Goal: Task Accomplishment & Management: Manage account settings

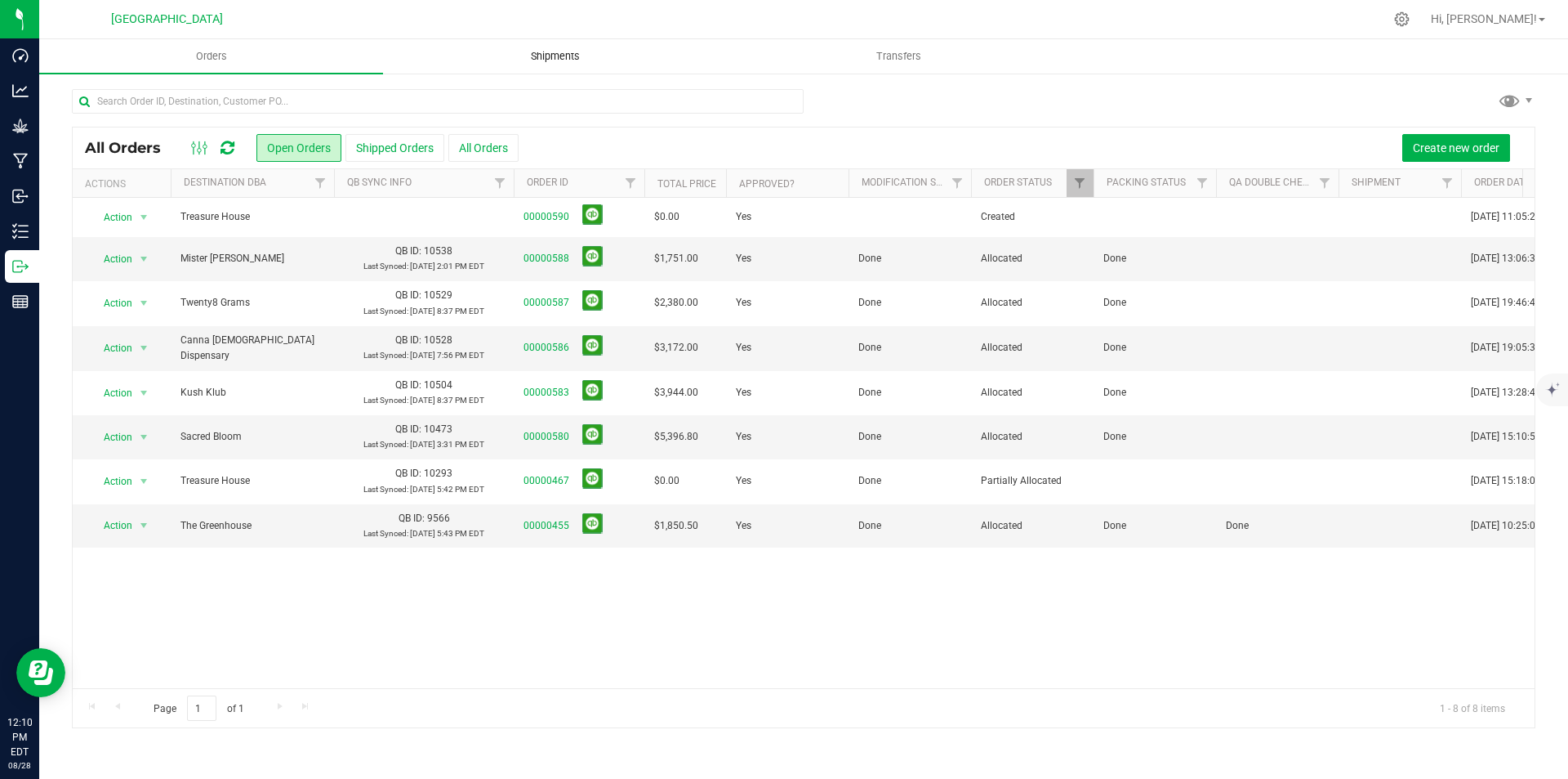
click at [599, 47] on uib-tab-heading "Shipments" at bounding box center [555, 56] width 342 height 33
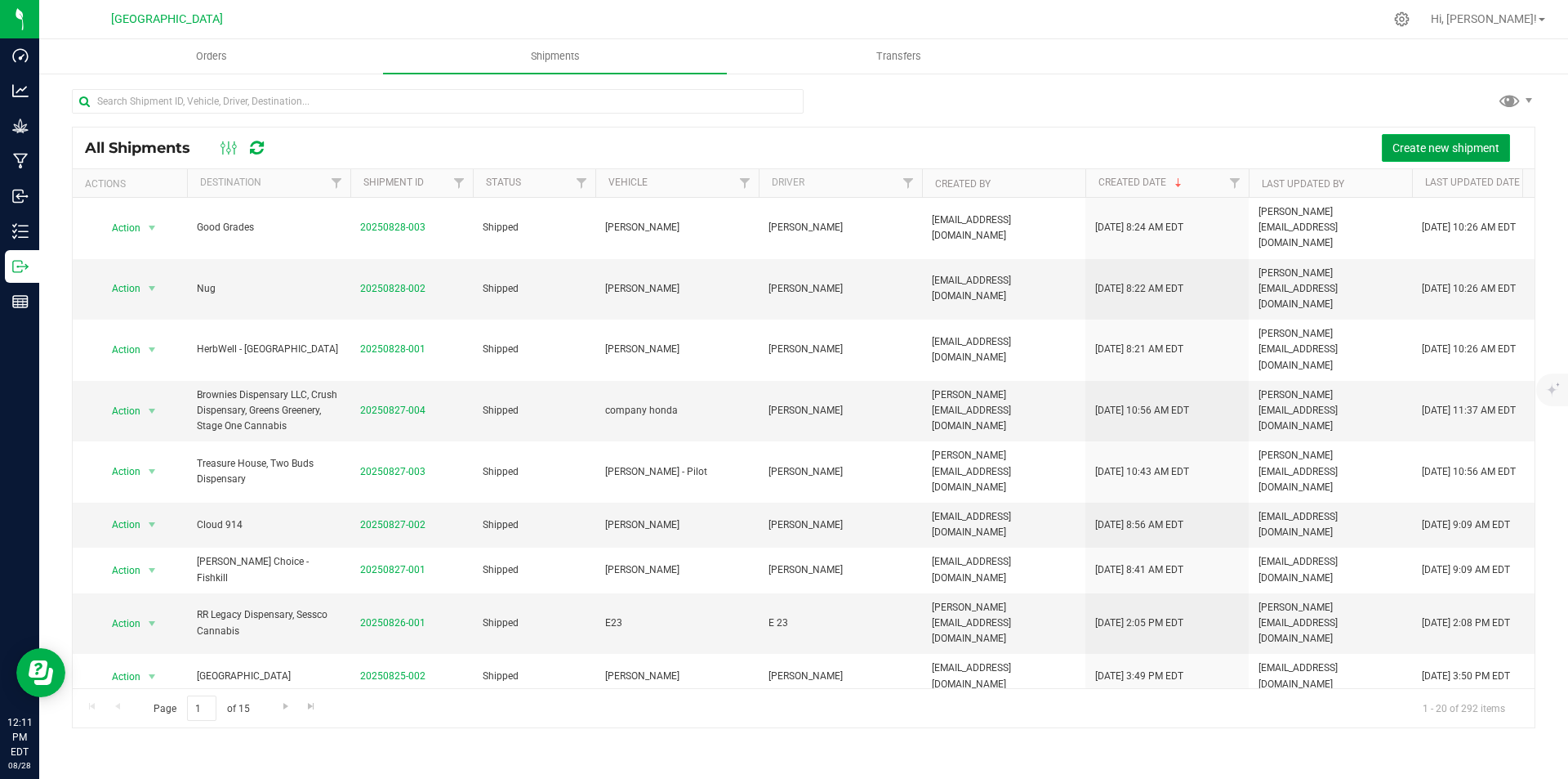
click at [1455, 146] on span "Create new shipment" at bounding box center [1446, 148] width 107 height 13
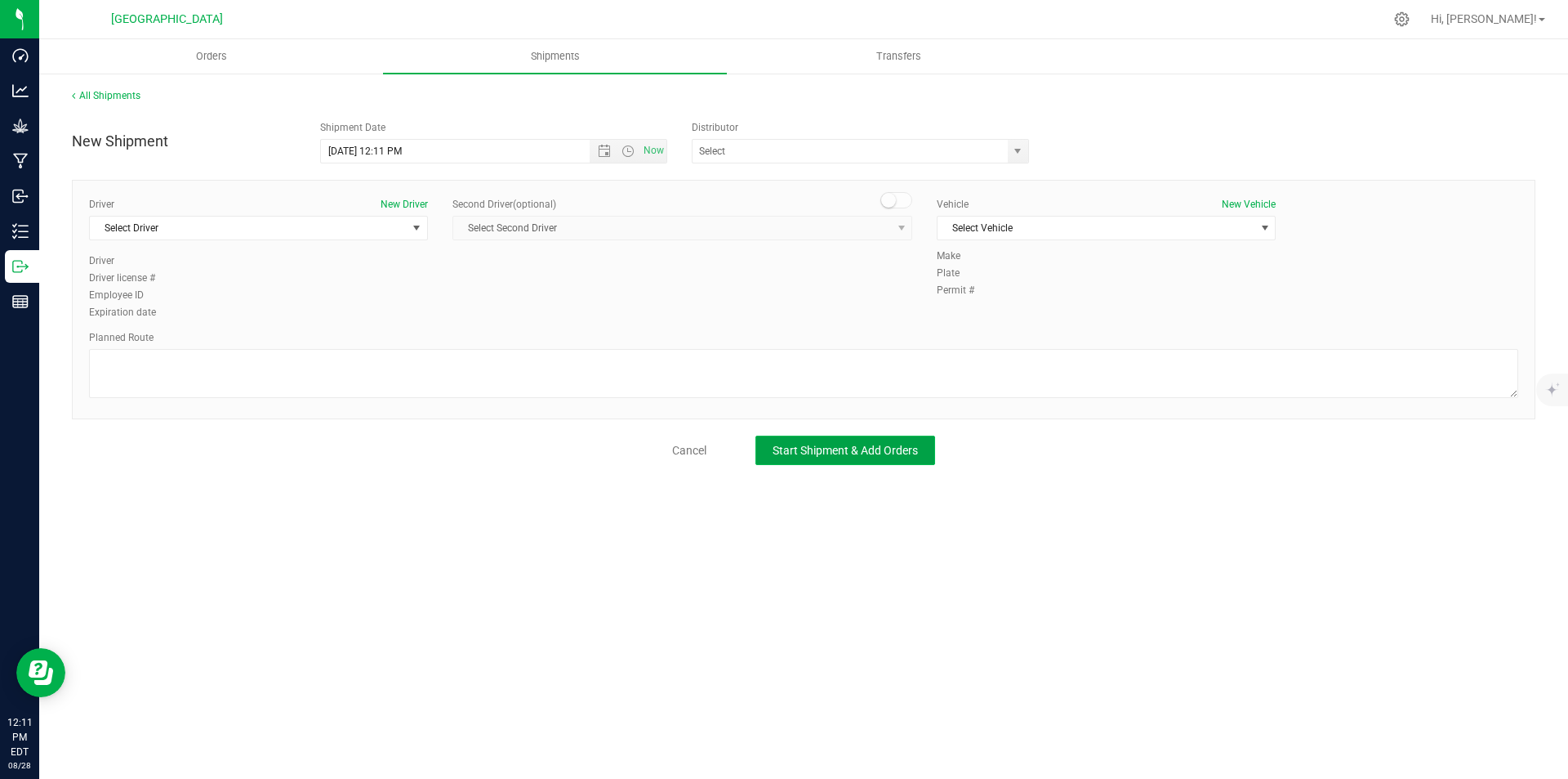
click at [817, 452] on span "Start Shipment & Add Orders" at bounding box center [846, 451] width 145 height 13
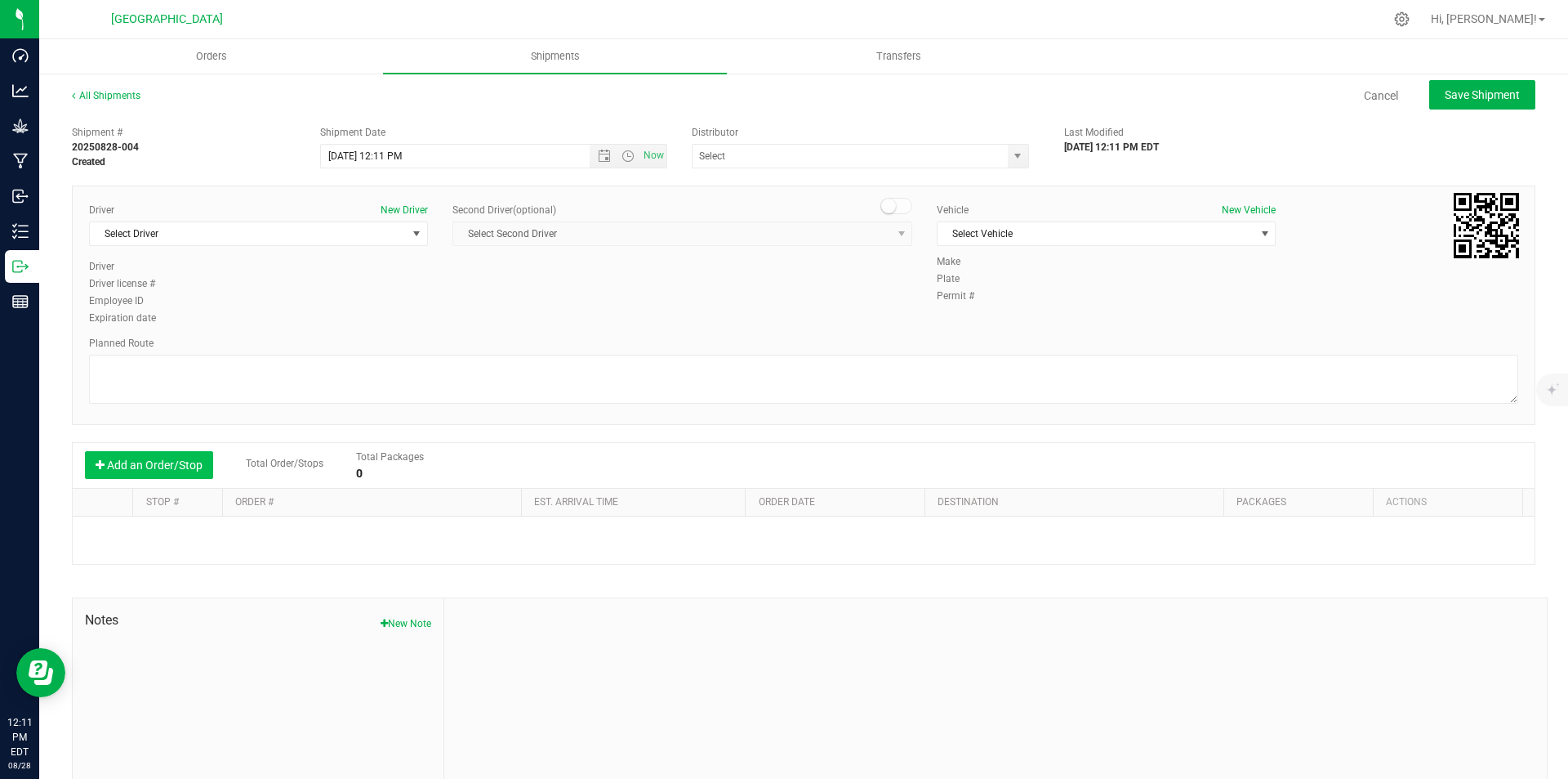
click at [194, 467] on button "Add an Order/Stop" at bounding box center [149, 465] width 128 height 28
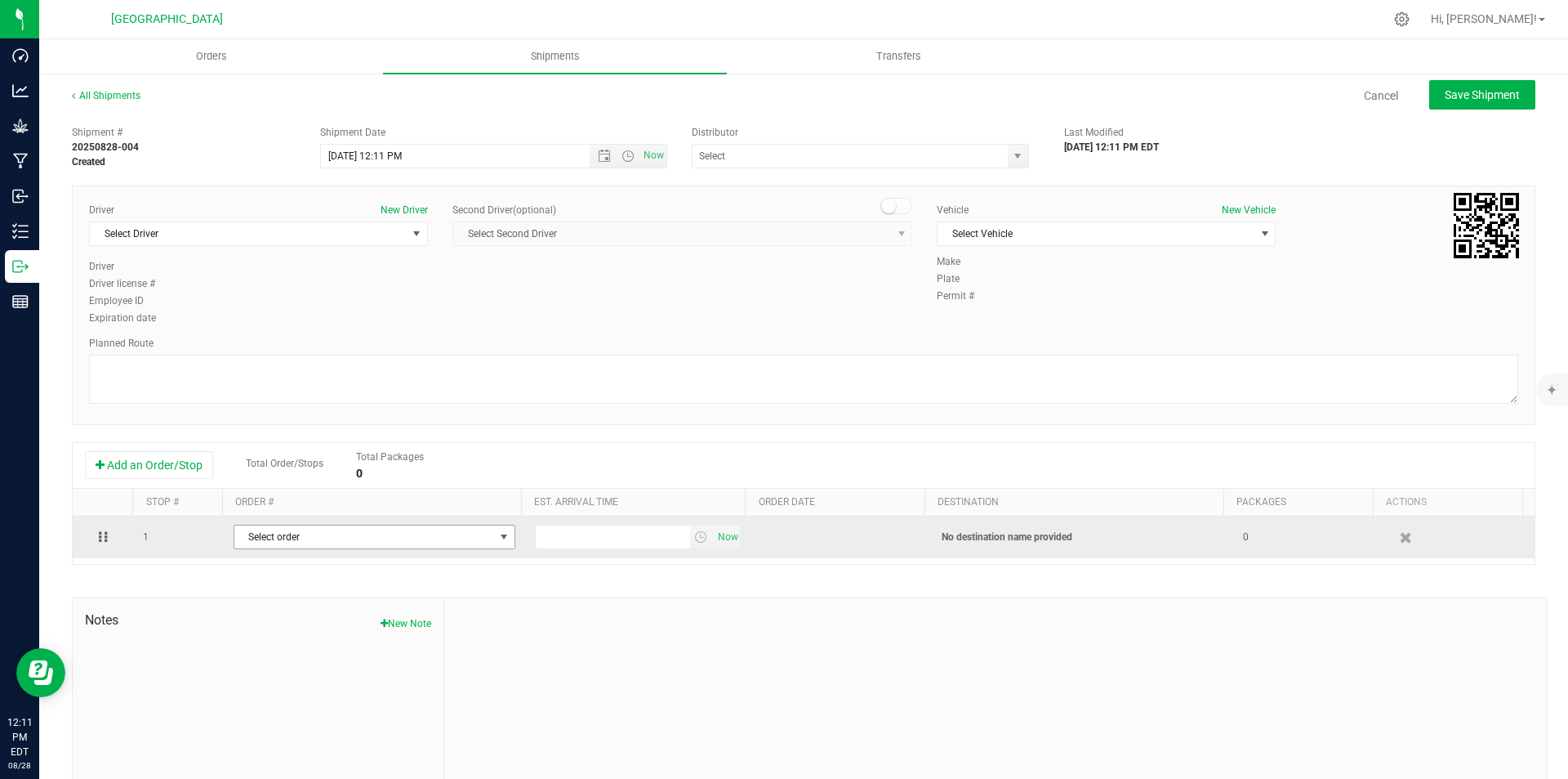
click at [447, 538] on span "Select order" at bounding box center [365, 537] width 260 height 23
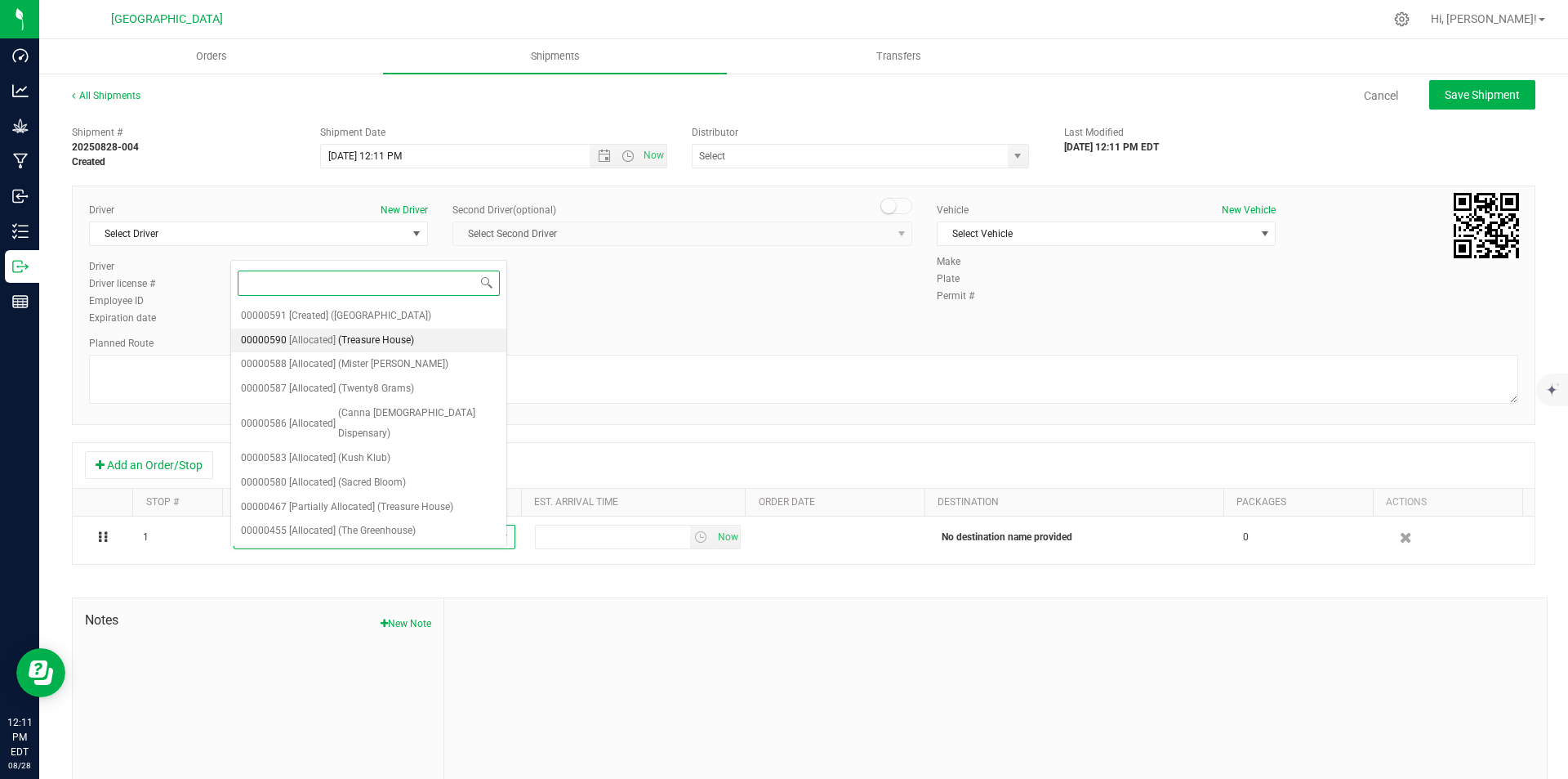
click at [418, 342] on li "00000590 [Allocated] ([GEOGRAPHIC_DATA])" at bounding box center [369, 341] width 275 height 25
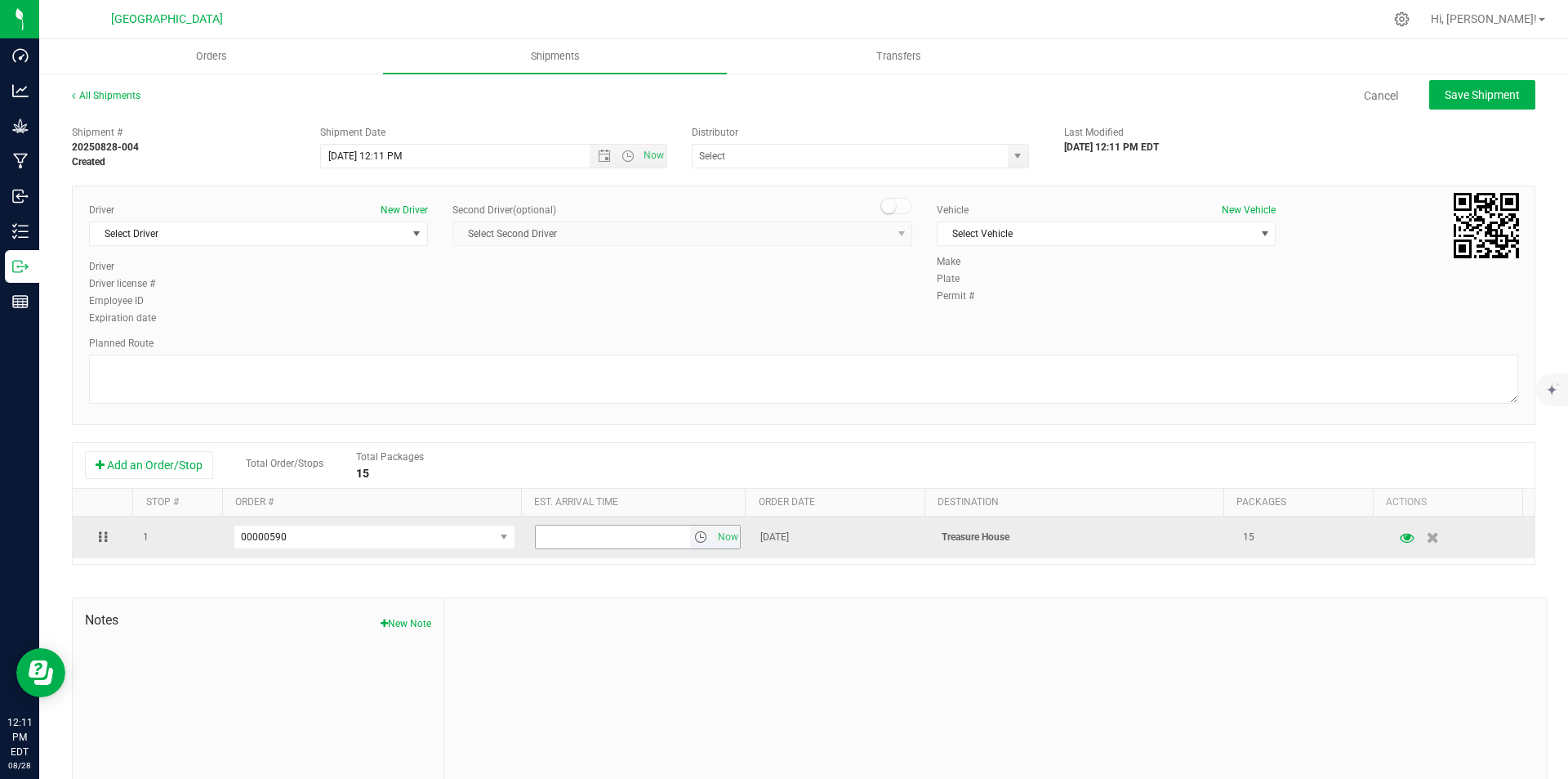
click at [696, 537] on span "select" at bounding box center [701, 537] width 13 height 13
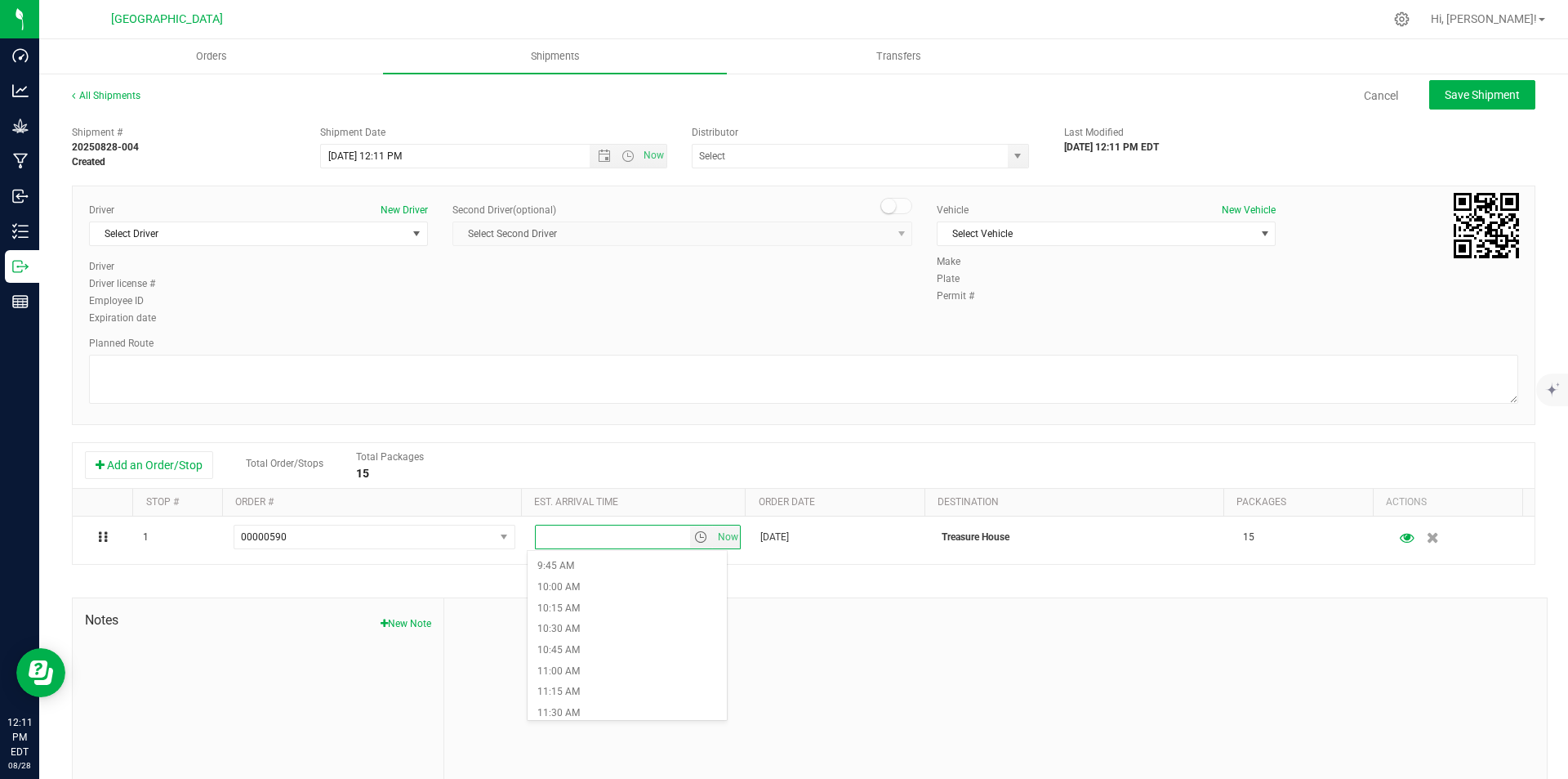
scroll to position [1226, 0]
click at [599, 638] on li "3:30 PM" at bounding box center [627, 641] width 199 height 22
click at [192, 229] on span "Select Driver" at bounding box center [248, 234] width 317 height 23
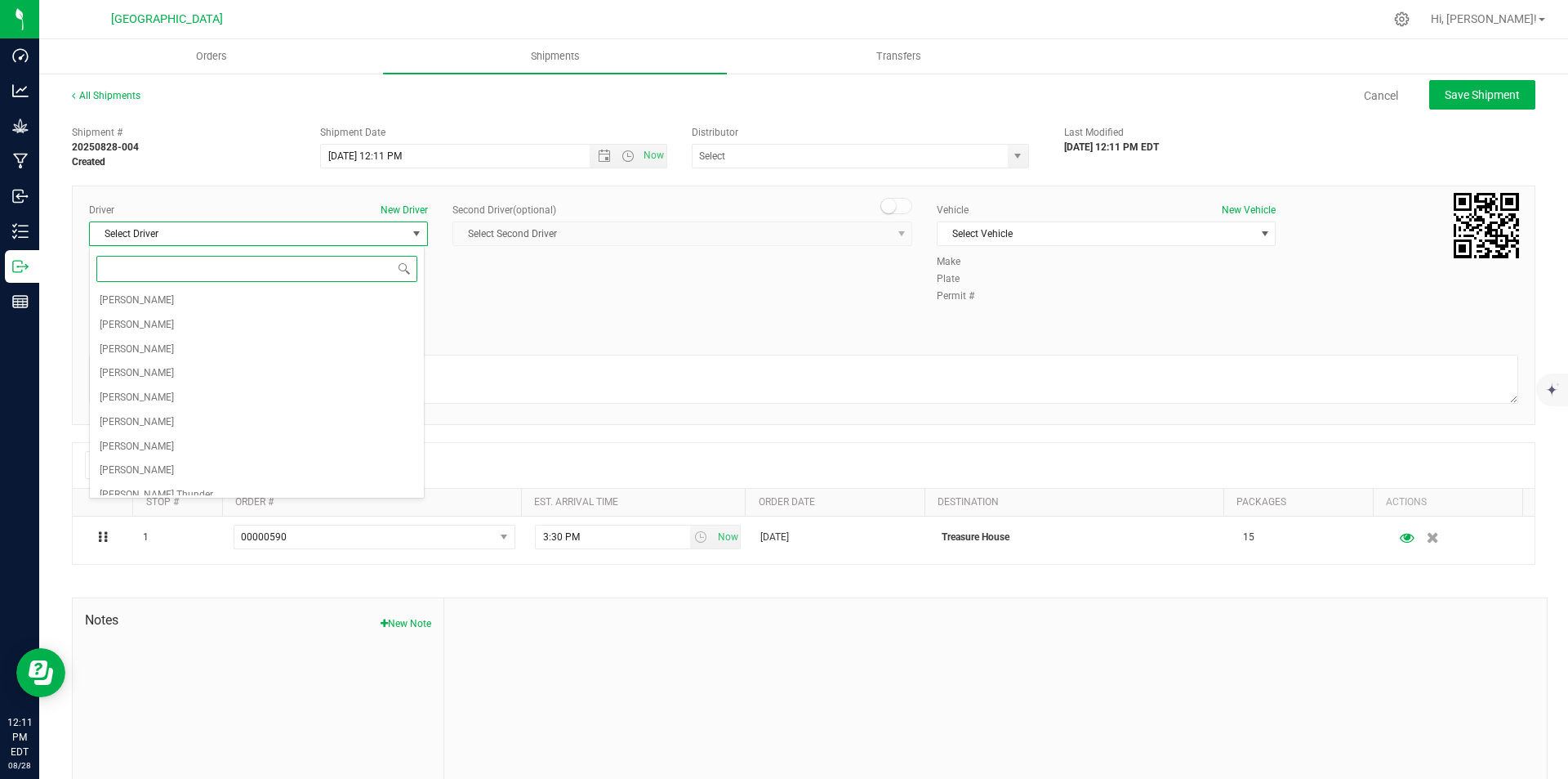
scroll to position [245, 0]
click at [185, 443] on li "[PERSON_NAME] Thunder" at bounding box center [257, 446] width 334 height 25
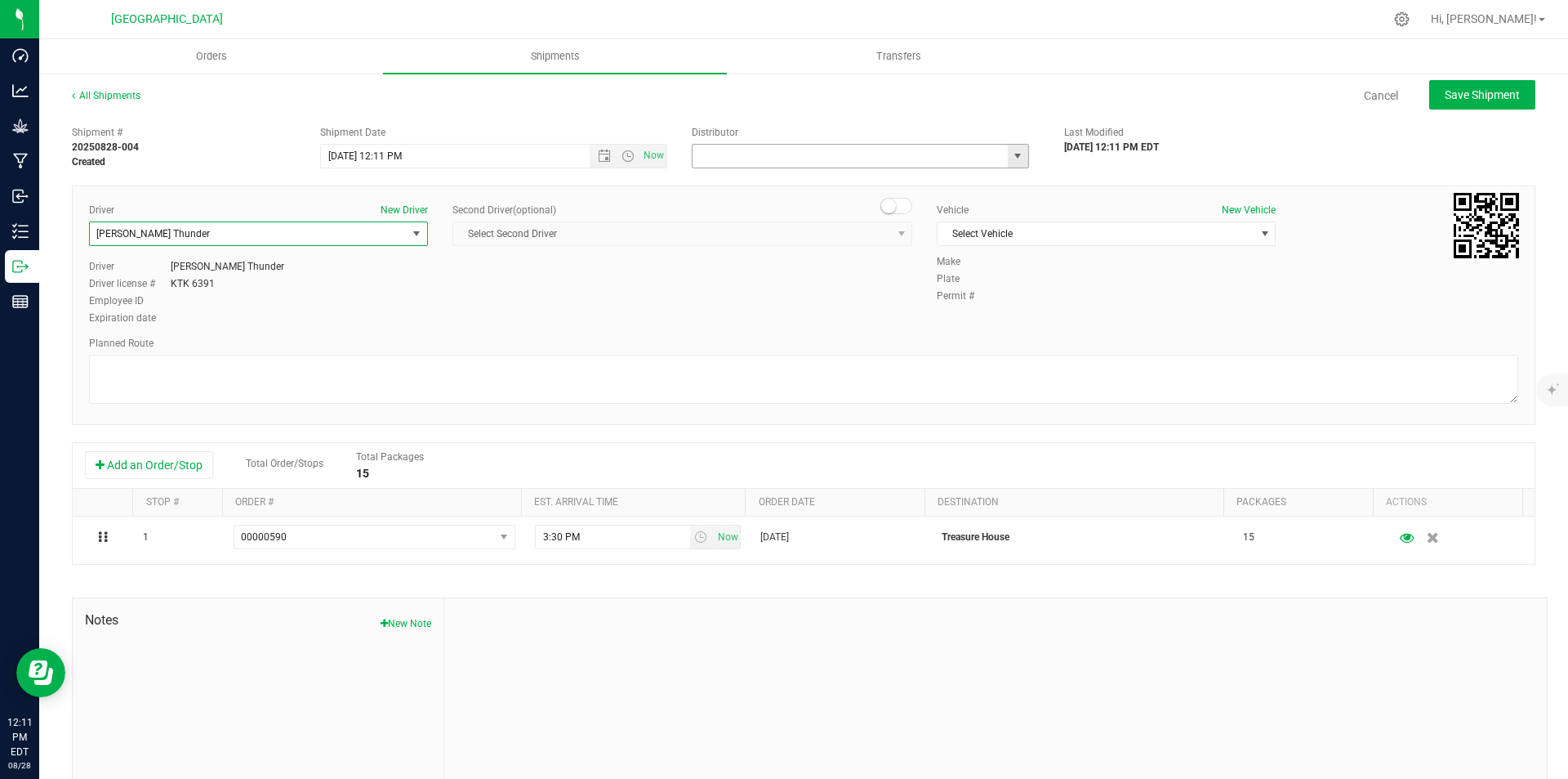
click at [796, 155] on input "text" at bounding box center [846, 156] width 306 height 23
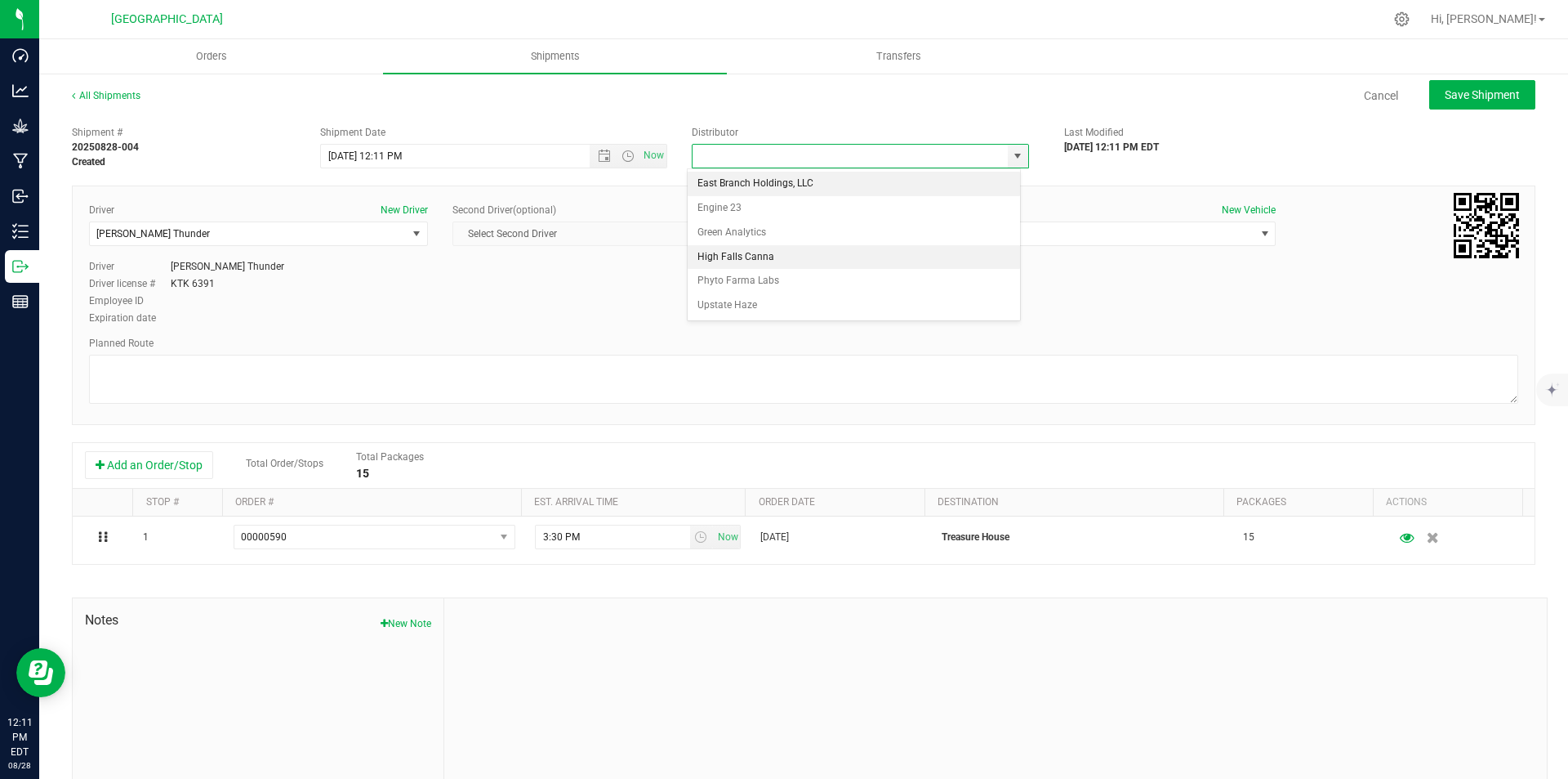
click at [771, 254] on li "High Falls Canna" at bounding box center [854, 257] width 332 height 25
type input "High Falls Canna"
click at [1005, 236] on span "Select Vehicle" at bounding box center [1095, 234] width 317 height 23
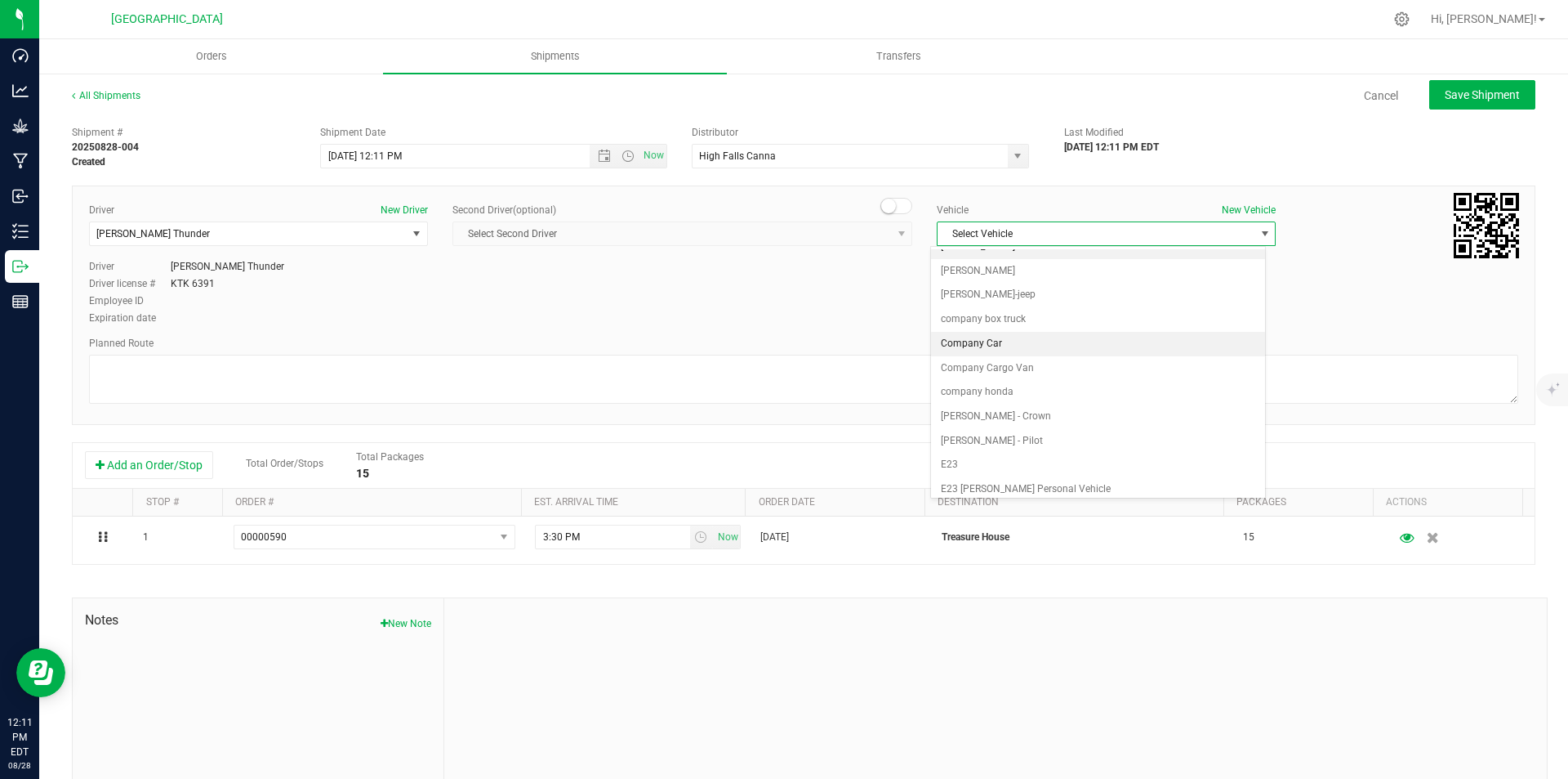
scroll to position [179, 0]
click at [992, 342] on li "company honda" at bounding box center [1098, 349] width 334 height 25
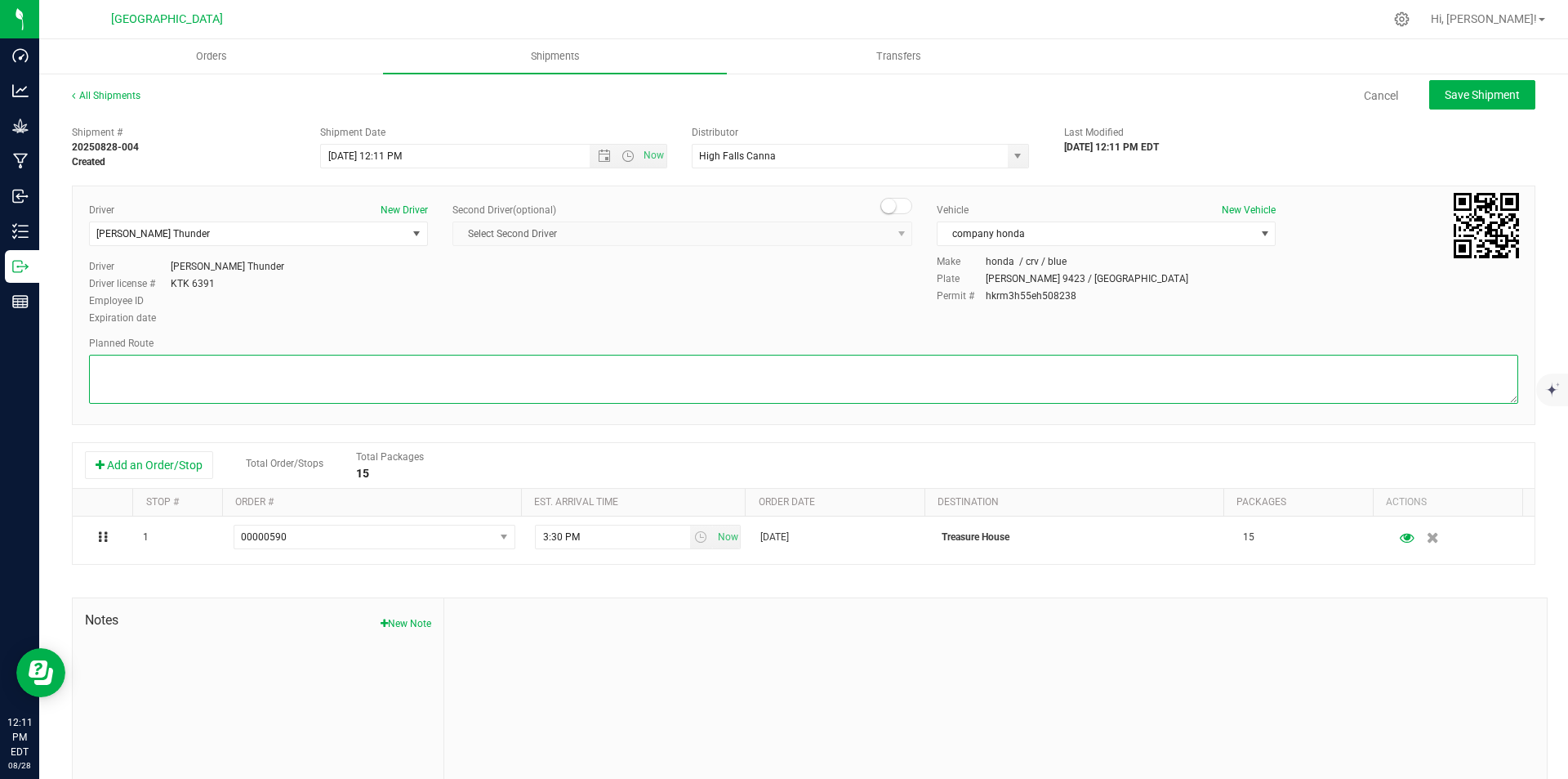
click at [908, 389] on textarea at bounding box center [803, 379] width 1429 height 49
type textarea "gps"
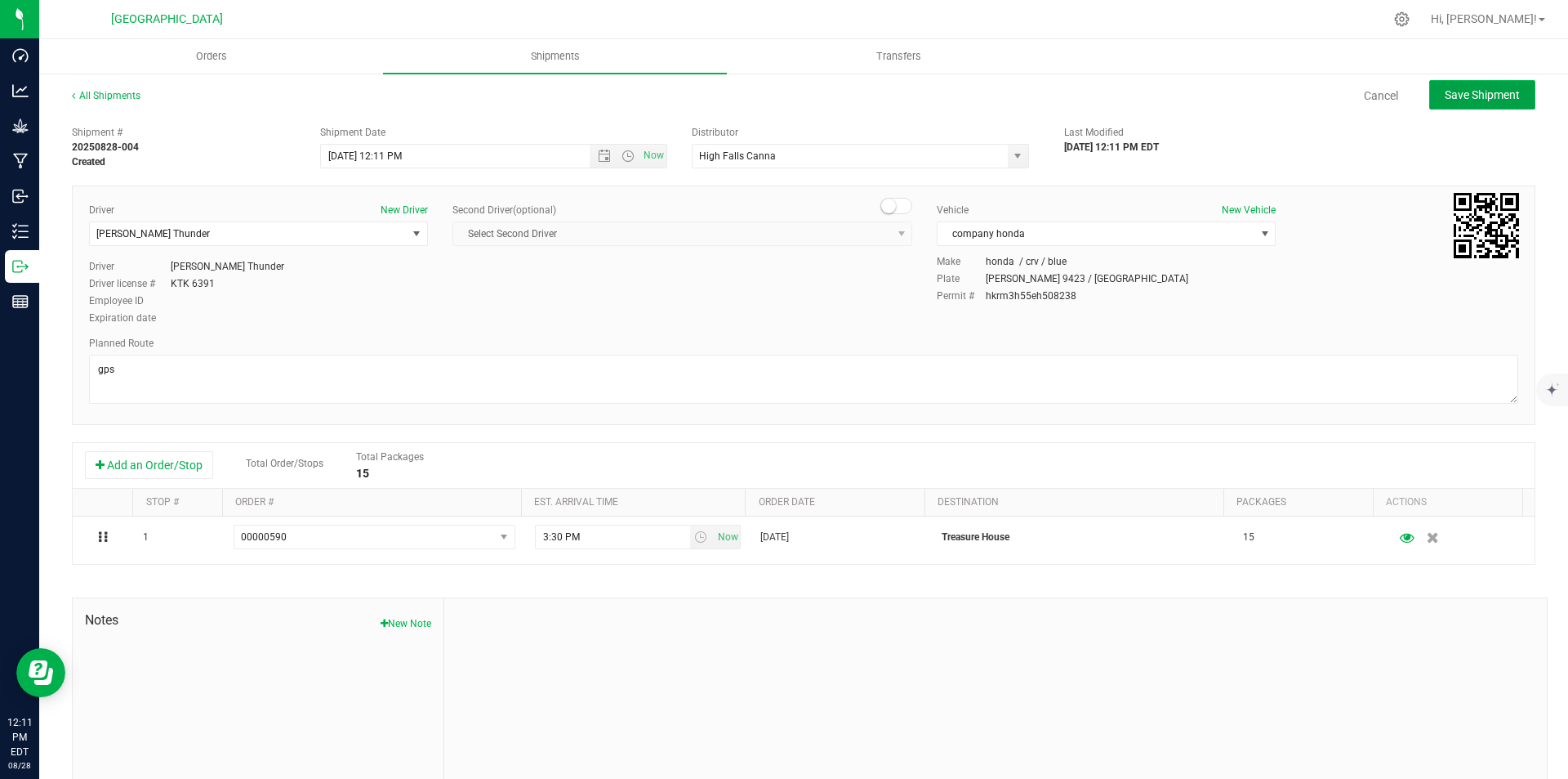
click at [1476, 93] on span "Save Shipment" at bounding box center [1482, 95] width 75 height 13
type input "[DATE] 4:11 PM"
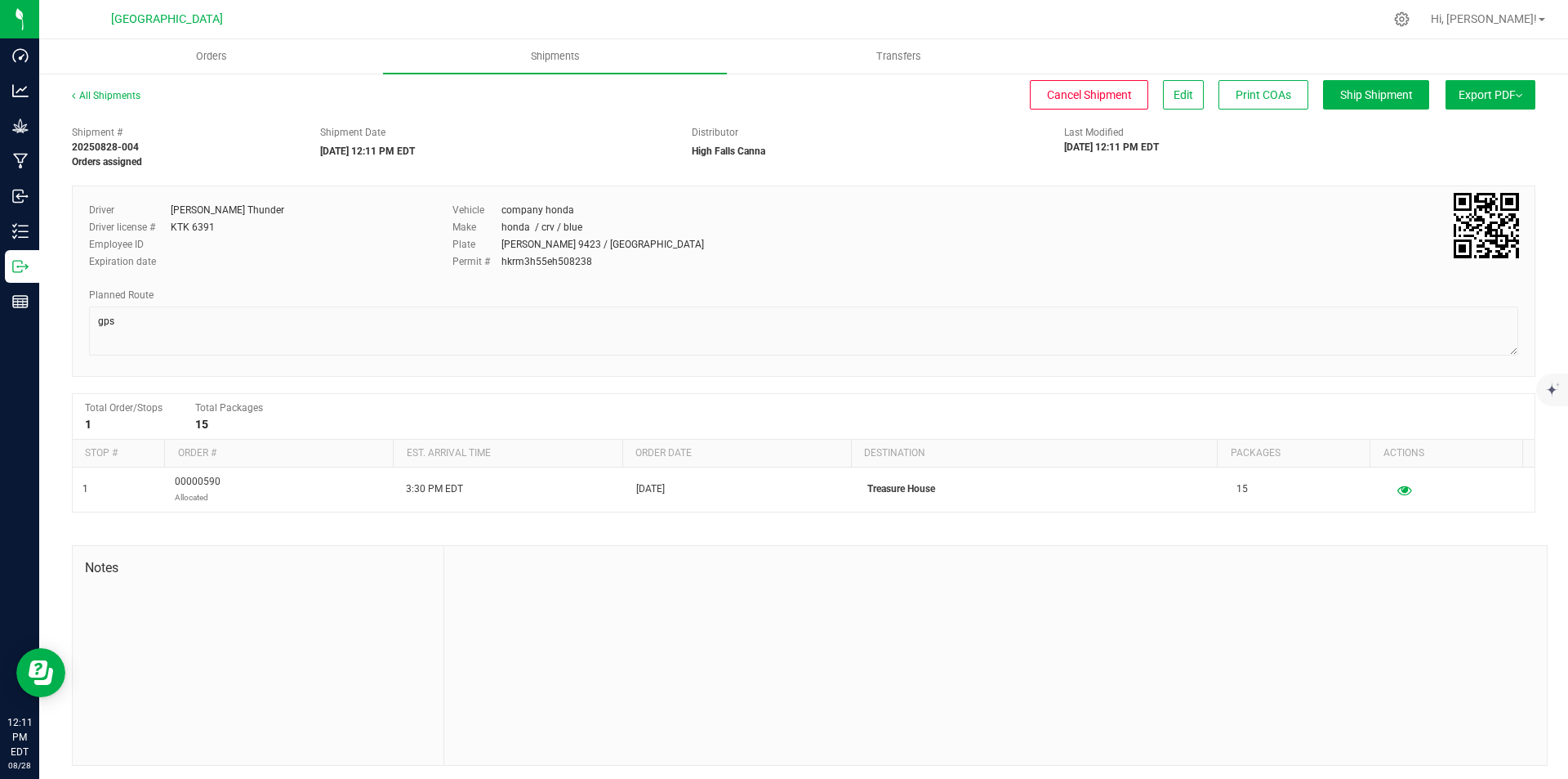
click at [1461, 87] on button "Export PDF" at bounding box center [1490, 95] width 90 height 30
click at [1466, 148] on li "Manifest by Lot" at bounding box center [1485, 155] width 165 height 25
click at [236, 47] on uib-tab-heading "Orders" at bounding box center [211, 55] width 344 height 34
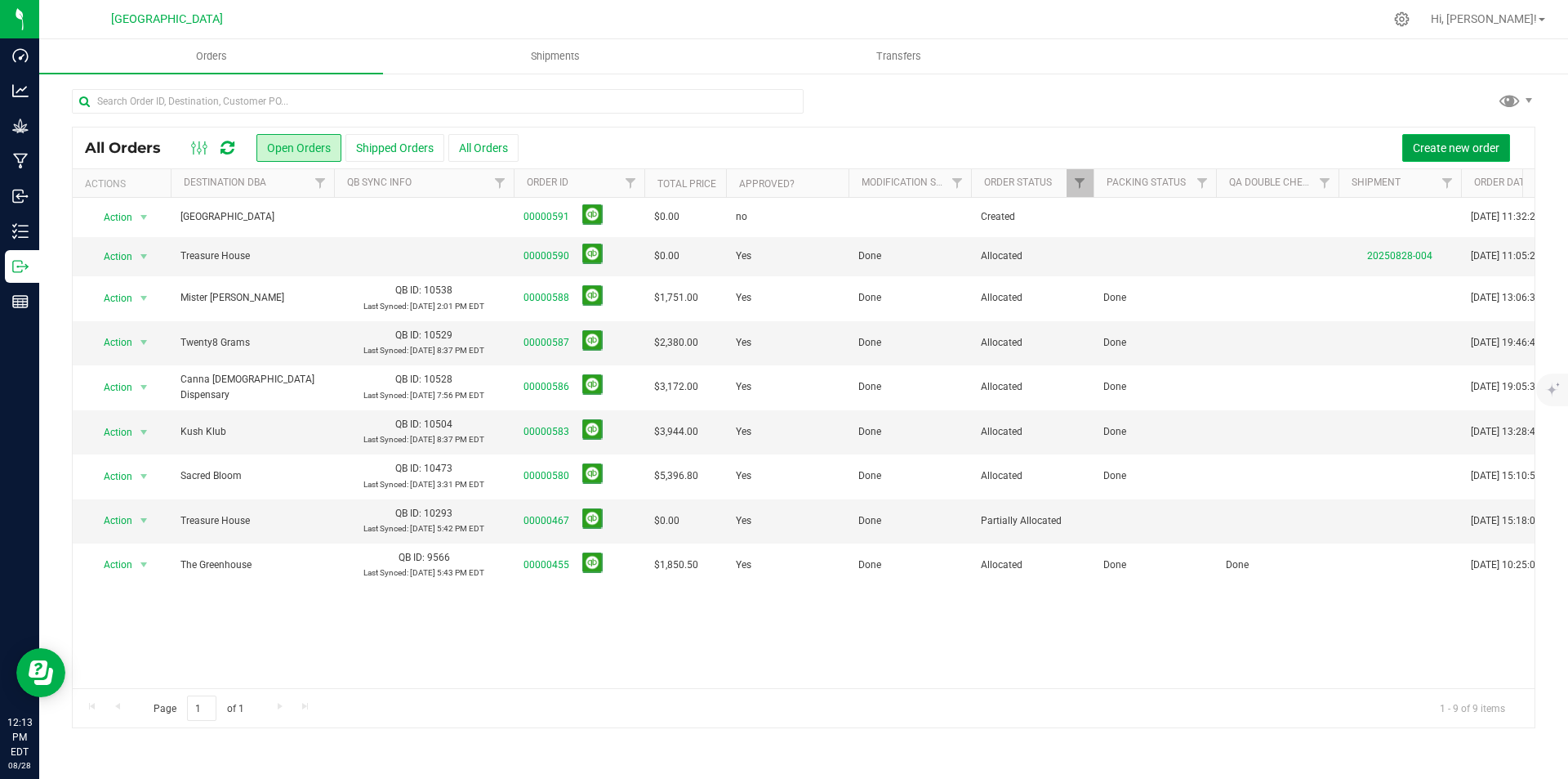
click at [1446, 141] on span "Create new order" at bounding box center [1456, 148] width 87 height 13
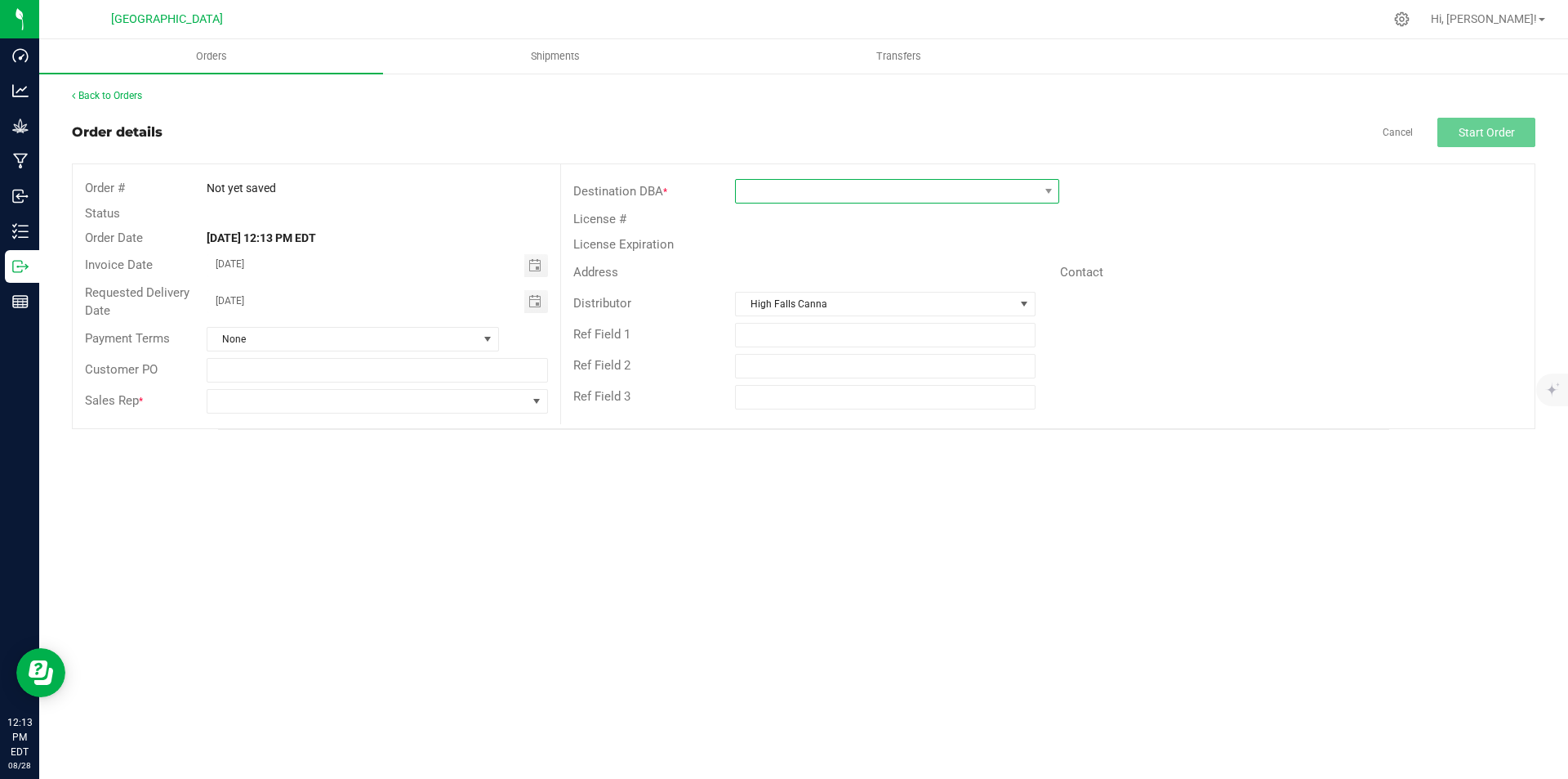
click at [802, 190] on span at bounding box center [887, 191] width 303 height 23
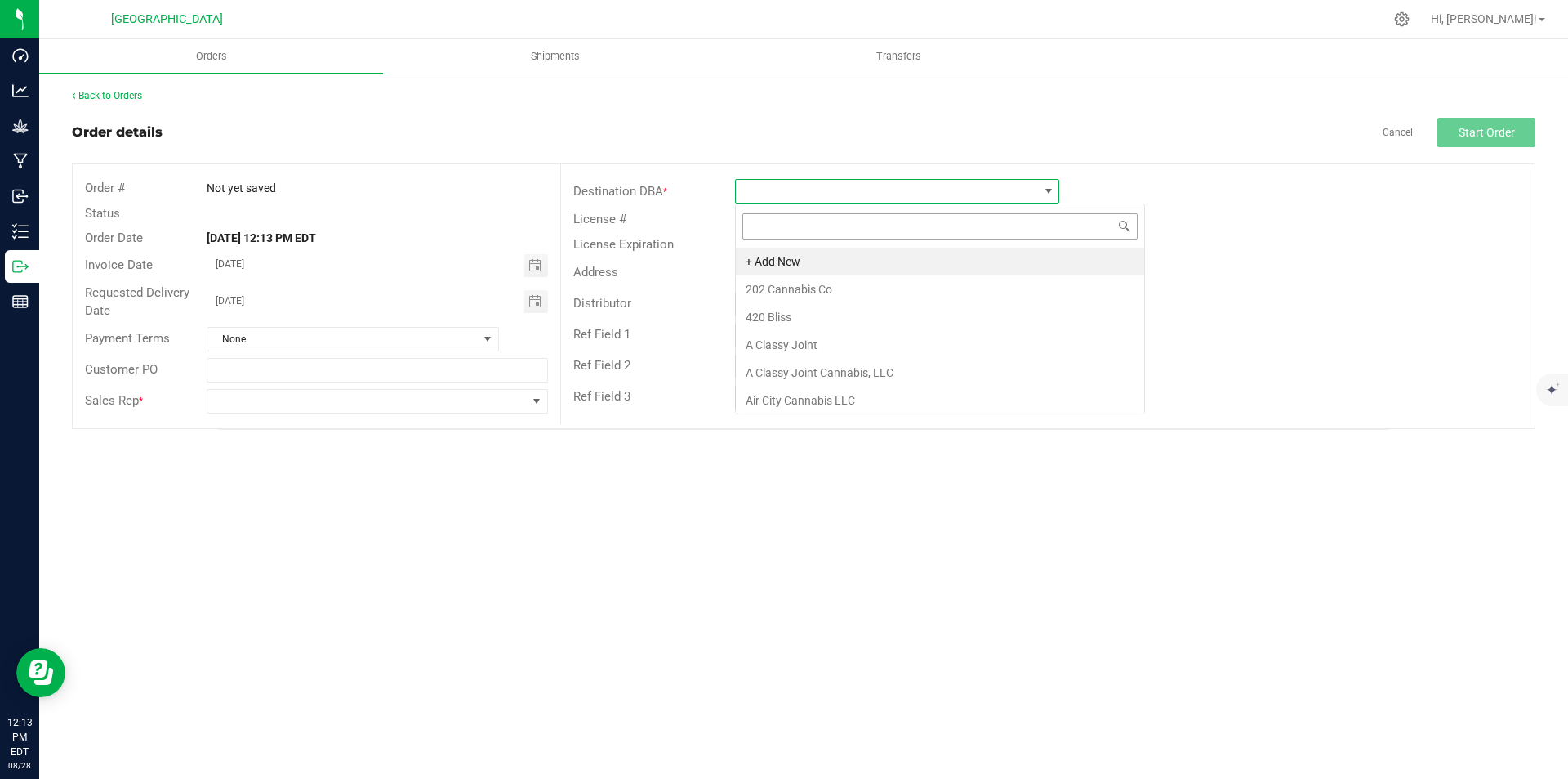
scroll to position [25, 324]
type input "tre"
click at [803, 343] on li "Treasure House" at bounding box center [897, 345] width 322 height 28
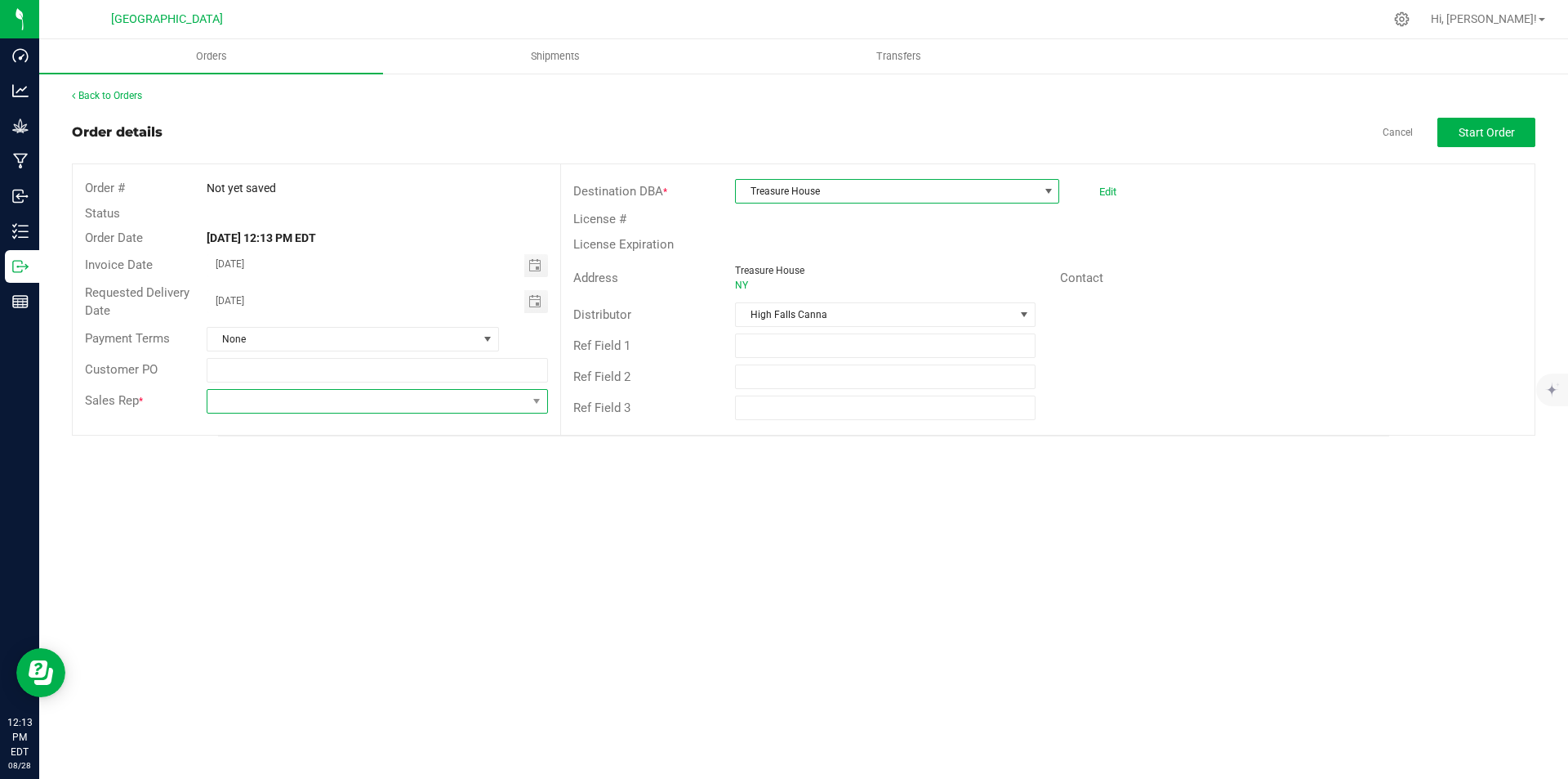
click at [330, 408] on span at bounding box center [366, 401] width 318 height 23
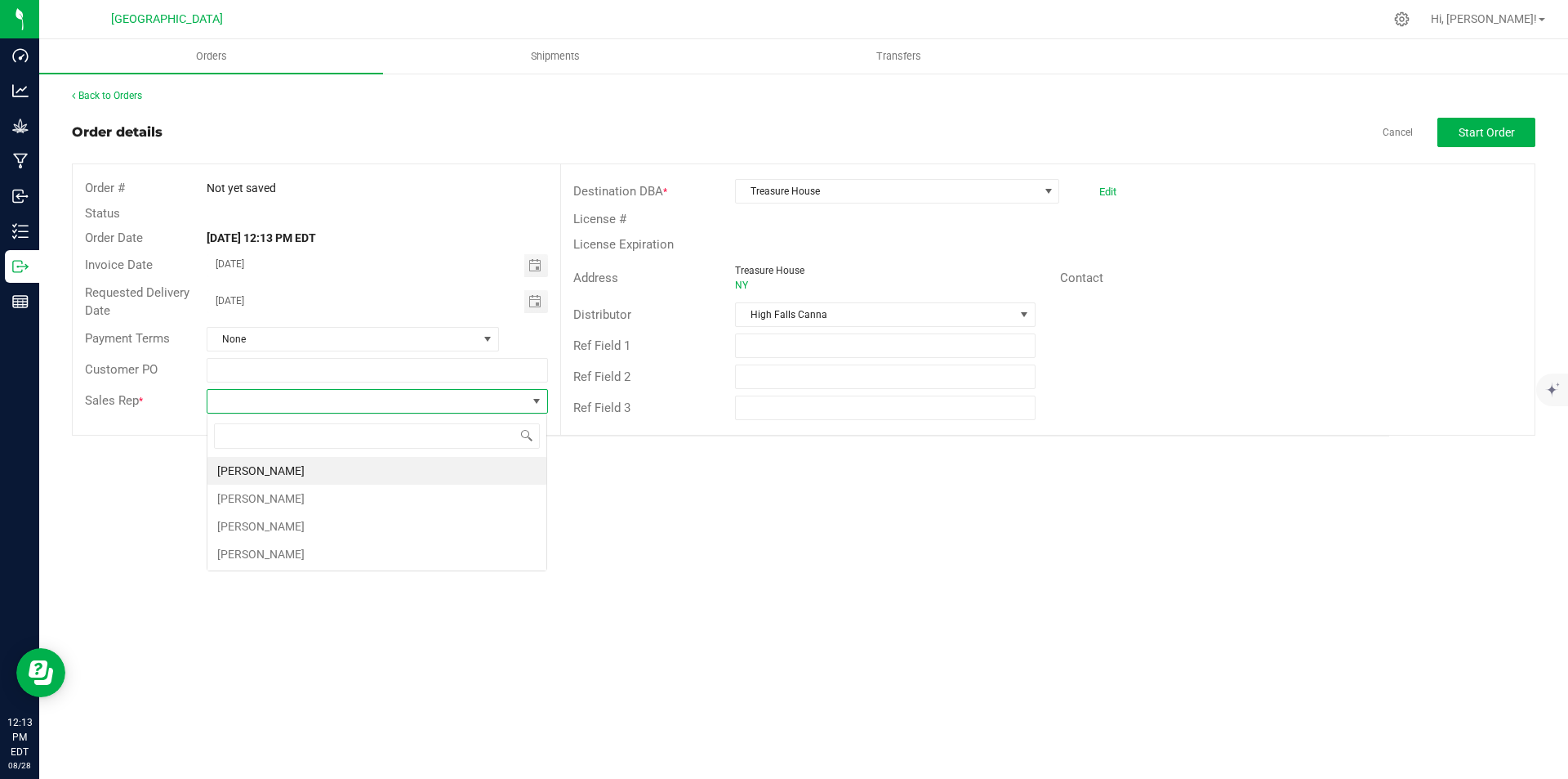
scroll to position [25, 341]
click at [278, 468] on li "[PERSON_NAME]" at bounding box center [377, 471] width 339 height 28
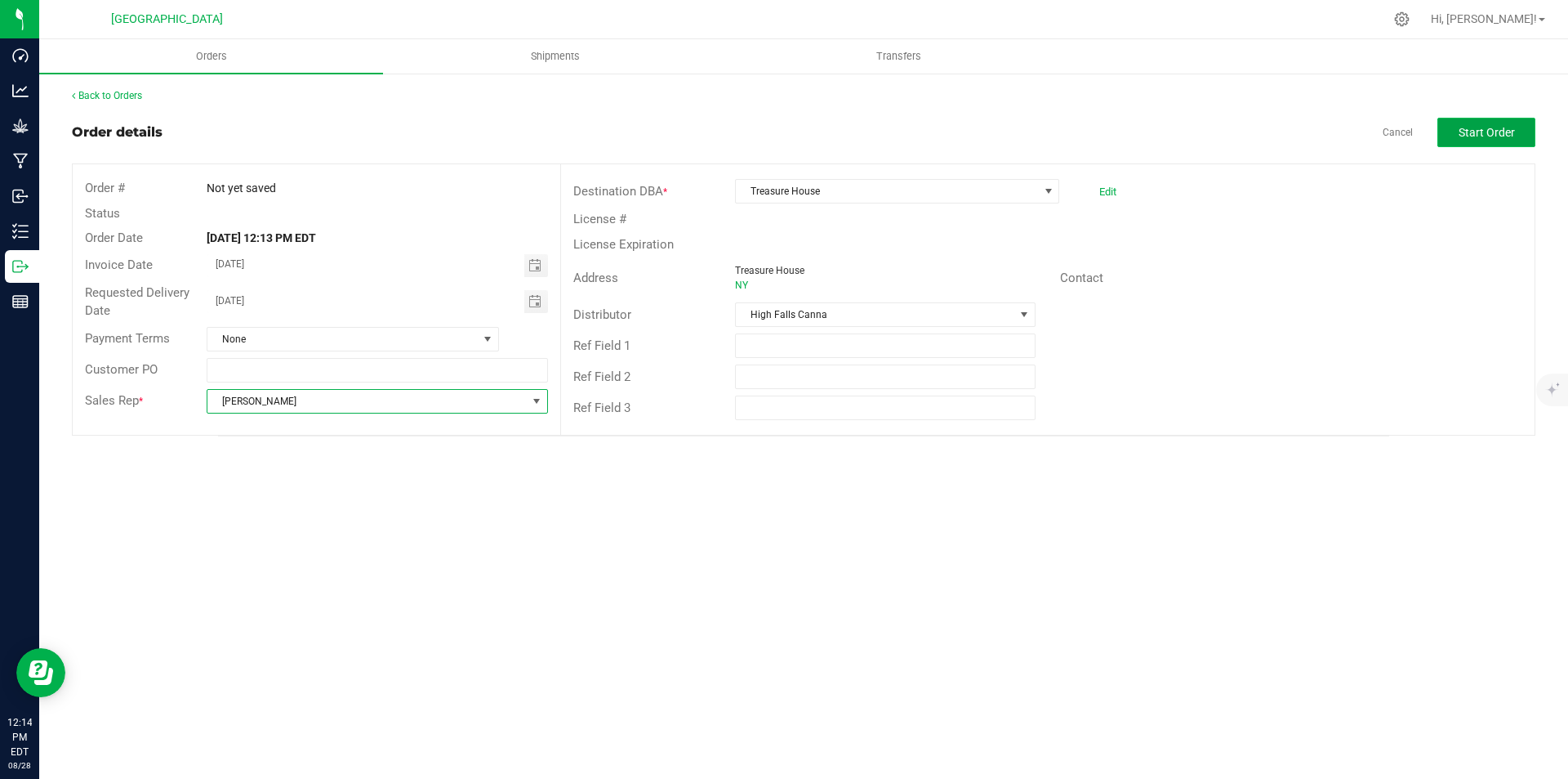
click at [1457, 130] on button "Start Order" at bounding box center [1486, 132] width 98 height 30
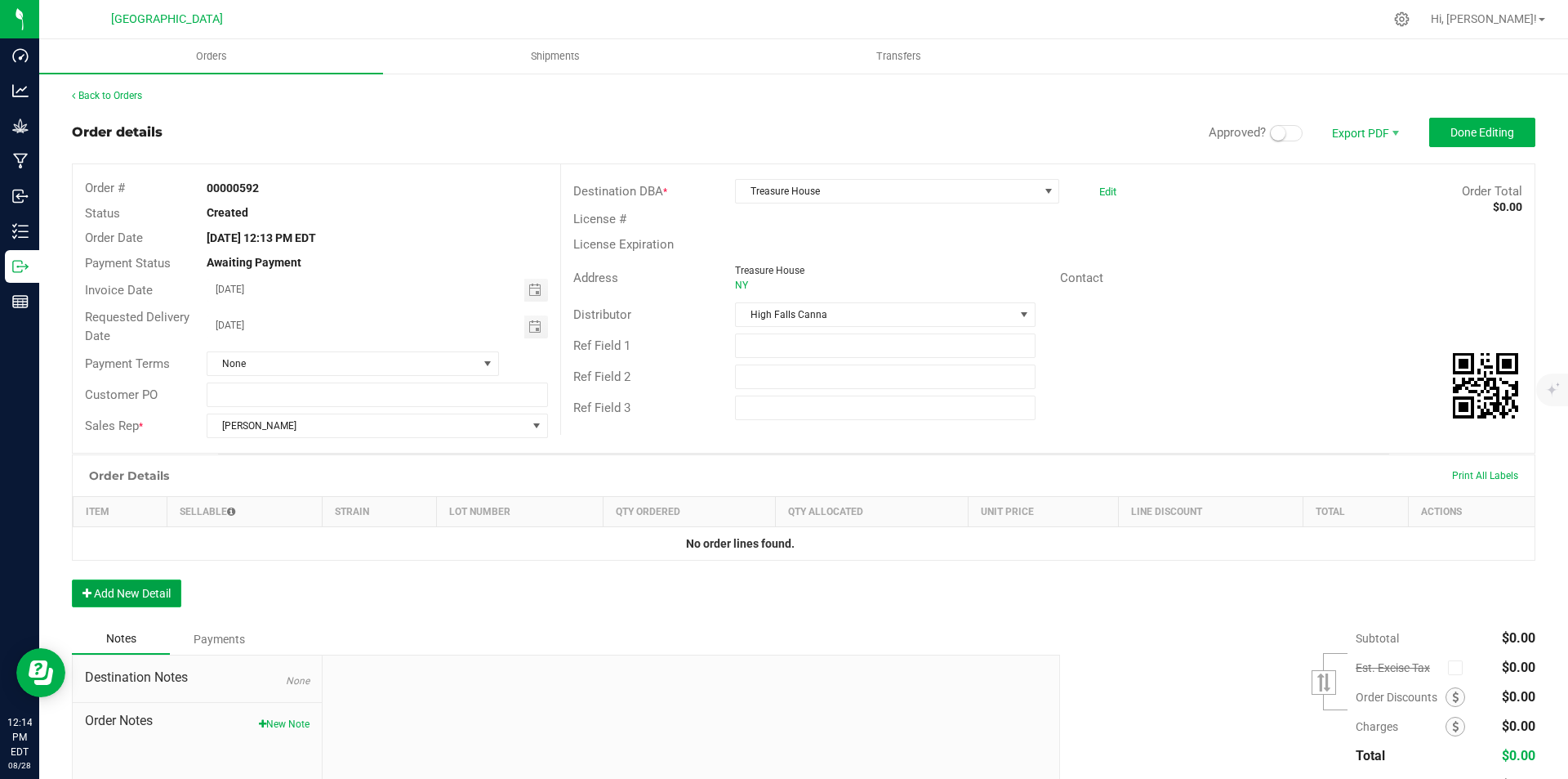
click at [124, 602] on button "Add New Detail" at bounding box center [126, 594] width 109 height 28
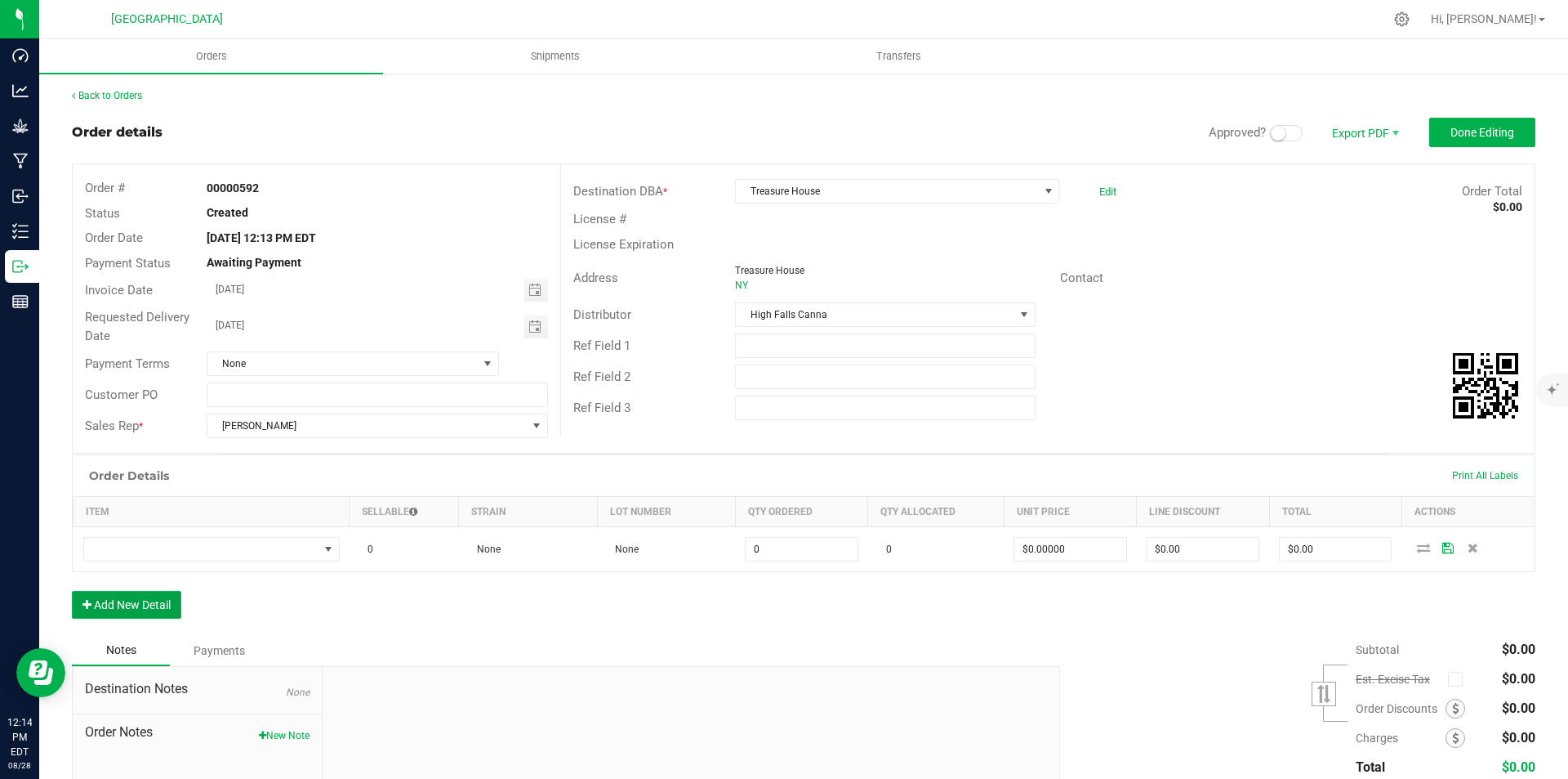
click at [102, 592] on button "Add New Detail" at bounding box center [126, 605] width 109 height 28
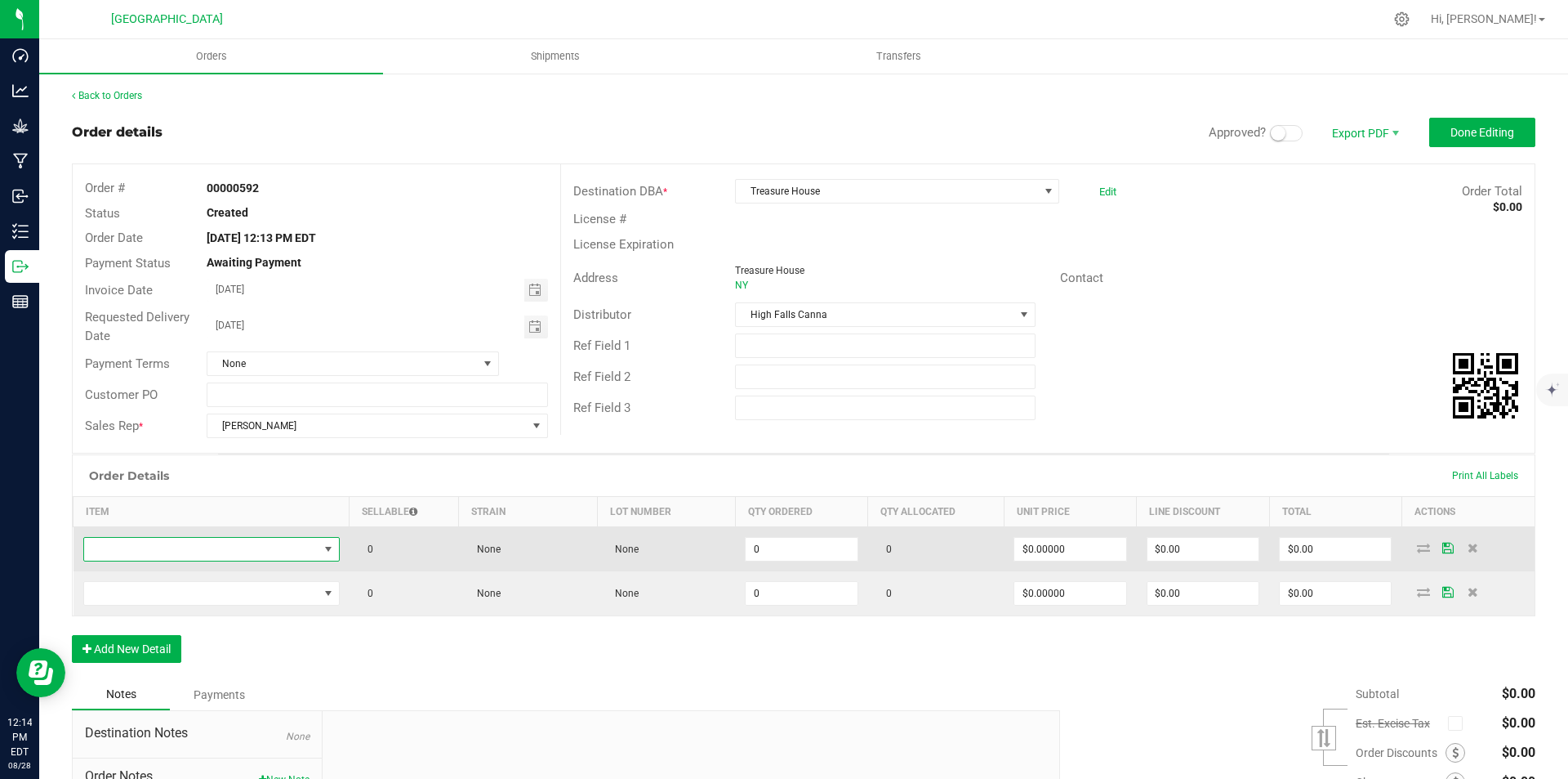
click at [258, 558] on span "NO DATA FOUND" at bounding box center [202, 549] width 235 height 23
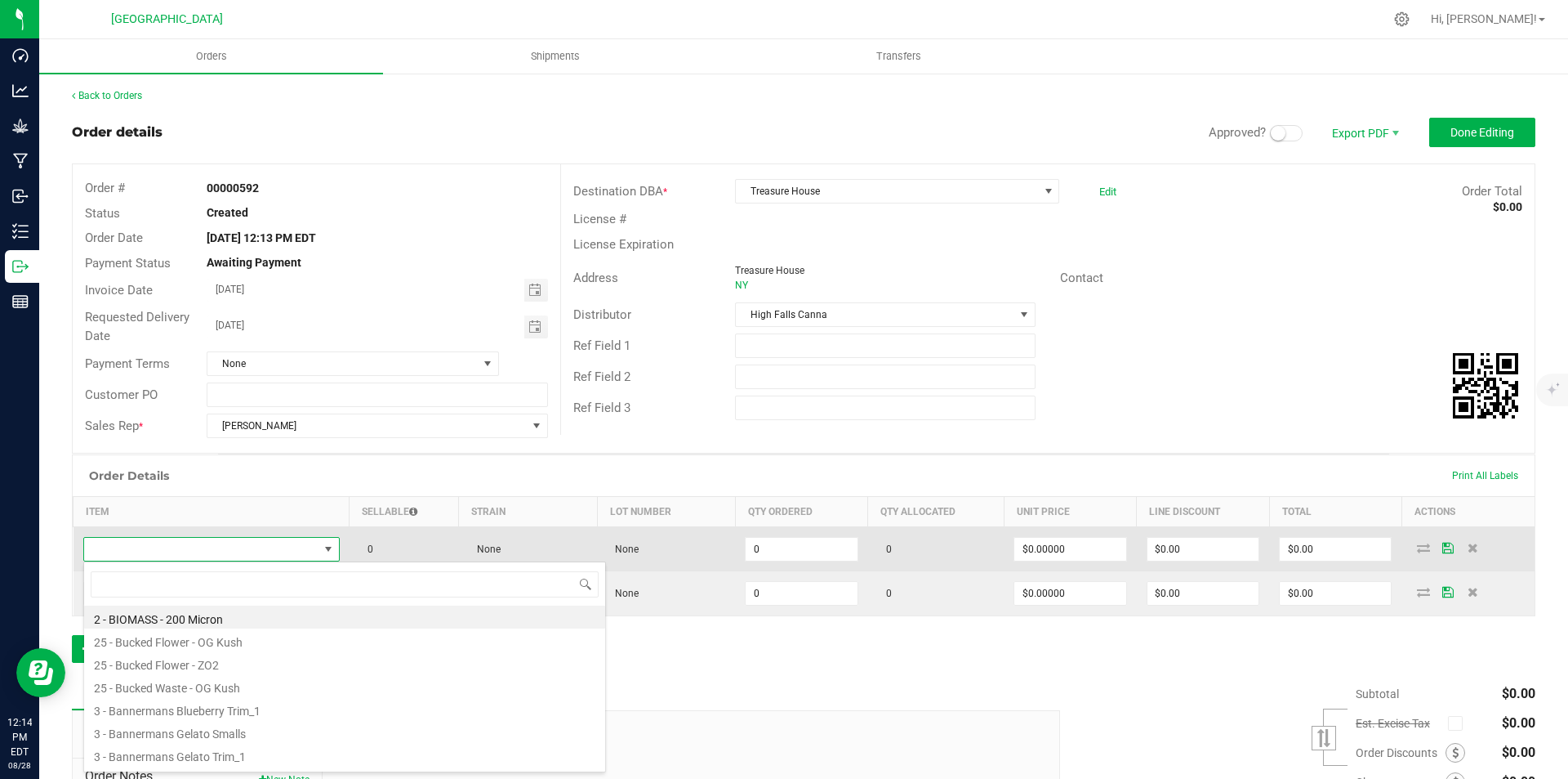
scroll to position [25, 252]
type input "gmo"
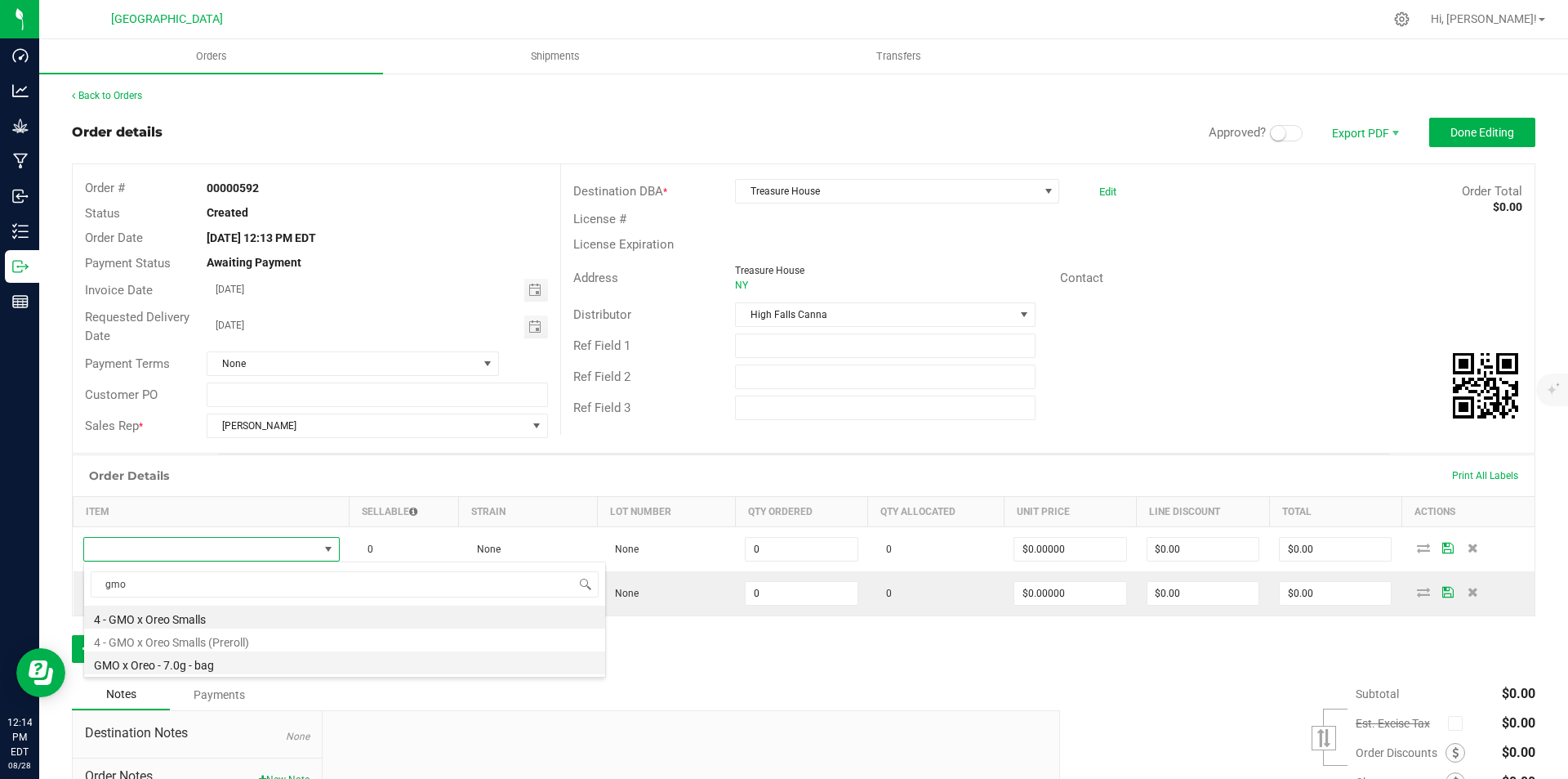
click at [207, 669] on li "GMO x Oreo - 7.0g - bag" at bounding box center [345, 662] width 521 height 23
type input "0 ea"
type input "$25.00000"
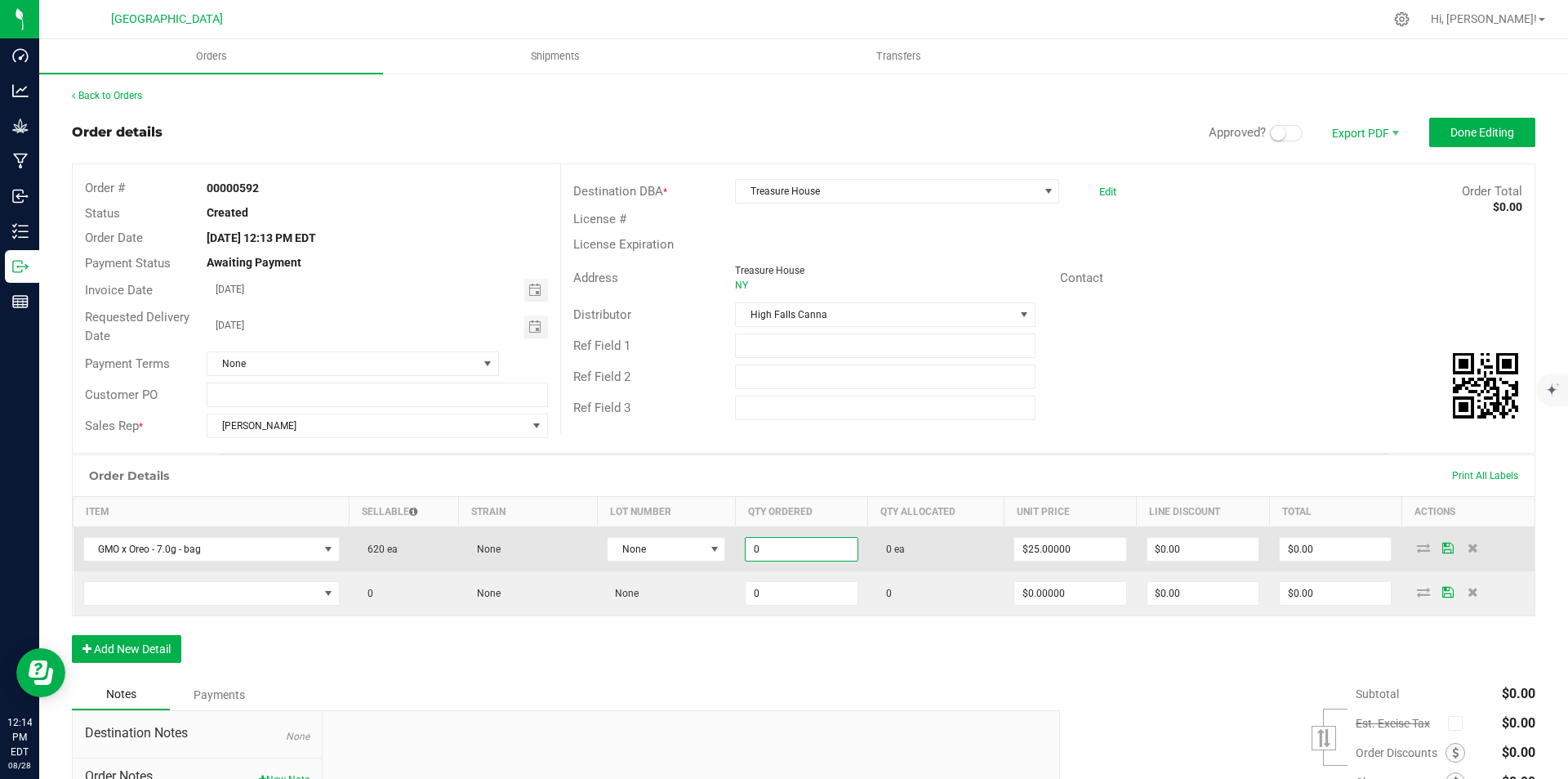
click at [804, 546] on input "0" at bounding box center [801, 549] width 111 height 23
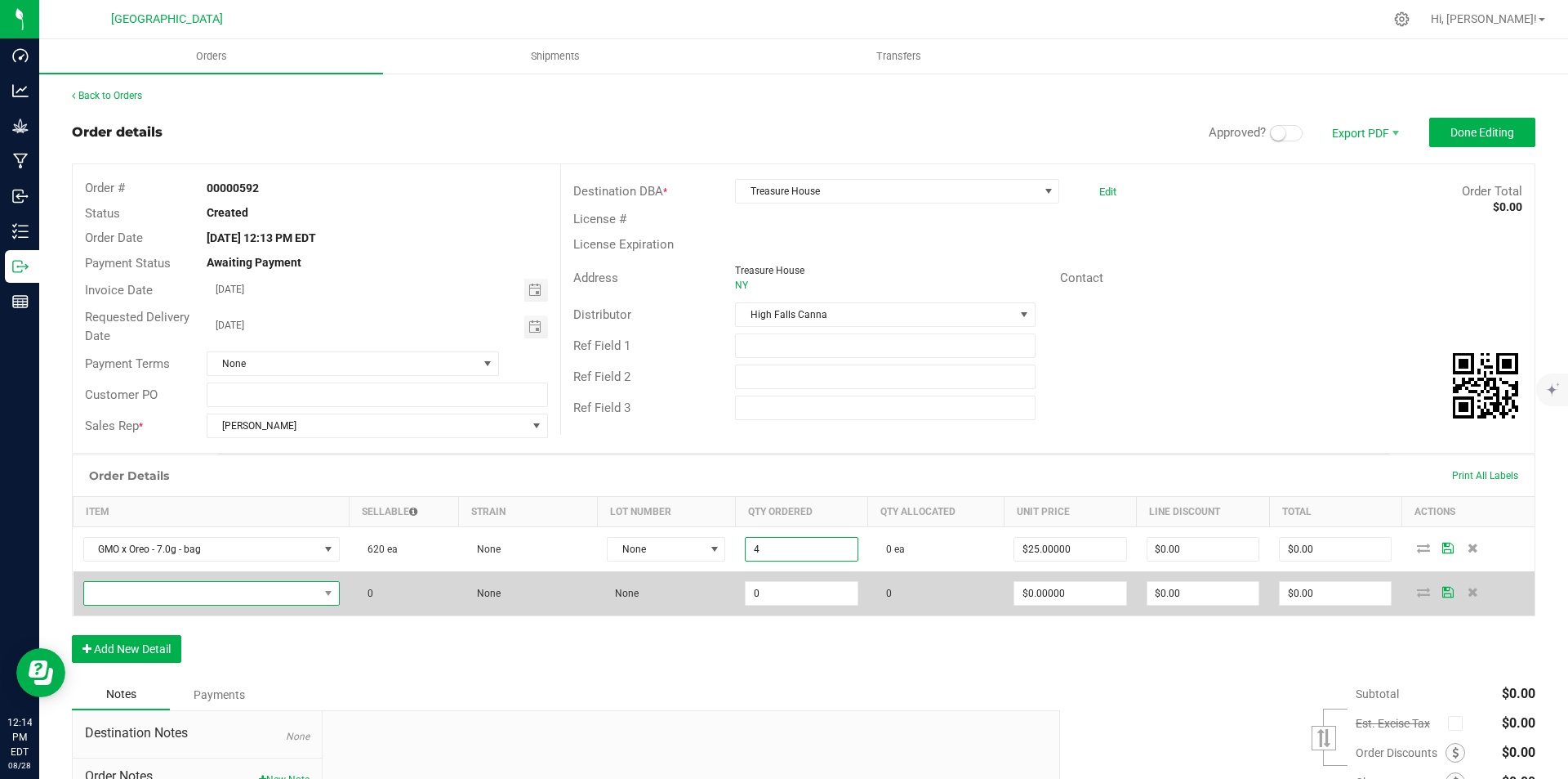
type input "4 ea"
type input "$100.00"
click at [218, 590] on span "NO DATA FOUND" at bounding box center [202, 593] width 235 height 23
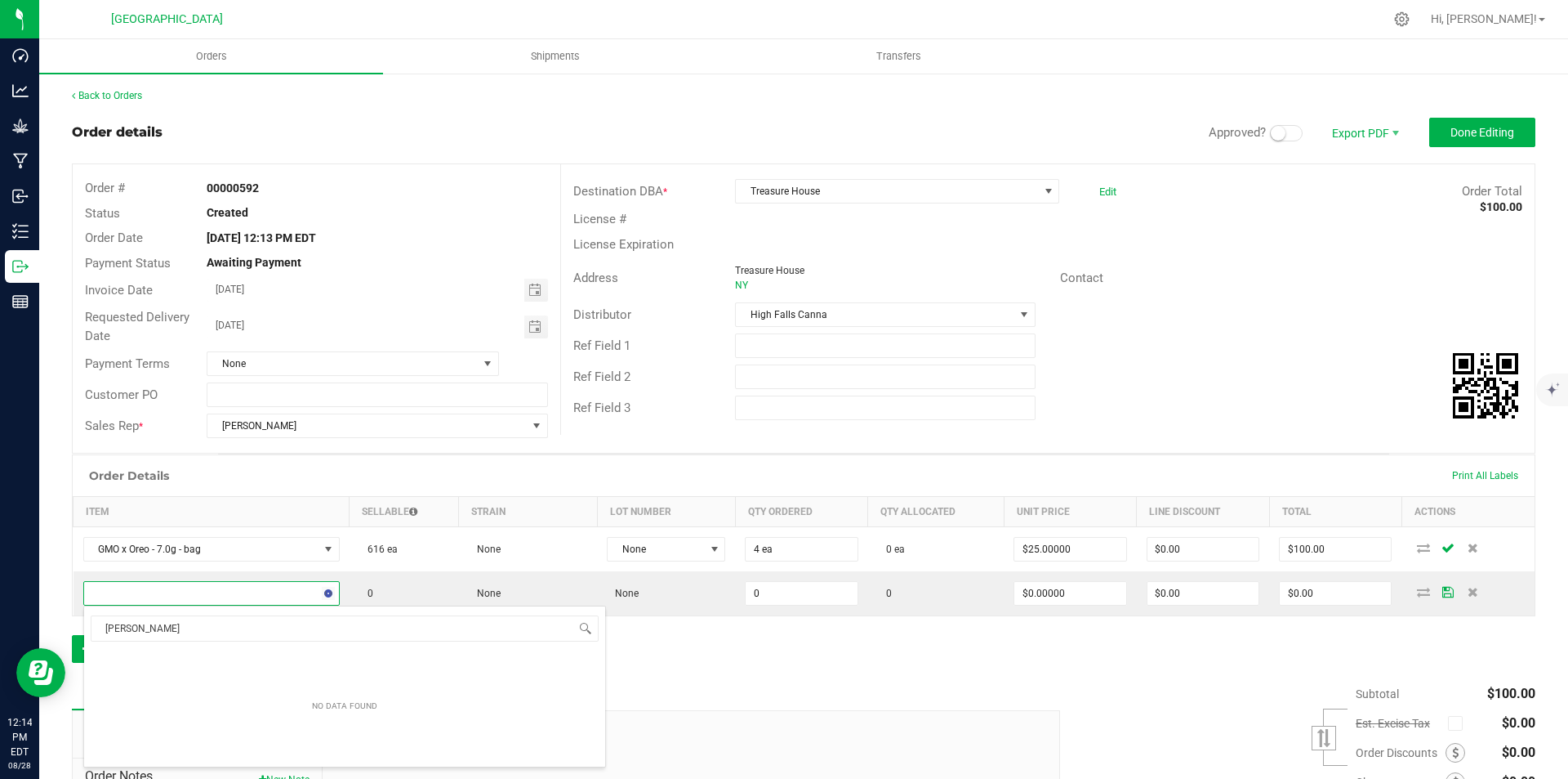
type input "lemo"
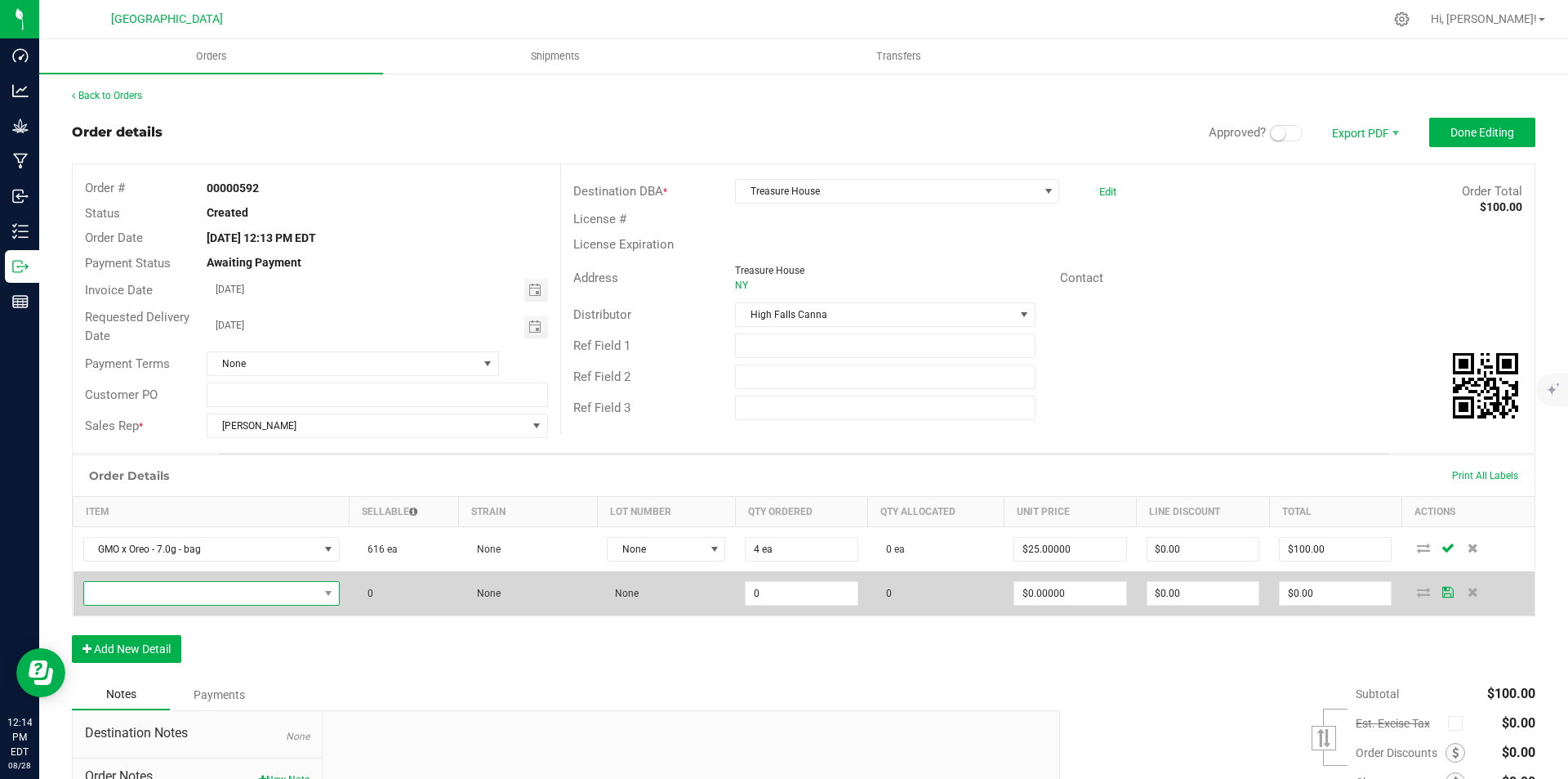
click at [207, 595] on span "NO DATA FOUND" at bounding box center [202, 593] width 235 height 23
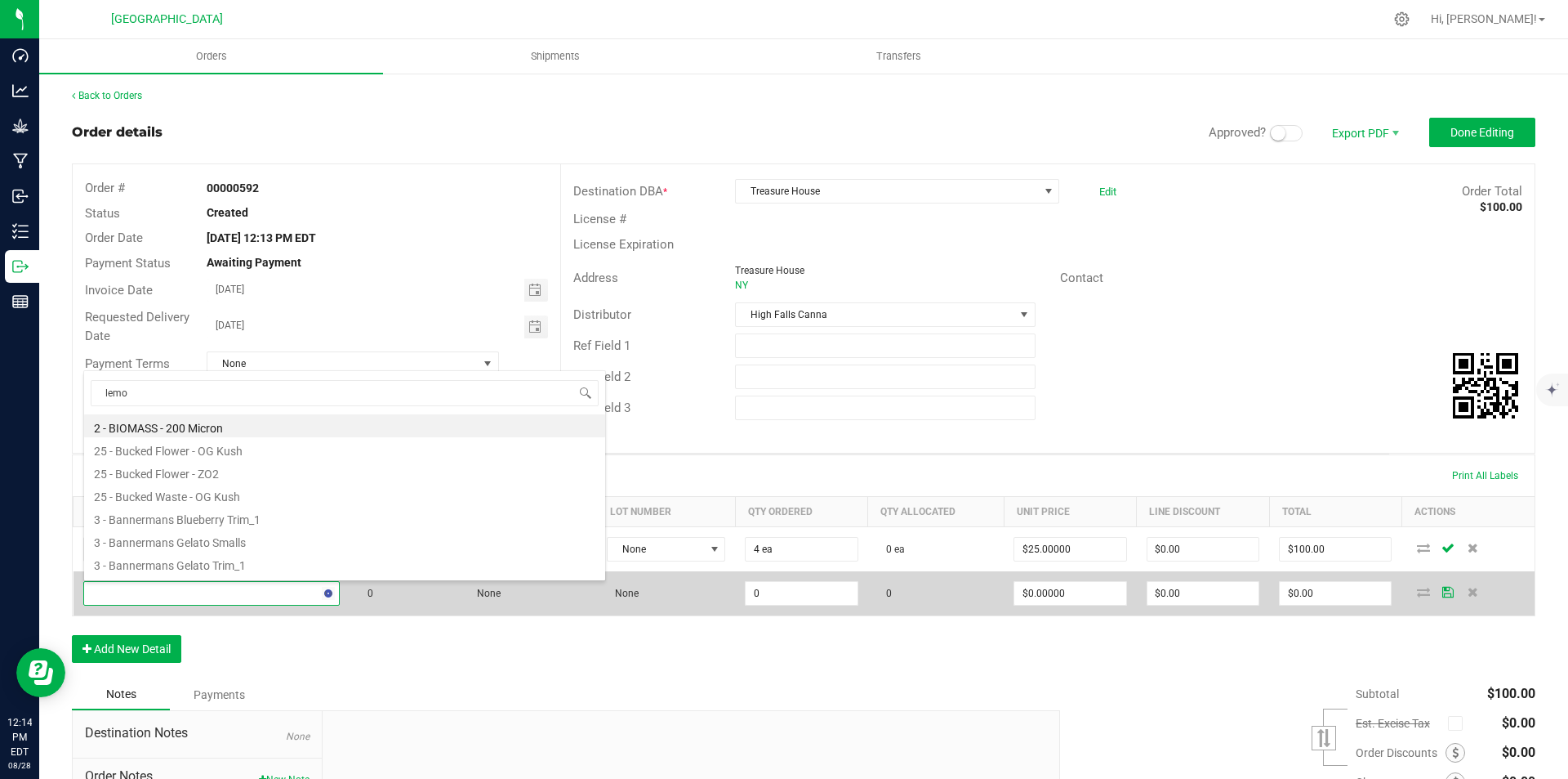
type input "lemon"
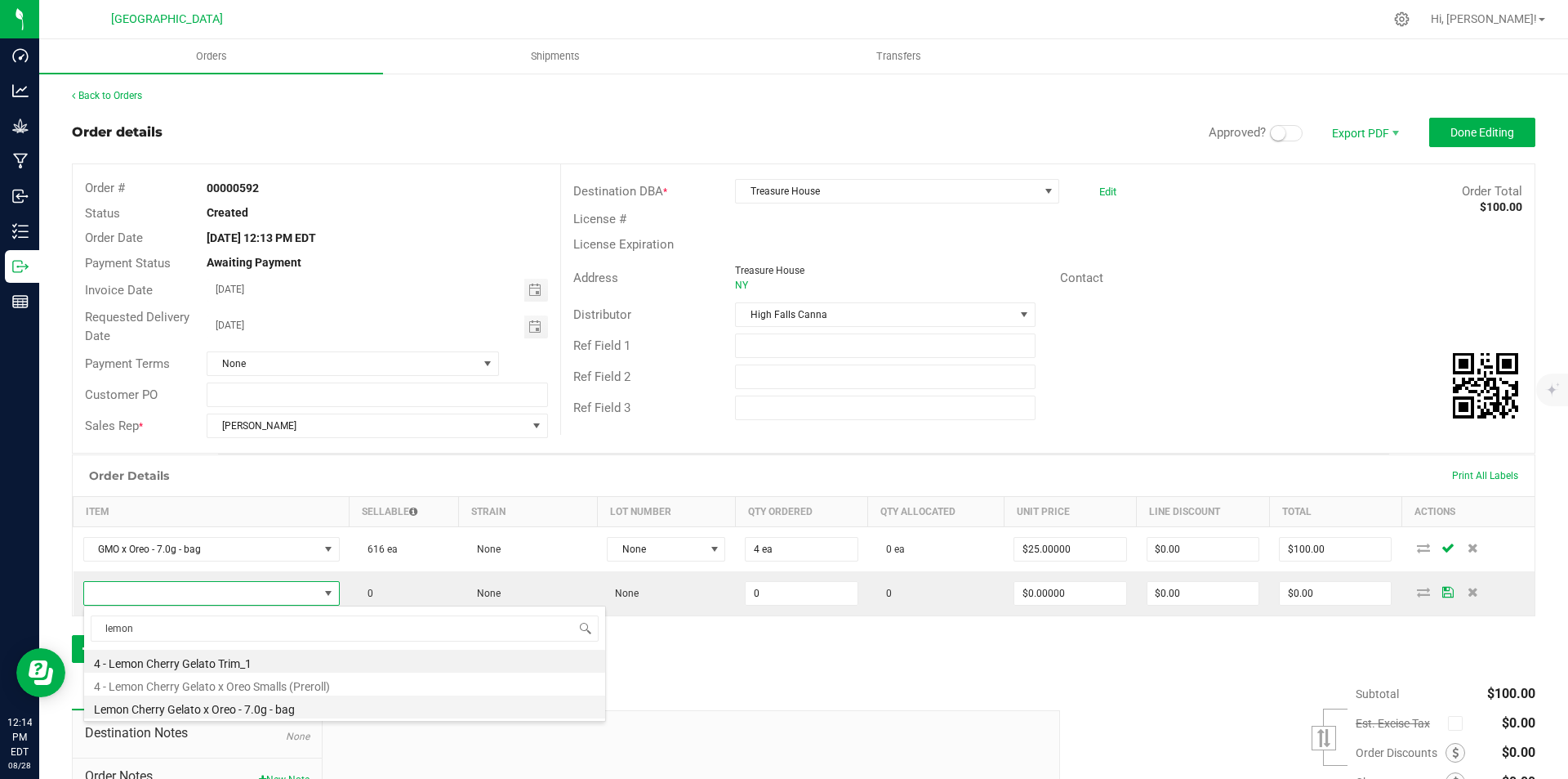
click at [262, 703] on li "Lemon Cherry Gelato x Oreo - 7.0g - bag" at bounding box center [345, 707] width 521 height 23
type input "0 ea"
type input "$25.00000"
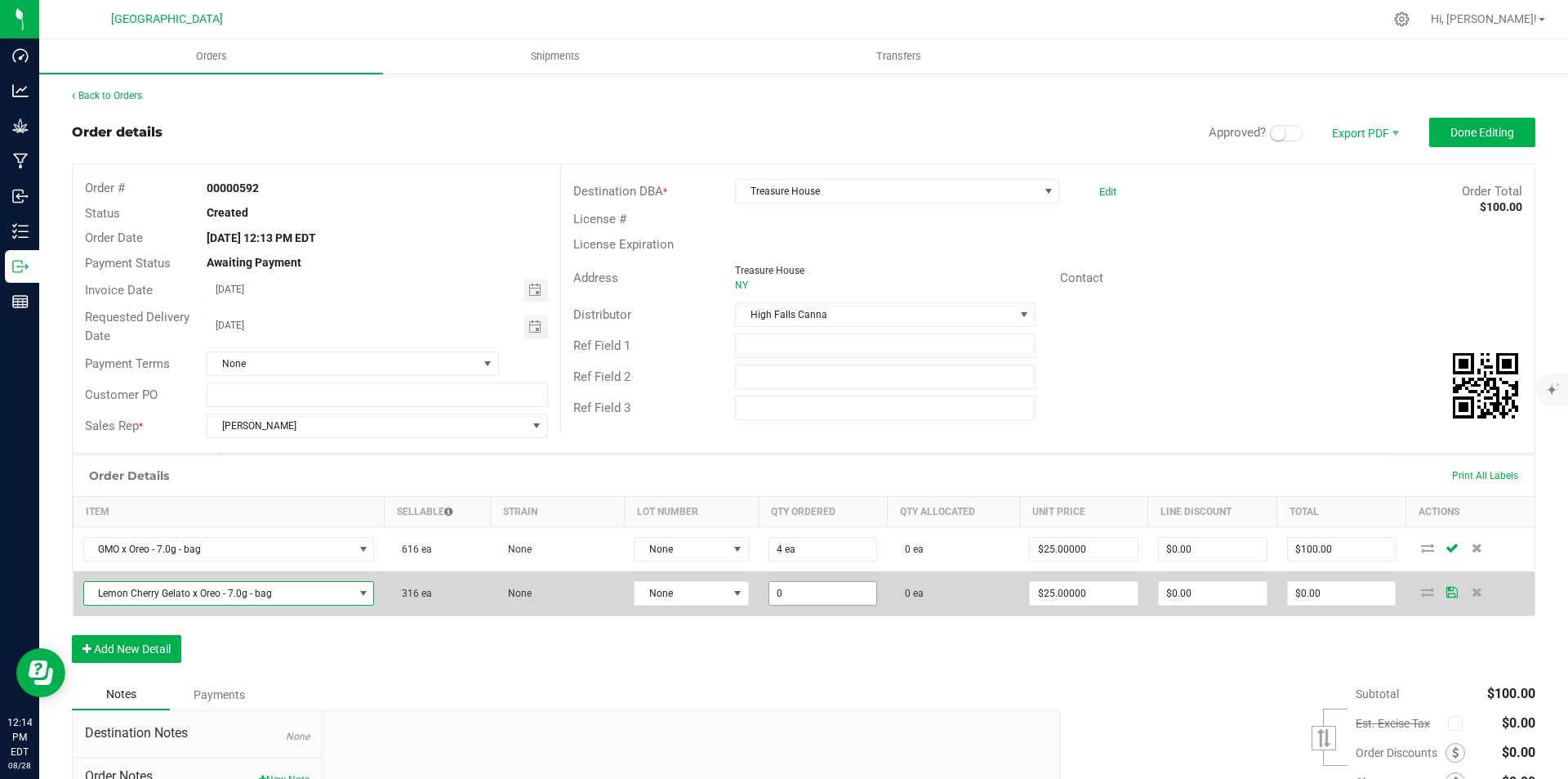
click at [799, 593] on input "0" at bounding box center [823, 593] width 107 height 23
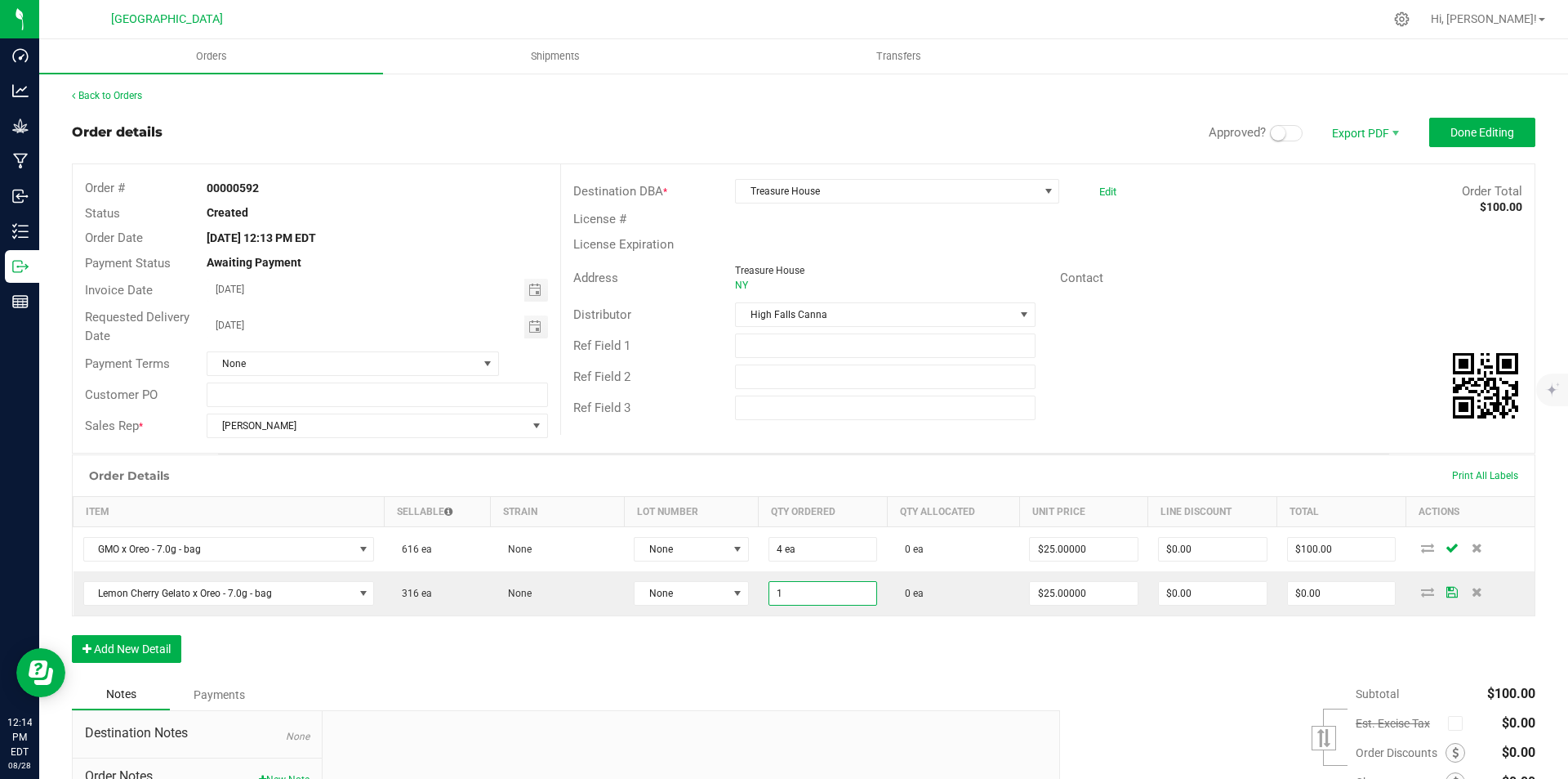
type input "1 ea"
type input "$25.00"
click at [1270, 127] on small at bounding box center [1278, 133] width 15 height 15
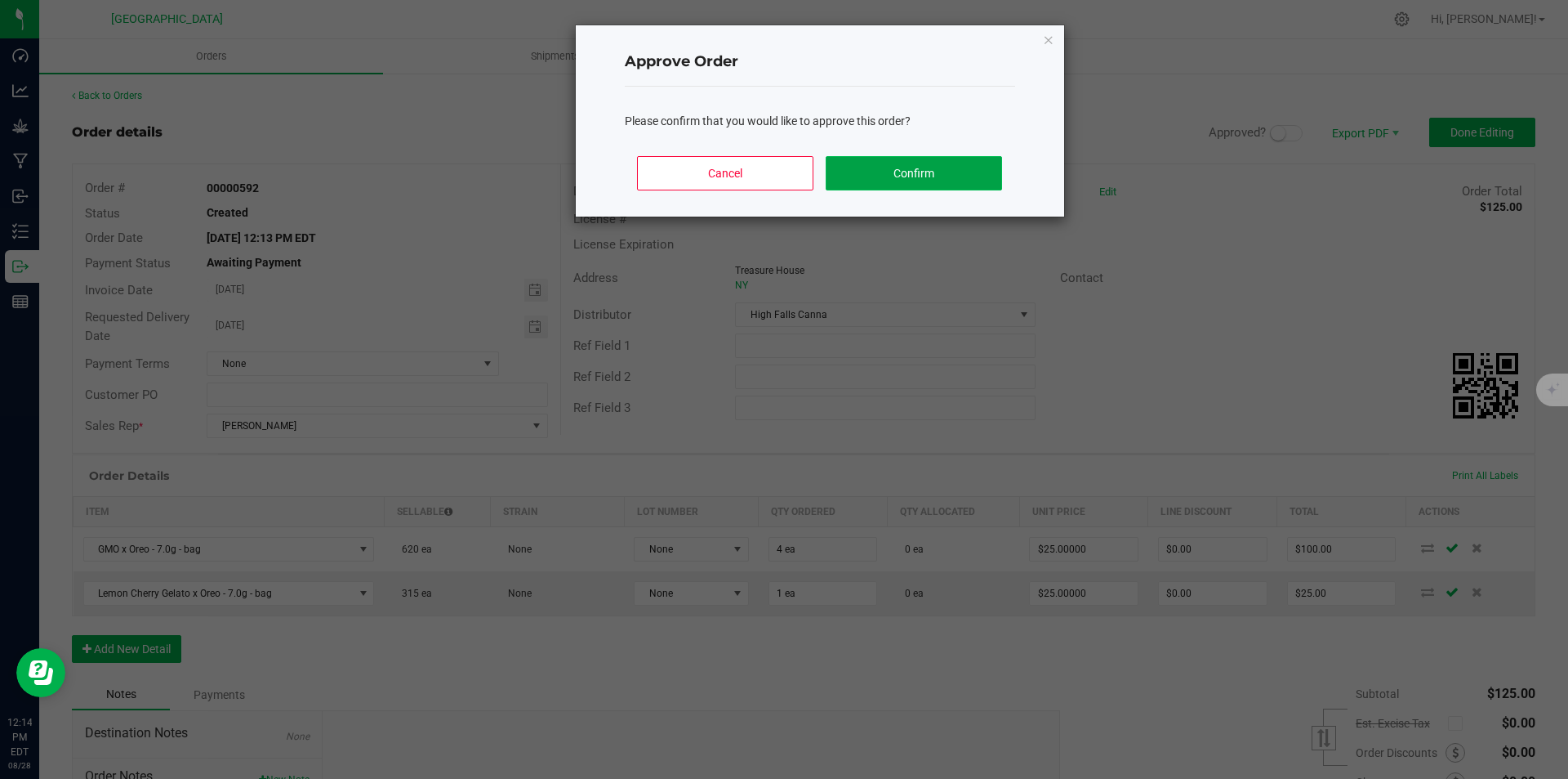
click at [887, 173] on button "Confirm" at bounding box center [913, 173] width 175 height 34
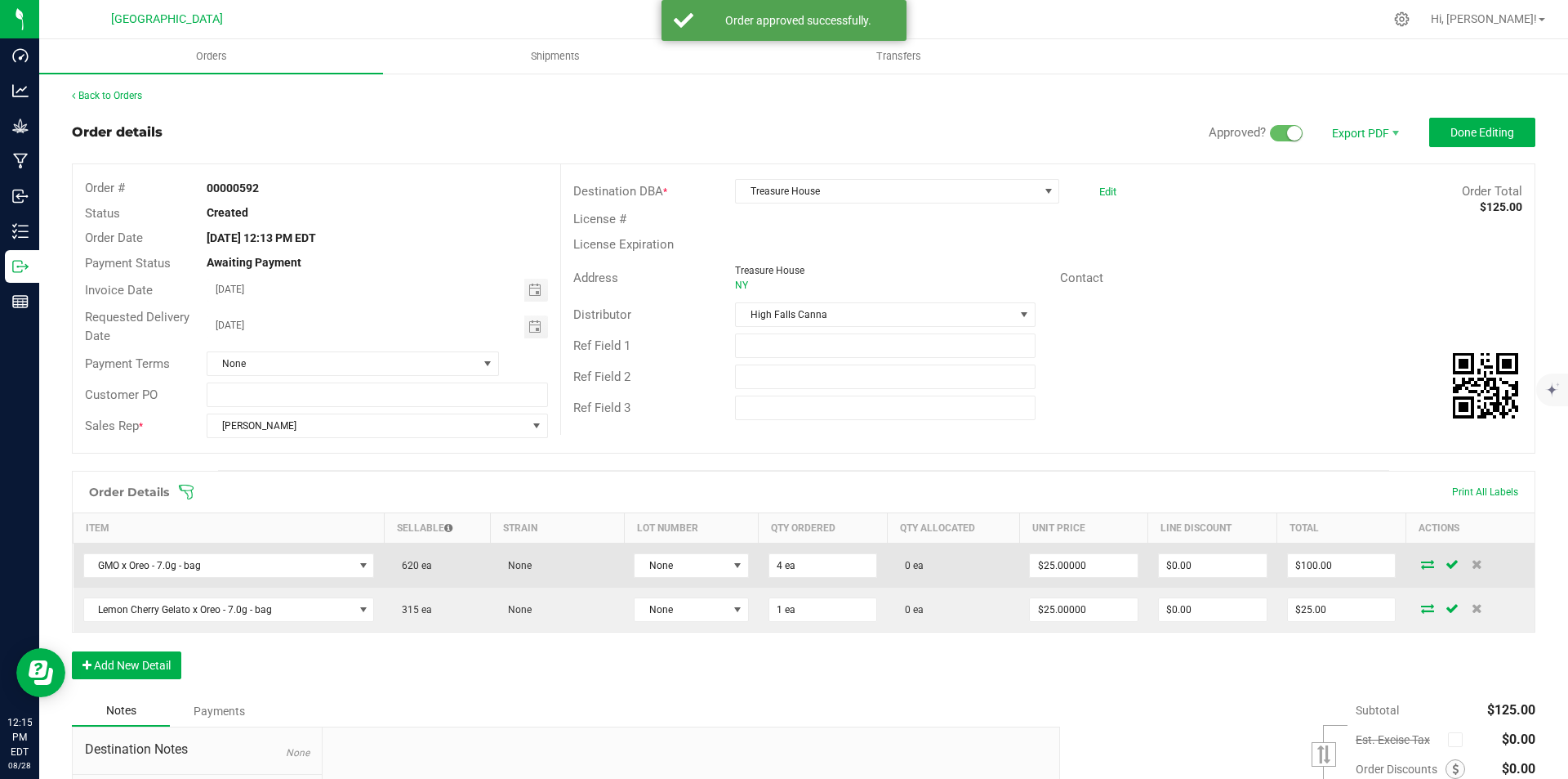
click at [1421, 569] on icon at bounding box center [1427, 564] width 13 height 10
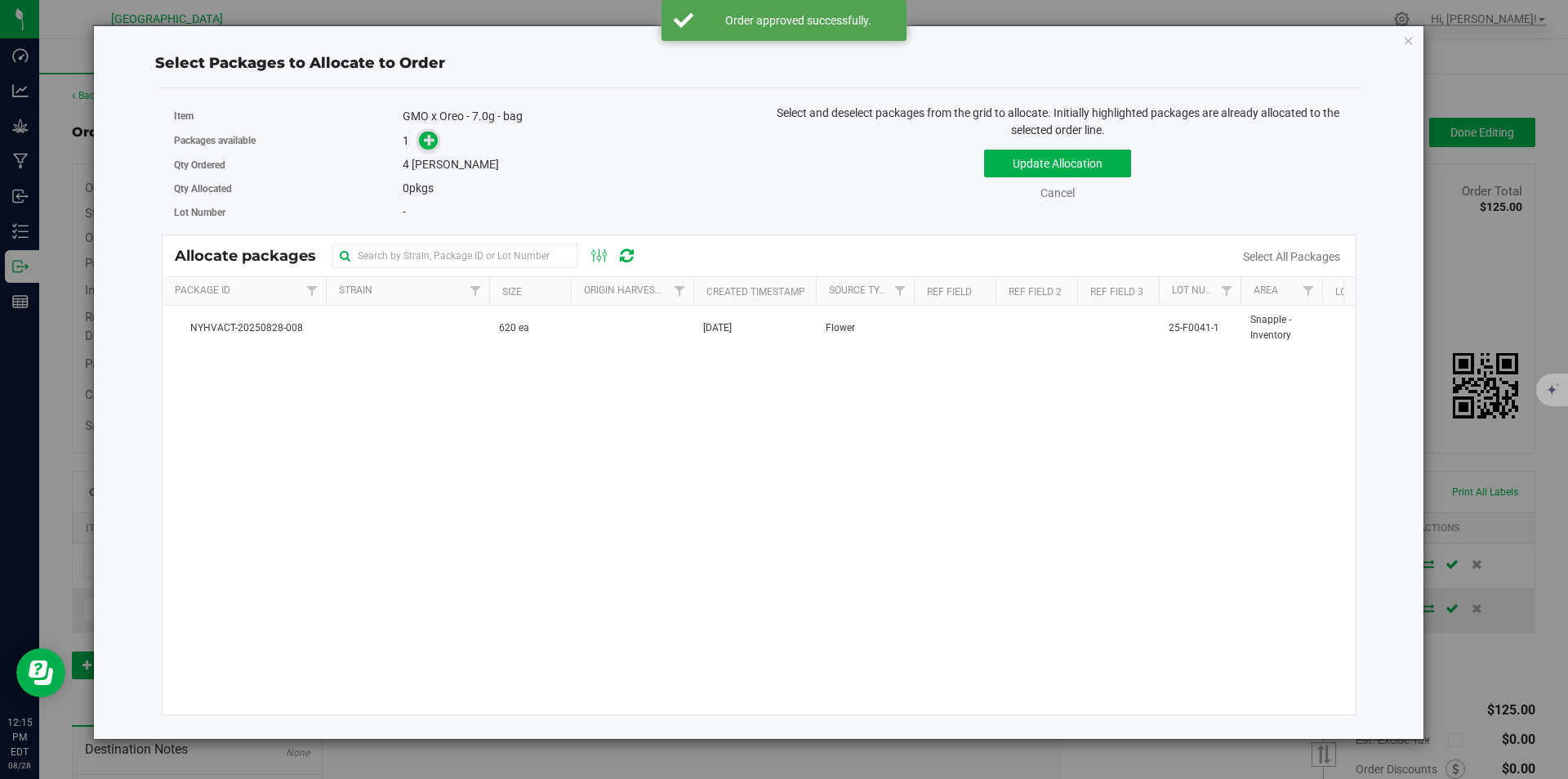
click at [431, 145] on icon at bounding box center [430, 140] width 12 height 12
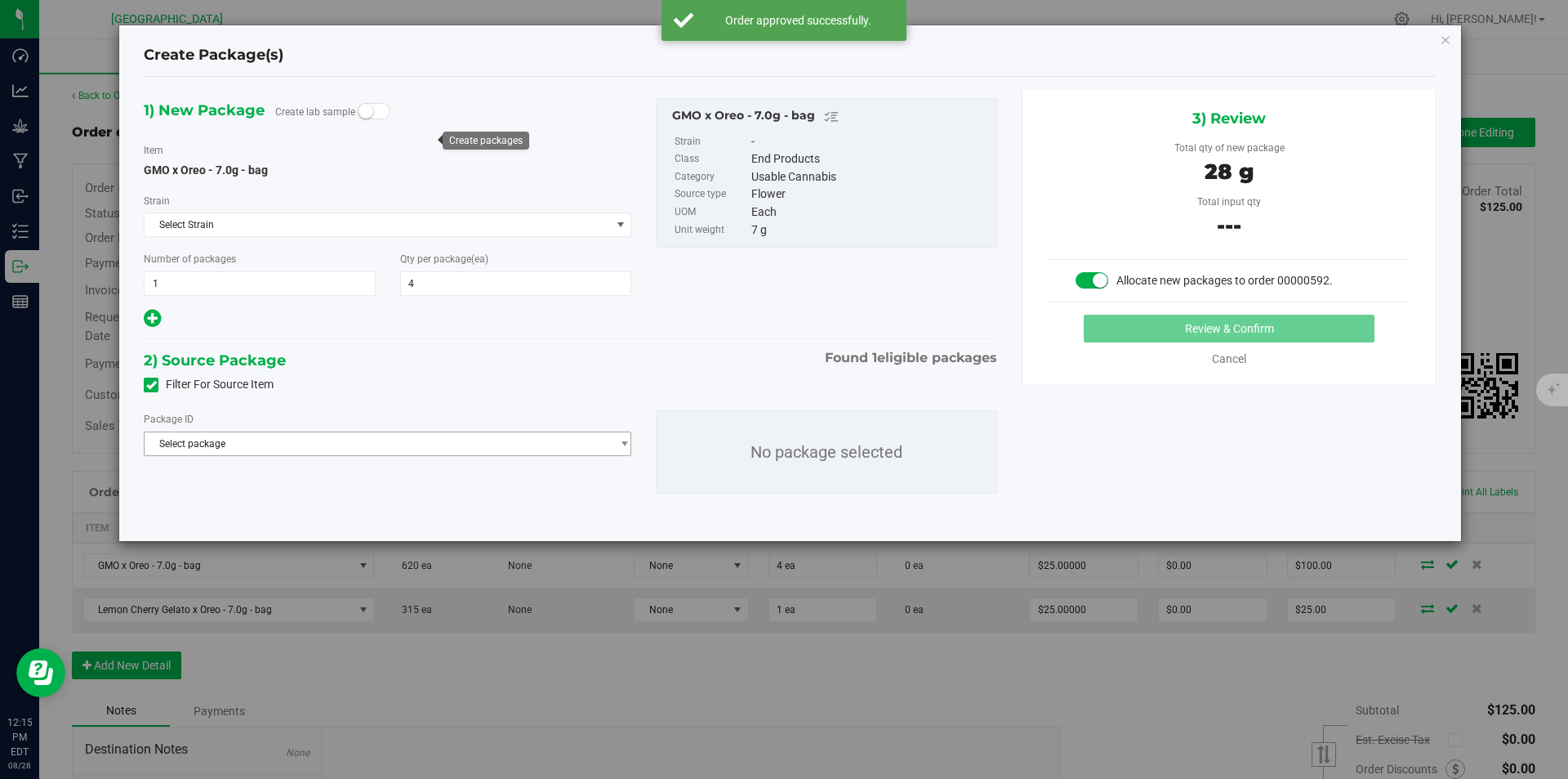
click at [388, 438] on span "Select package" at bounding box center [377, 444] width 465 height 23
click at [323, 519] on li "NYHVACT-20250828-008 ( GMO x Oreo - 7.0g - bag )" at bounding box center [388, 511] width 486 height 23
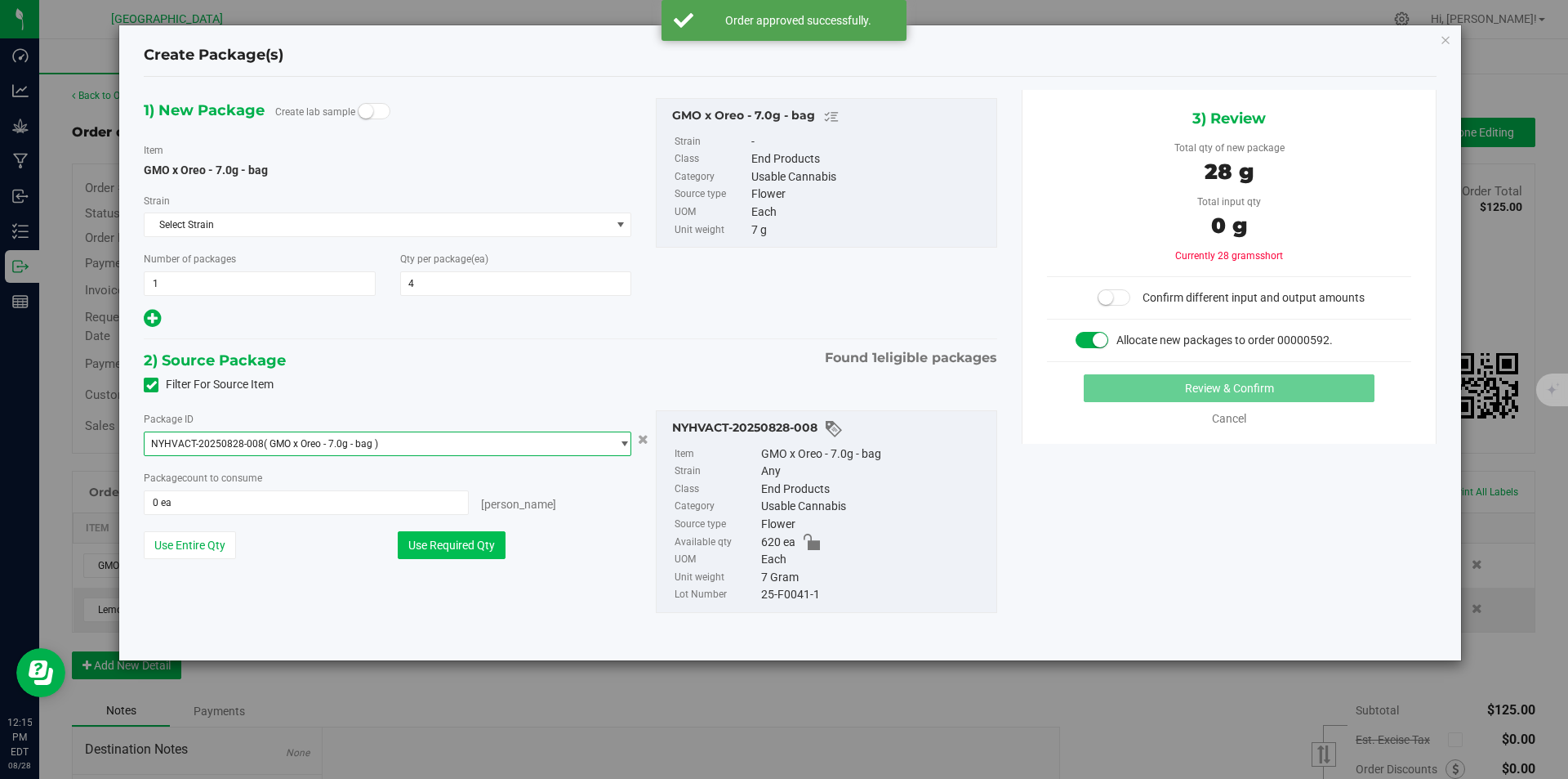
drag, startPoint x: 470, startPoint y: 543, endPoint x: 489, endPoint y: 543, distance: 19.0
click at [472, 543] on button "Use Required Qty" at bounding box center [451, 545] width 107 height 28
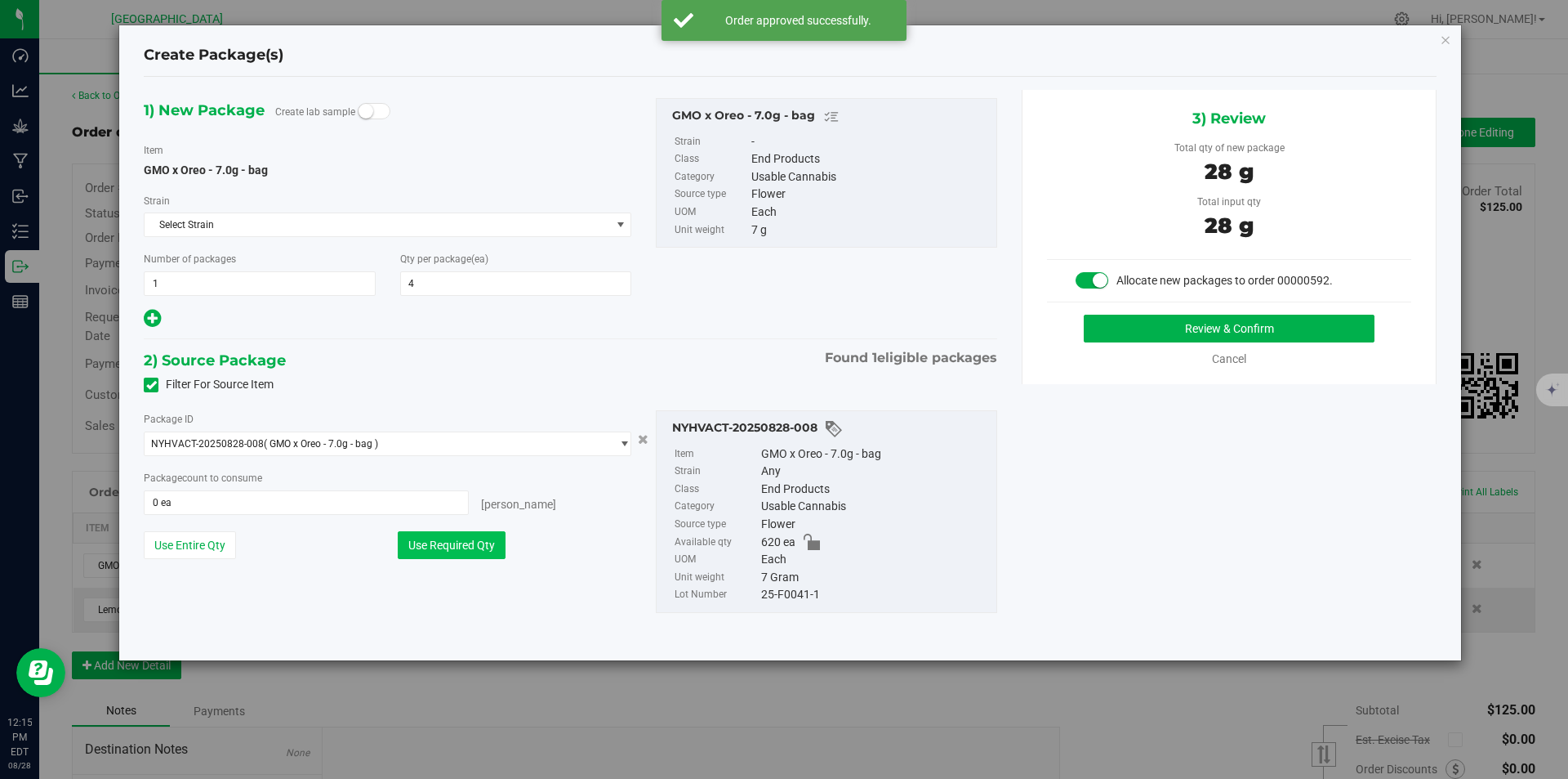
type input "4 ea"
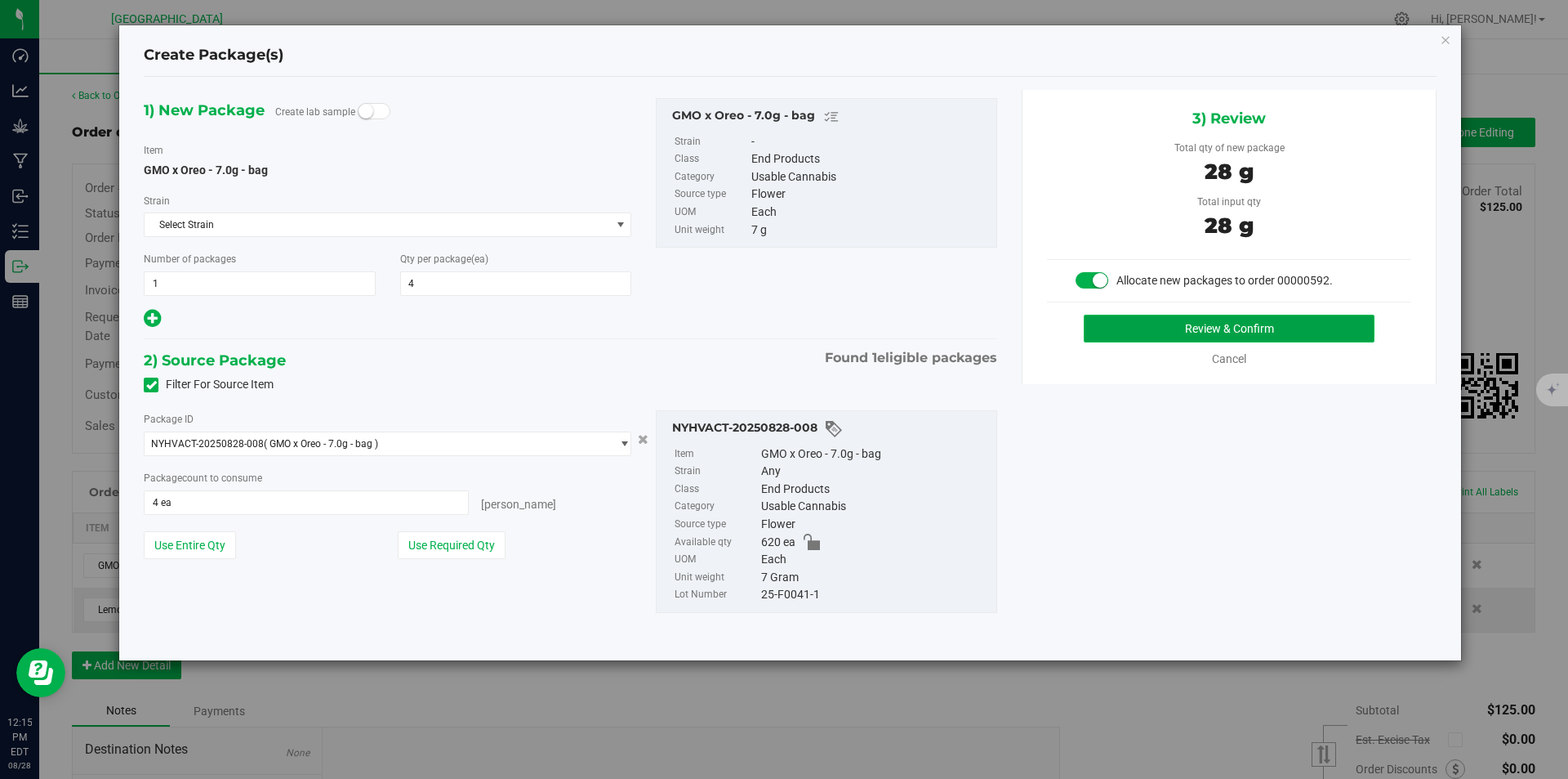
click at [1323, 321] on button "Review & Confirm" at bounding box center [1229, 328] width 291 height 28
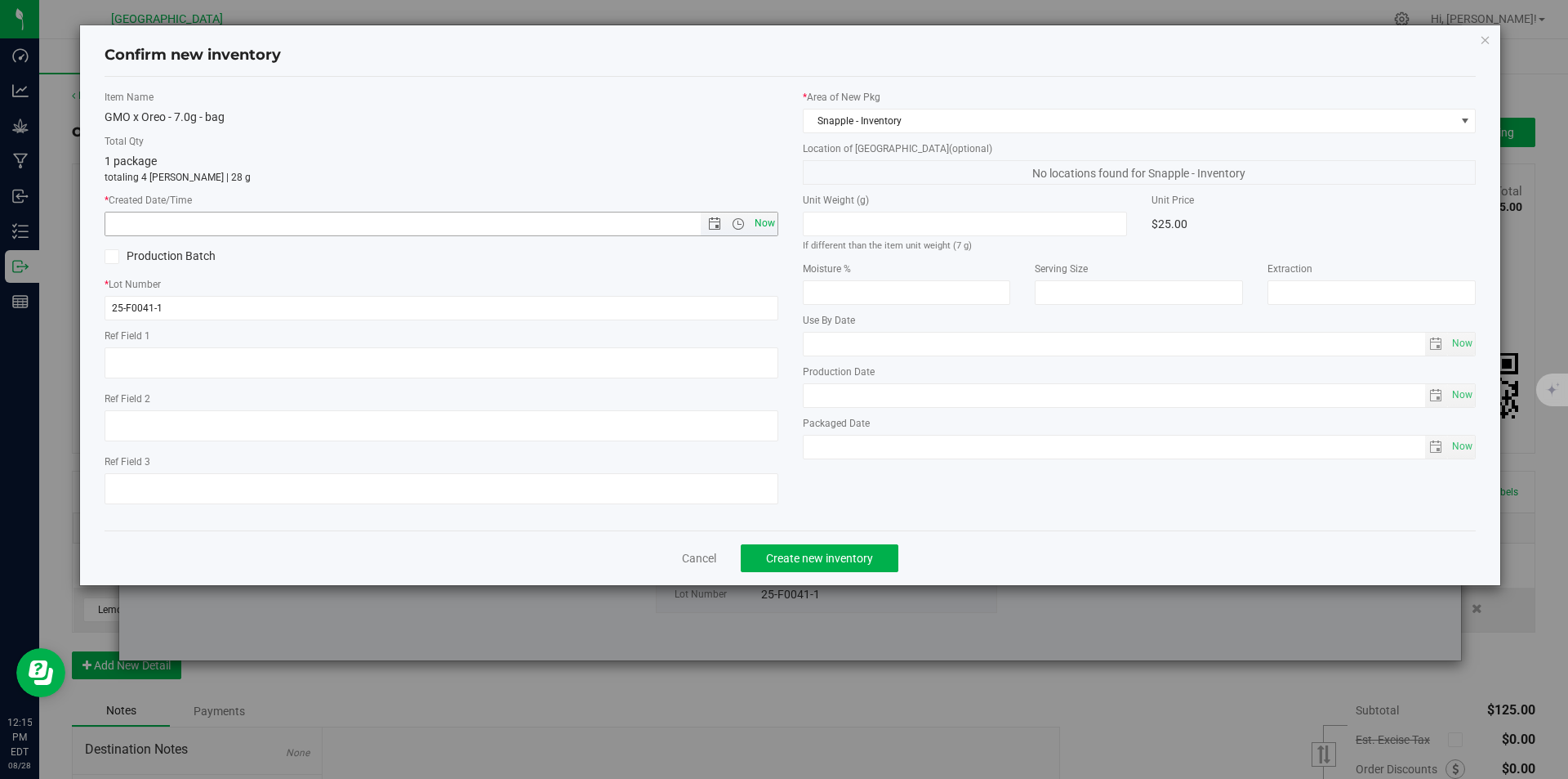
click at [770, 221] on span "Now" at bounding box center [765, 223] width 28 height 24
type input "[DATE] 12:15 PM"
click at [852, 566] on button "Create new inventory" at bounding box center [819, 558] width 158 height 28
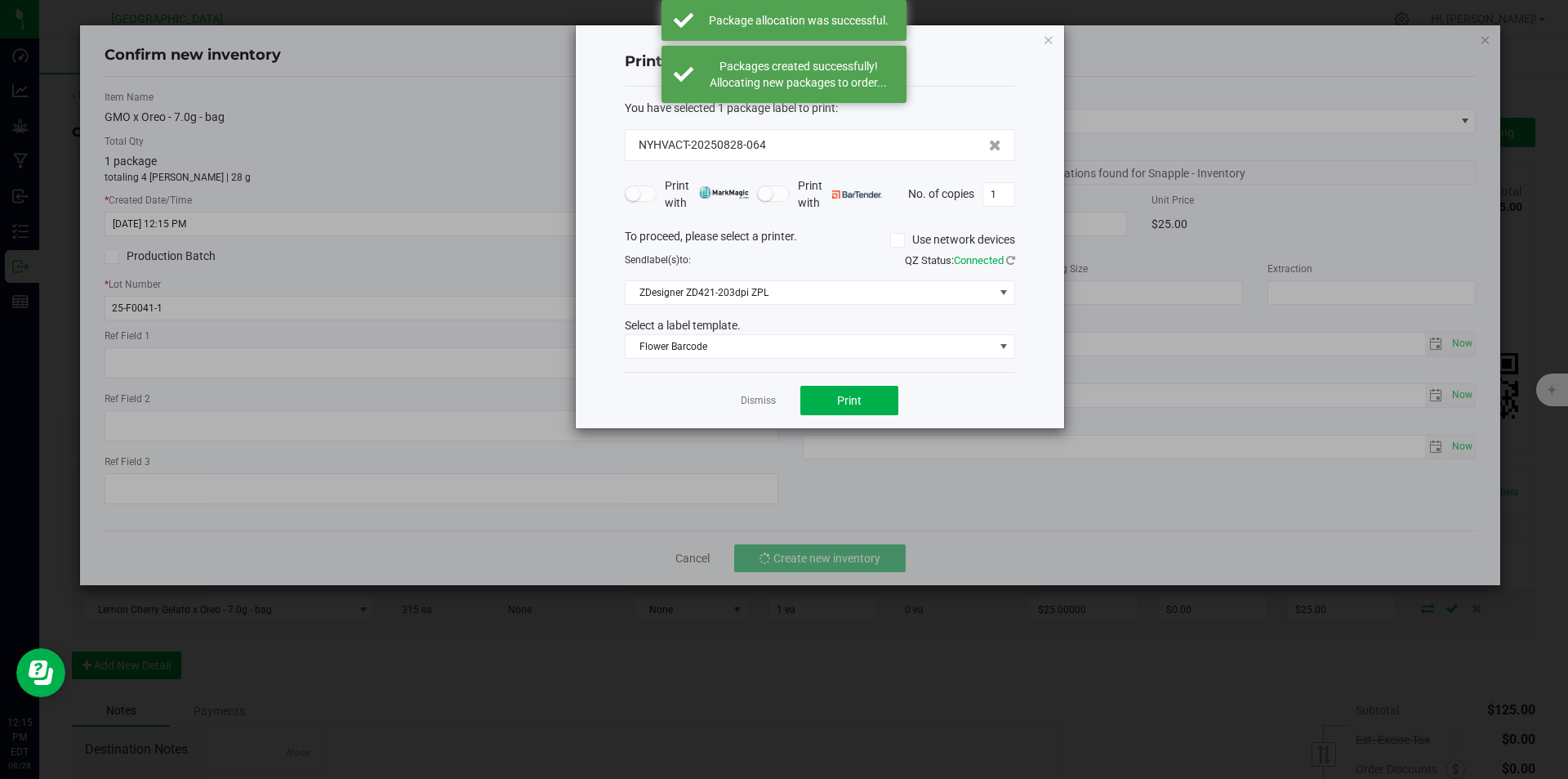
click at [772, 392] on app-cancel-button "Dismiss" at bounding box center [758, 400] width 35 height 17
click at [769, 398] on link "Dismiss" at bounding box center [758, 400] width 35 height 14
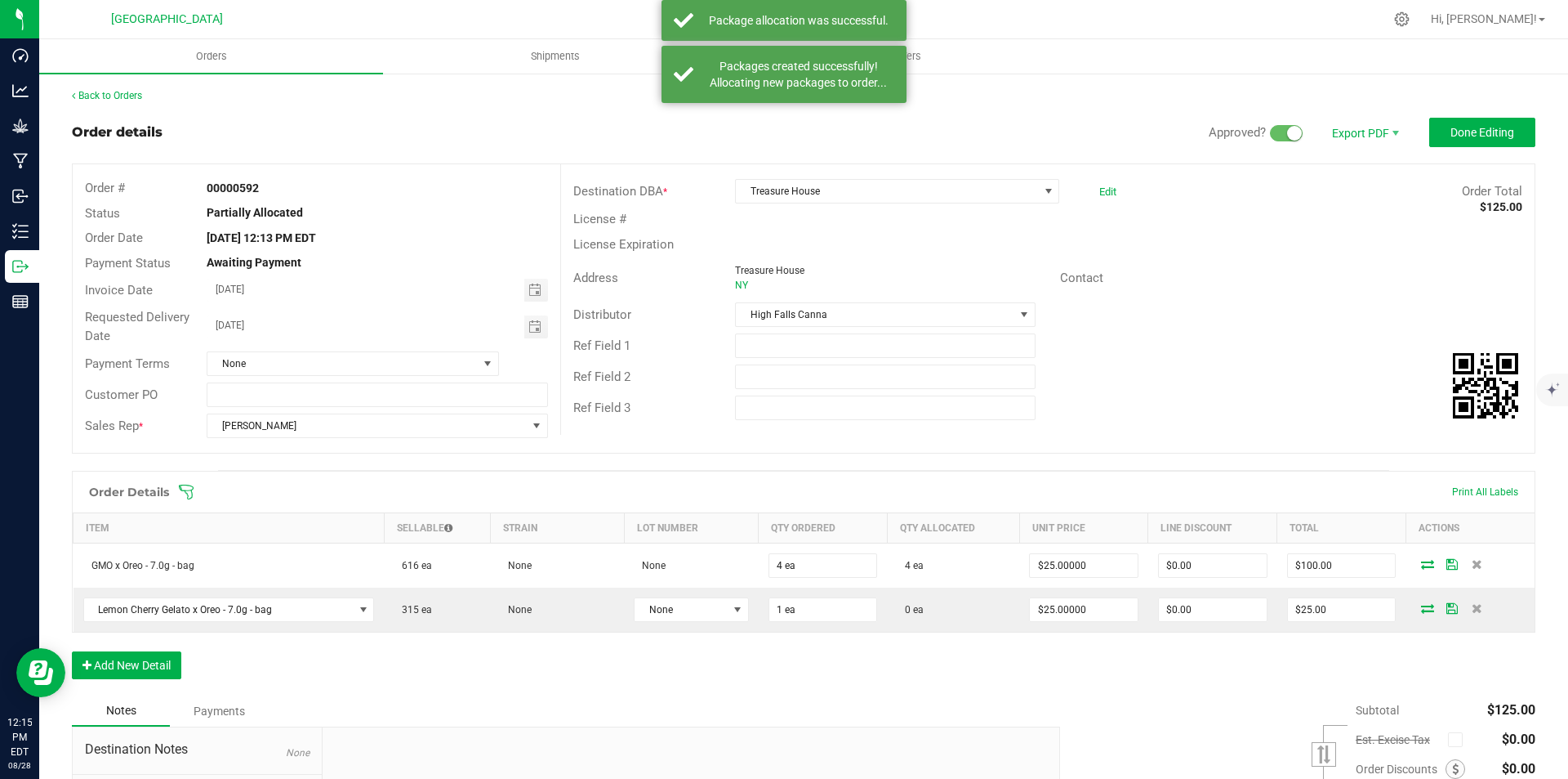
click at [1421, 603] on icon at bounding box center [1427, 608] width 13 height 10
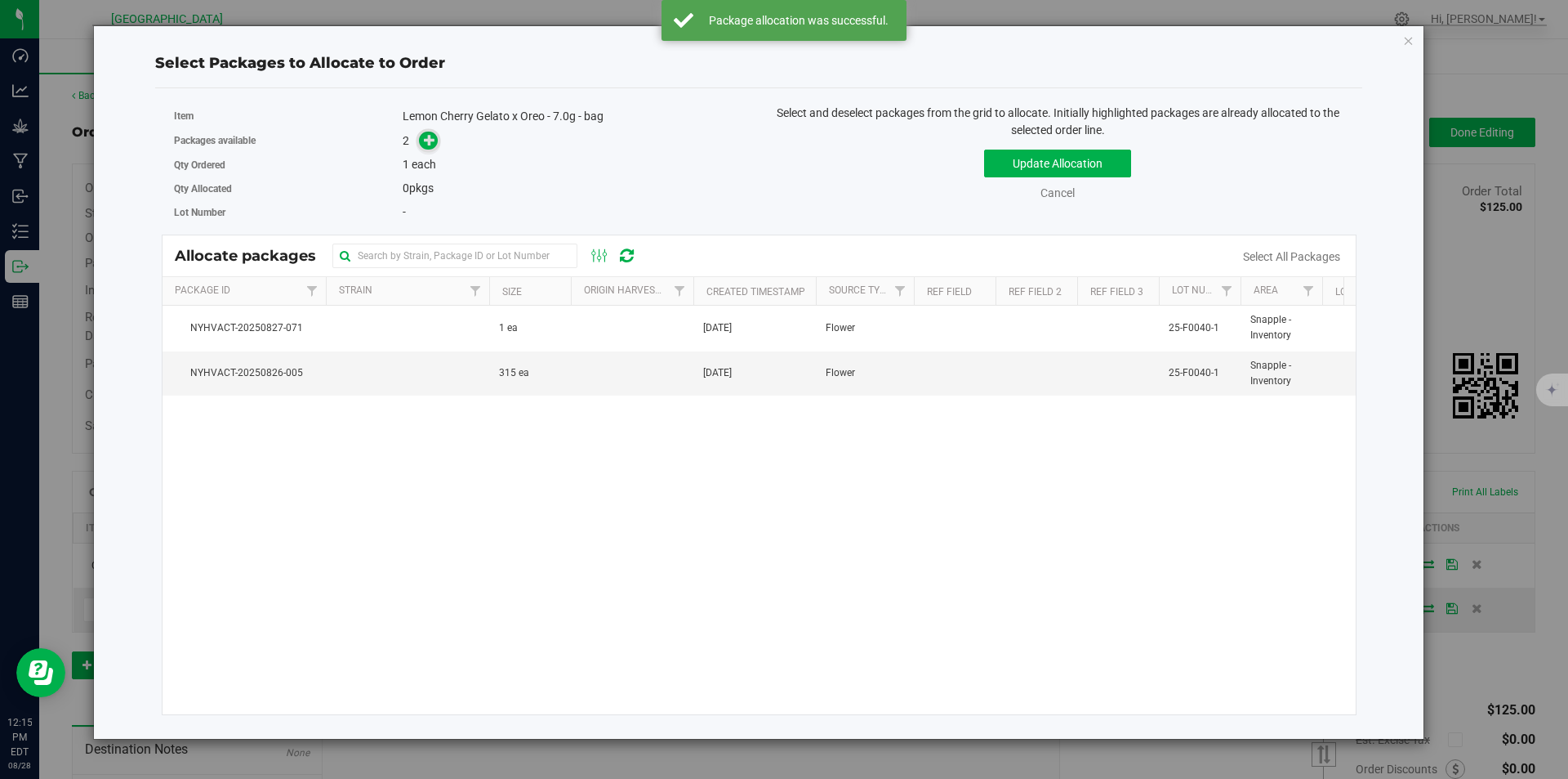
click at [422, 141] on span at bounding box center [428, 141] width 19 height 19
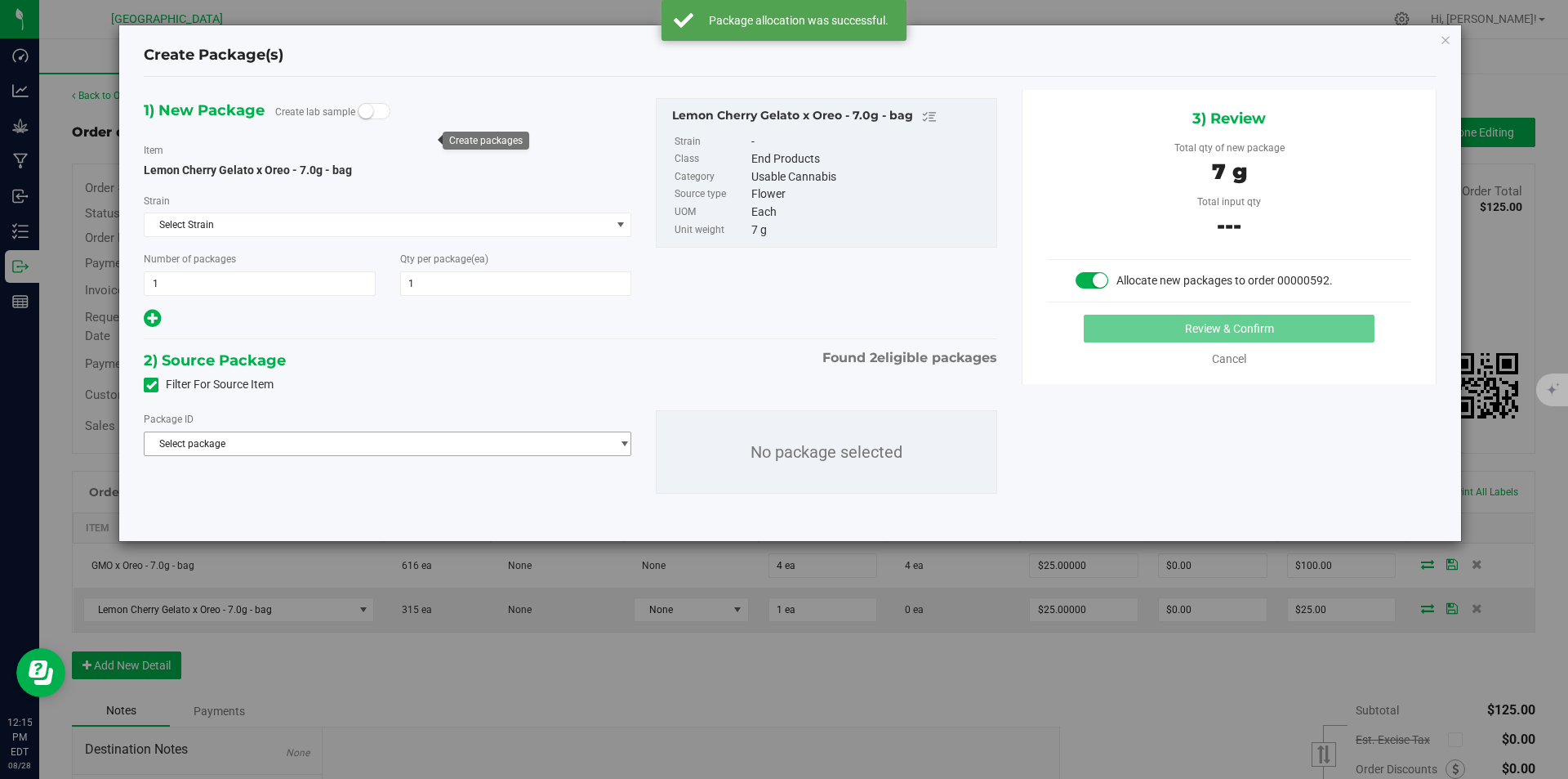
click at [441, 447] on span "Select package" at bounding box center [377, 444] width 465 height 23
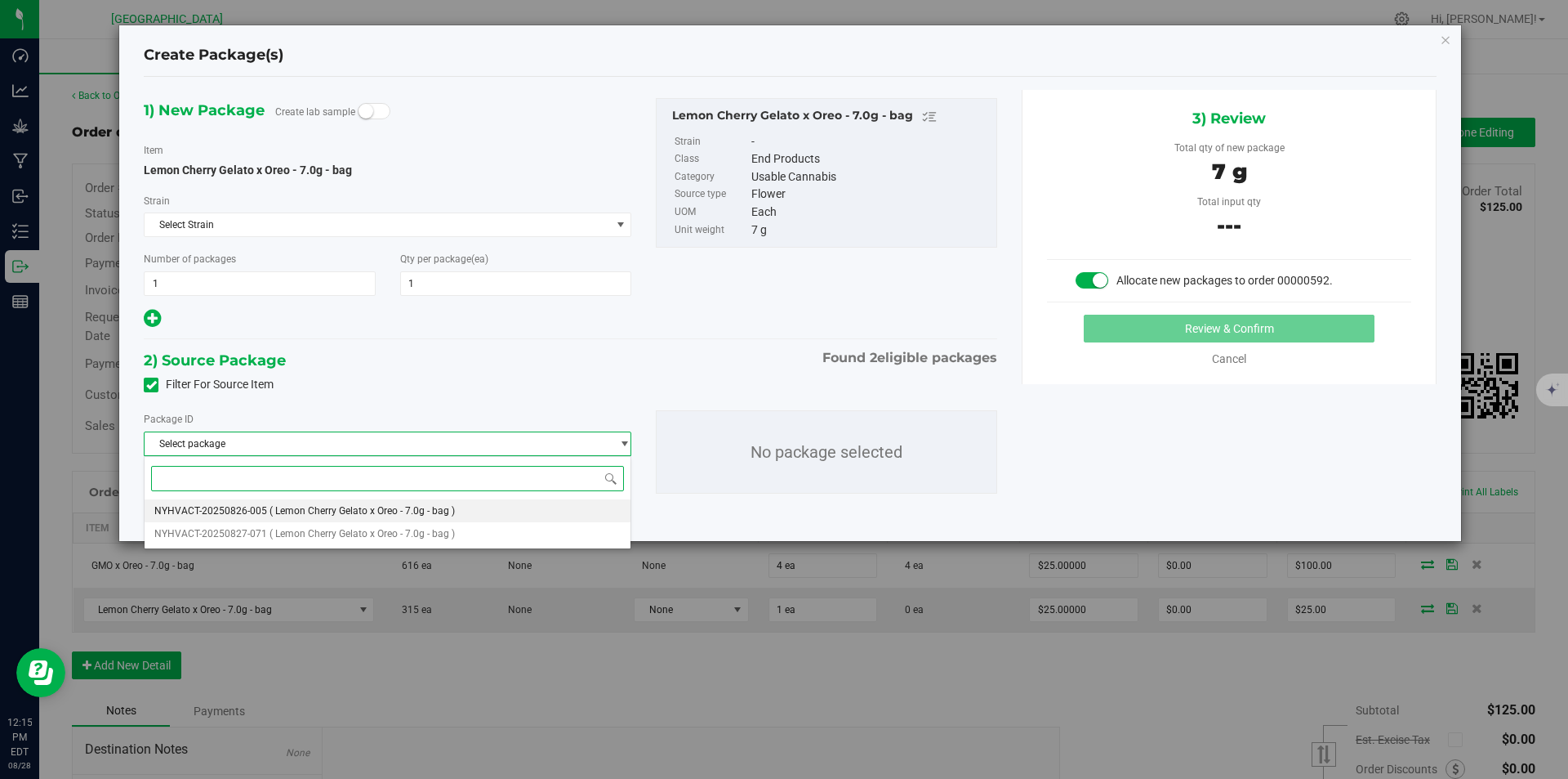
click at [369, 513] on span "( Lemon Cherry Gelato x Oreo - 7.0g - bag )" at bounding box center [362, 511] width 185 height 12
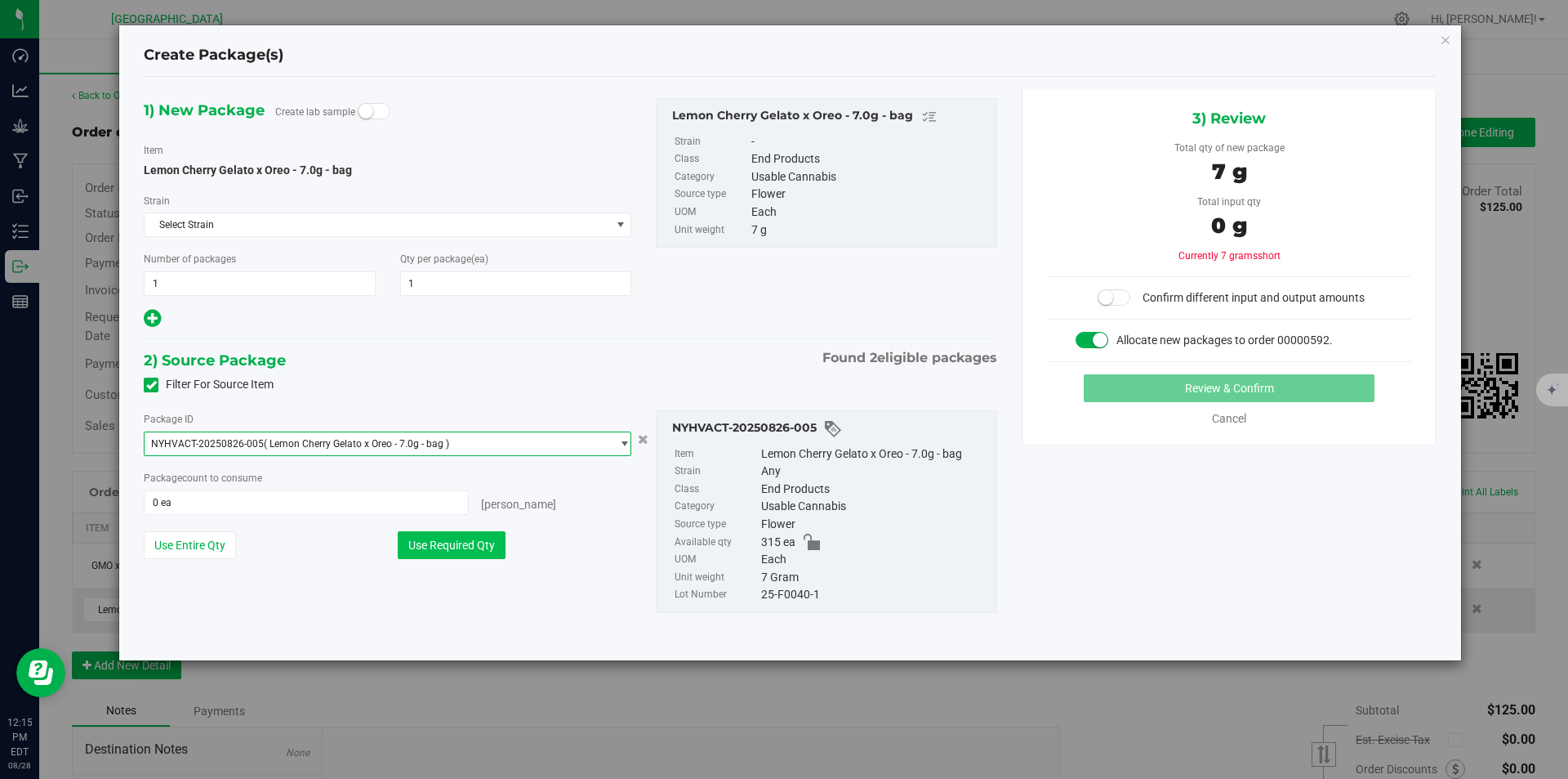
drag, startPoint x: 441, startPoint y: 538, endPoint x: 469, endPoint y: 538, distance: 28.0
click at [442, 538] on button "Use Required Qty" at bounding box center [451, 545] width 107 height 28
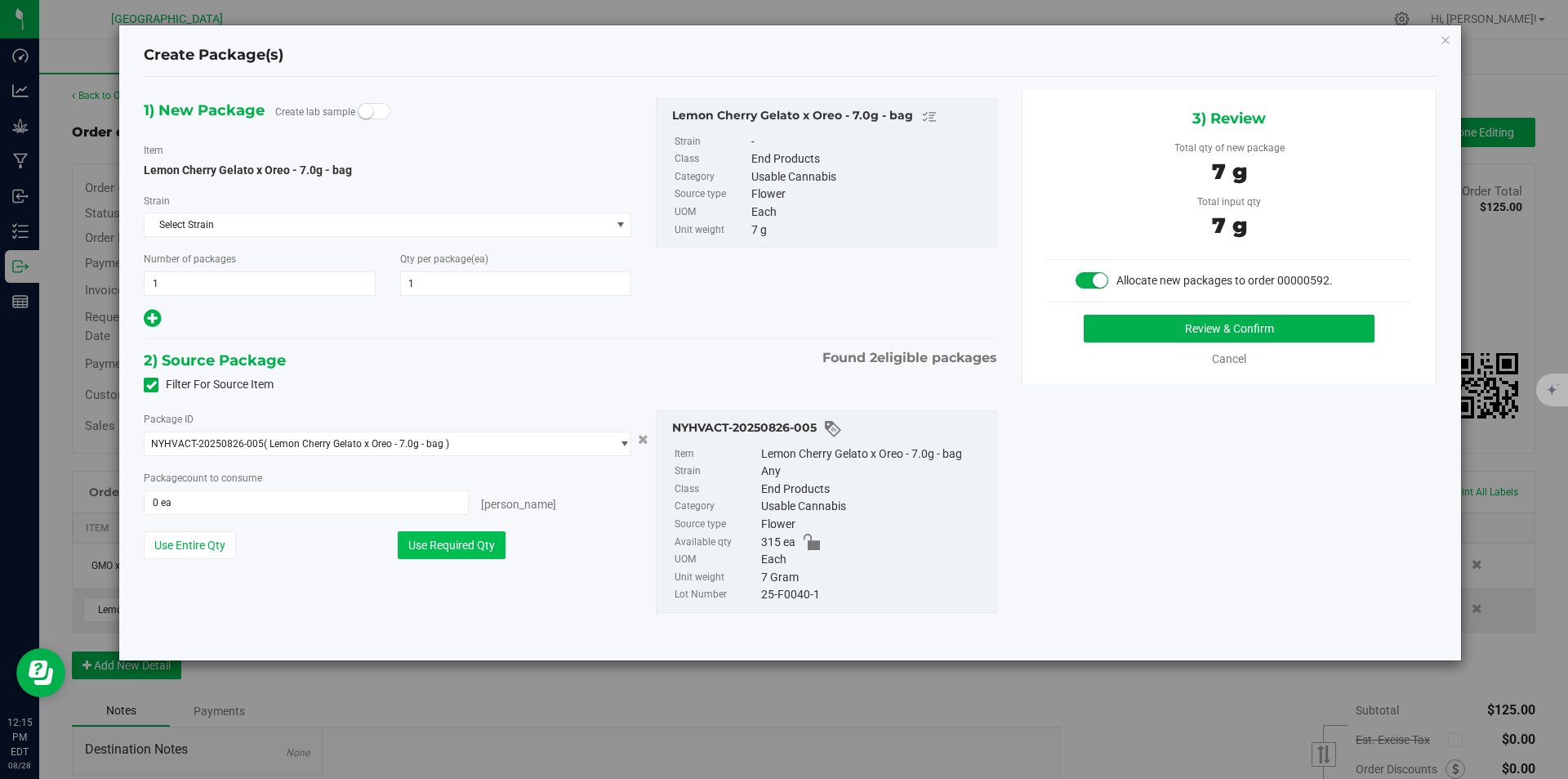
type input "1 ea"
click at [1257, 316] on button "Review & Confirm" at bounding box center [1229, 328] width 291 height 28
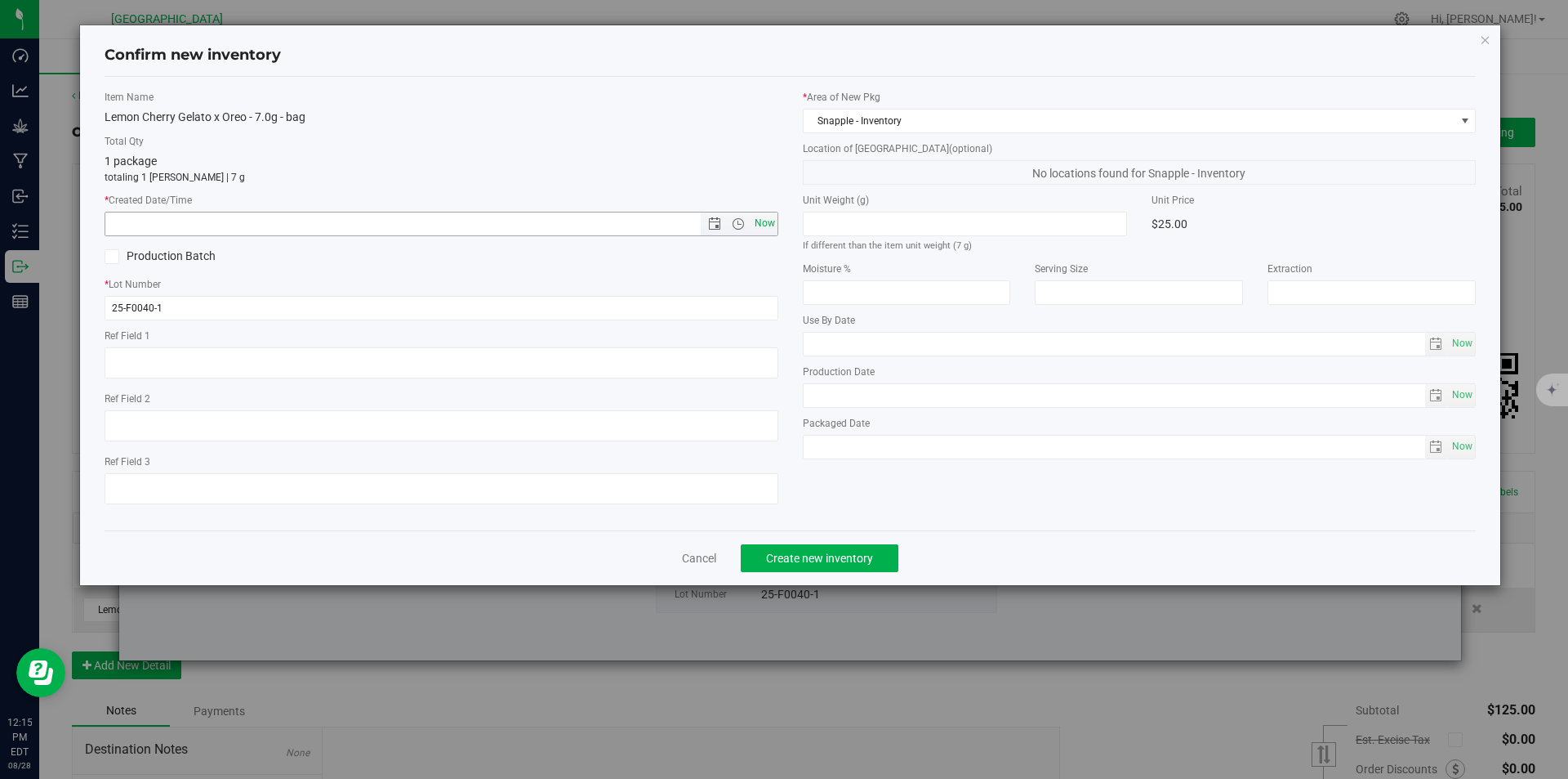
click at [756, 225] on span "Now" at bounding box center [765, 223] width 28 height 24
type input "[DATE] 12:15 PM"
click at [808, 559] on span "Create new inventory" at bounding box center [819, 558] width 107 height 13
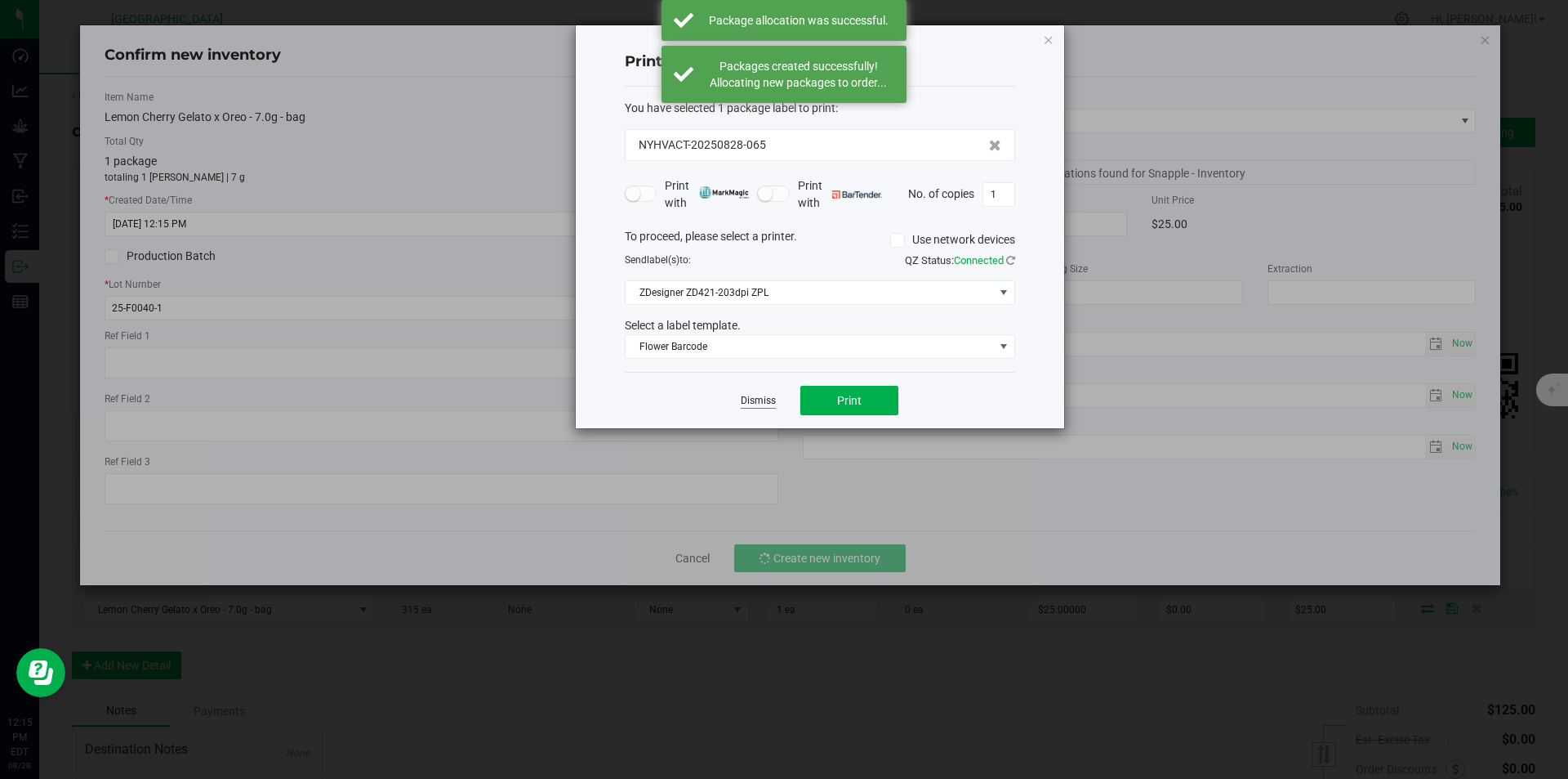
click at [748, 401] on link "Dismiss" at bounding box center [758, 400] width 35 height 14
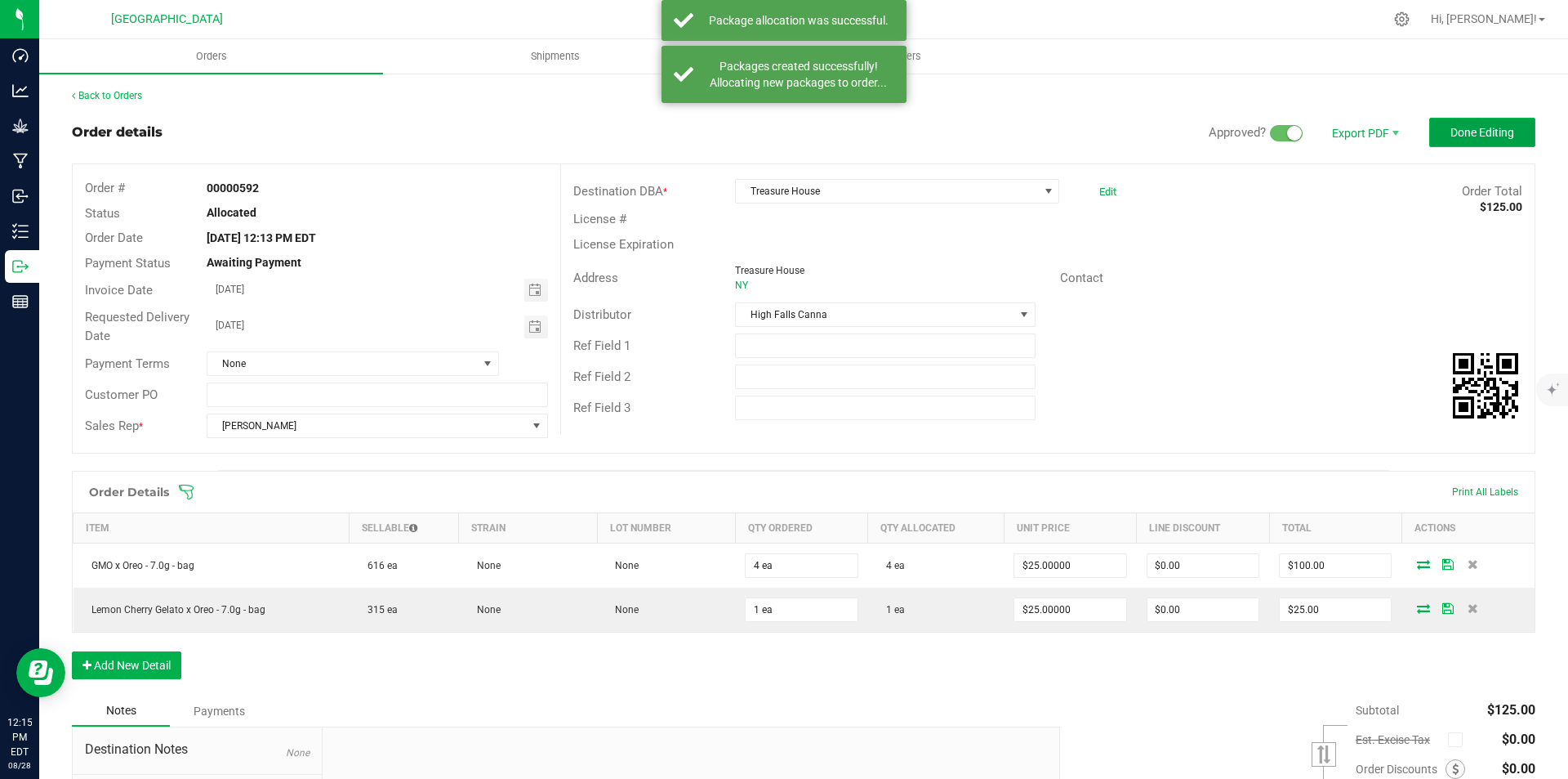
click at [1464, 133] on span "Done Editing" at bounding box center [1482, 132] width 64 height 13
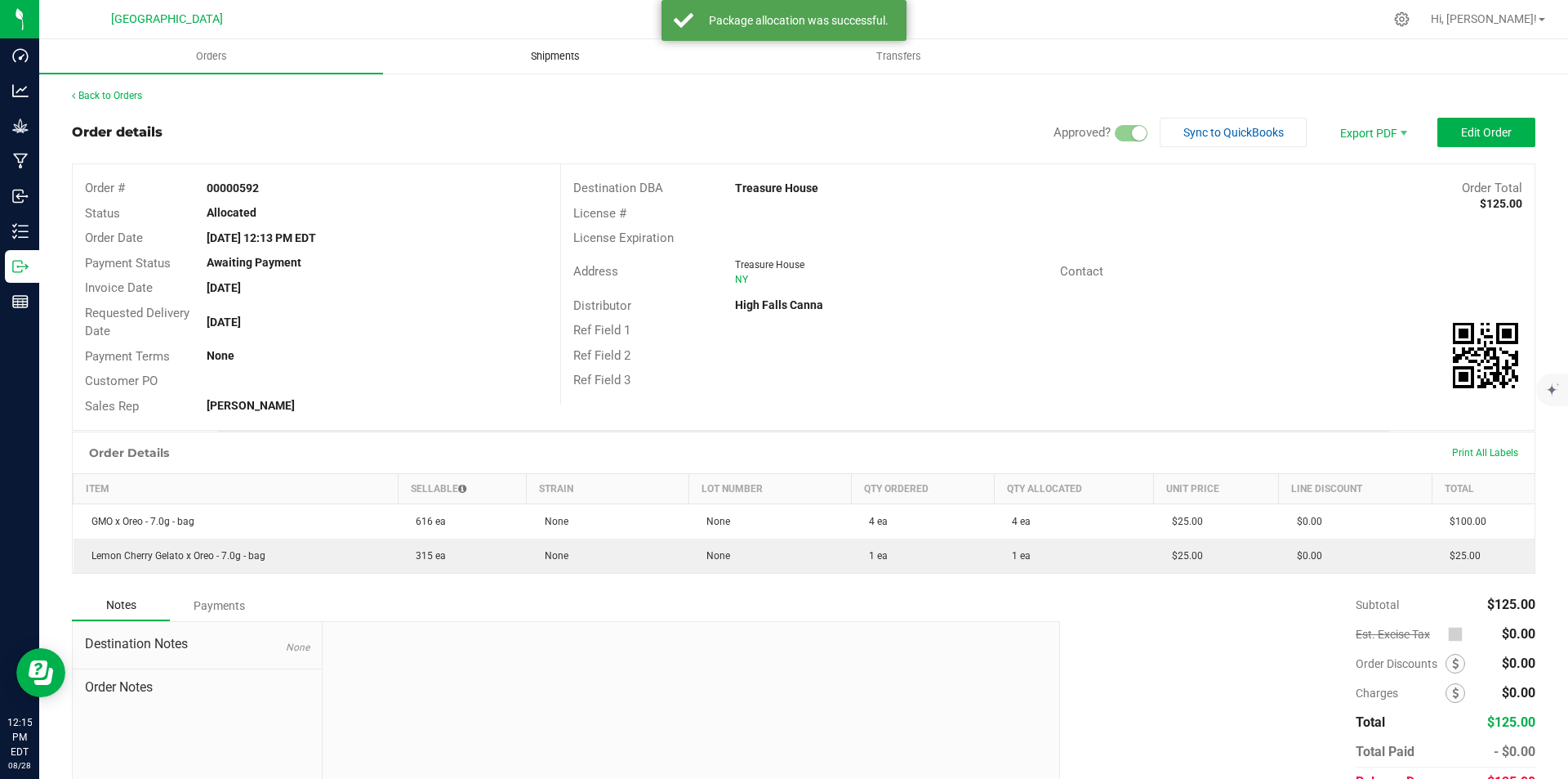
click at [489, 49] on uib-tab-heading "Shipments" at bounding box center [555, 56] width 342 height 33
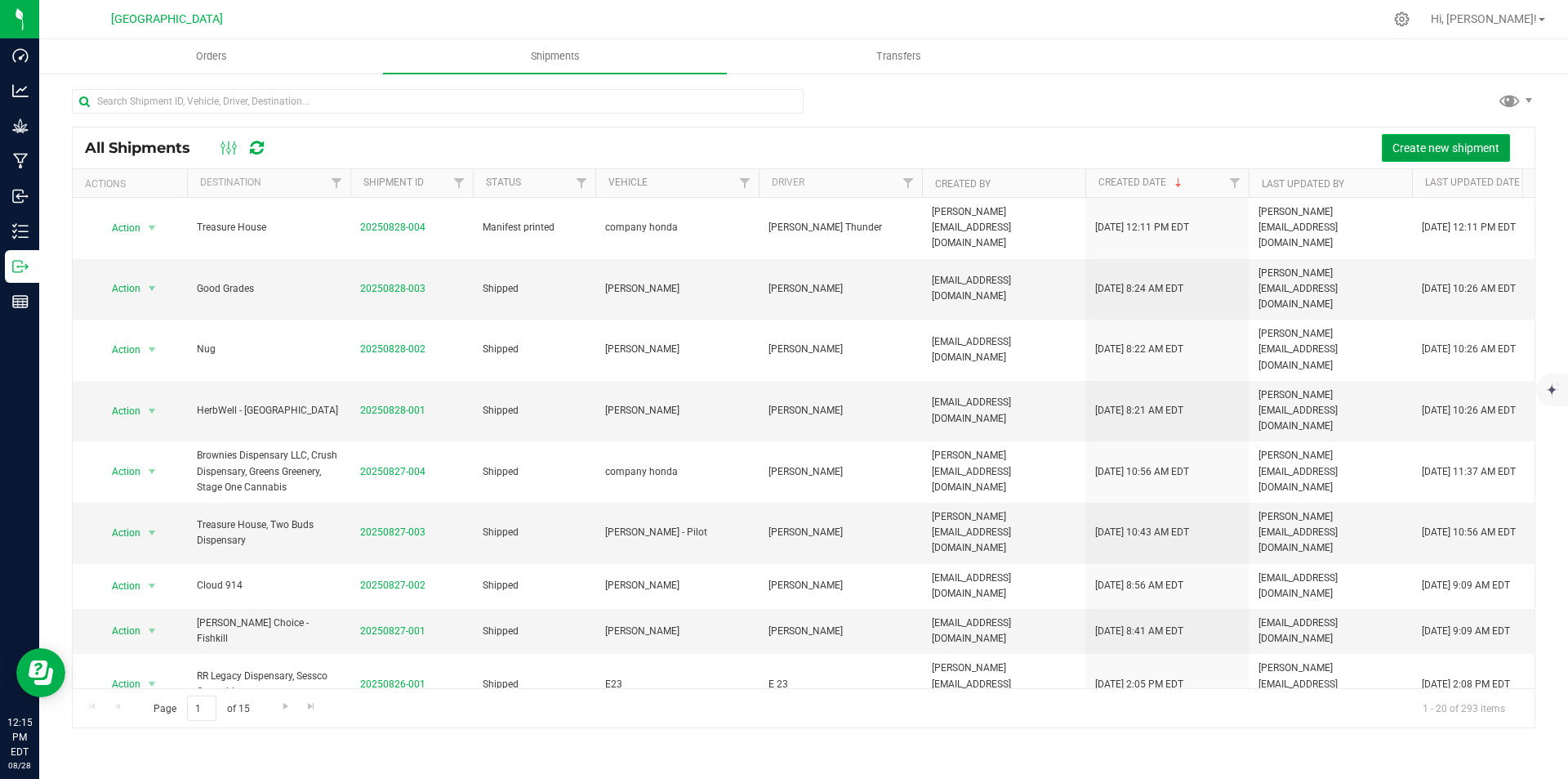
click at [1434, 139] on button "Create new shipment" at bounding box center [1446, 148] width 128 height 28
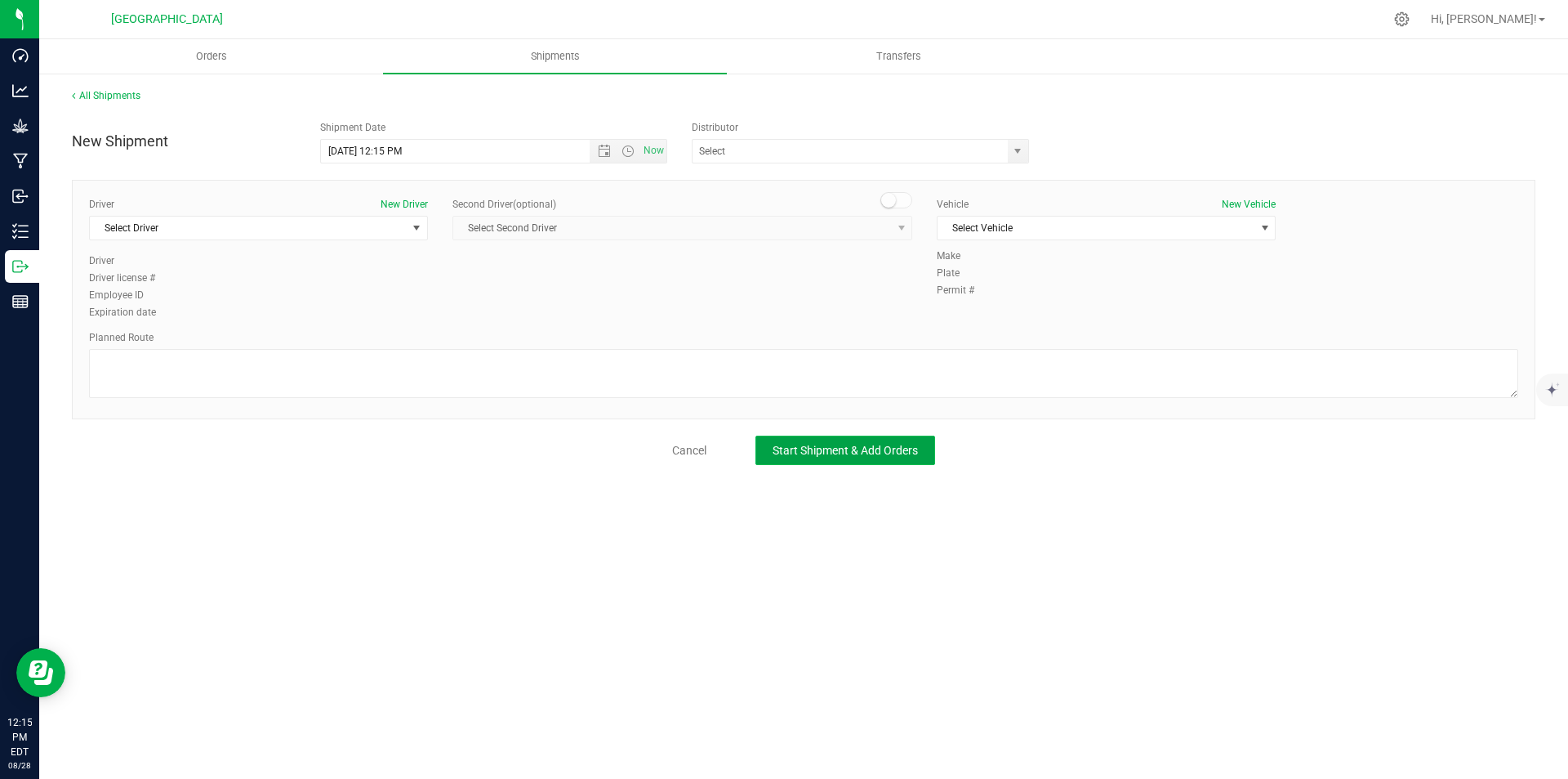
click at [834, 455] on span "Start Shipment & Add Orders" at bounding box center [846, 451] width 145 height 13
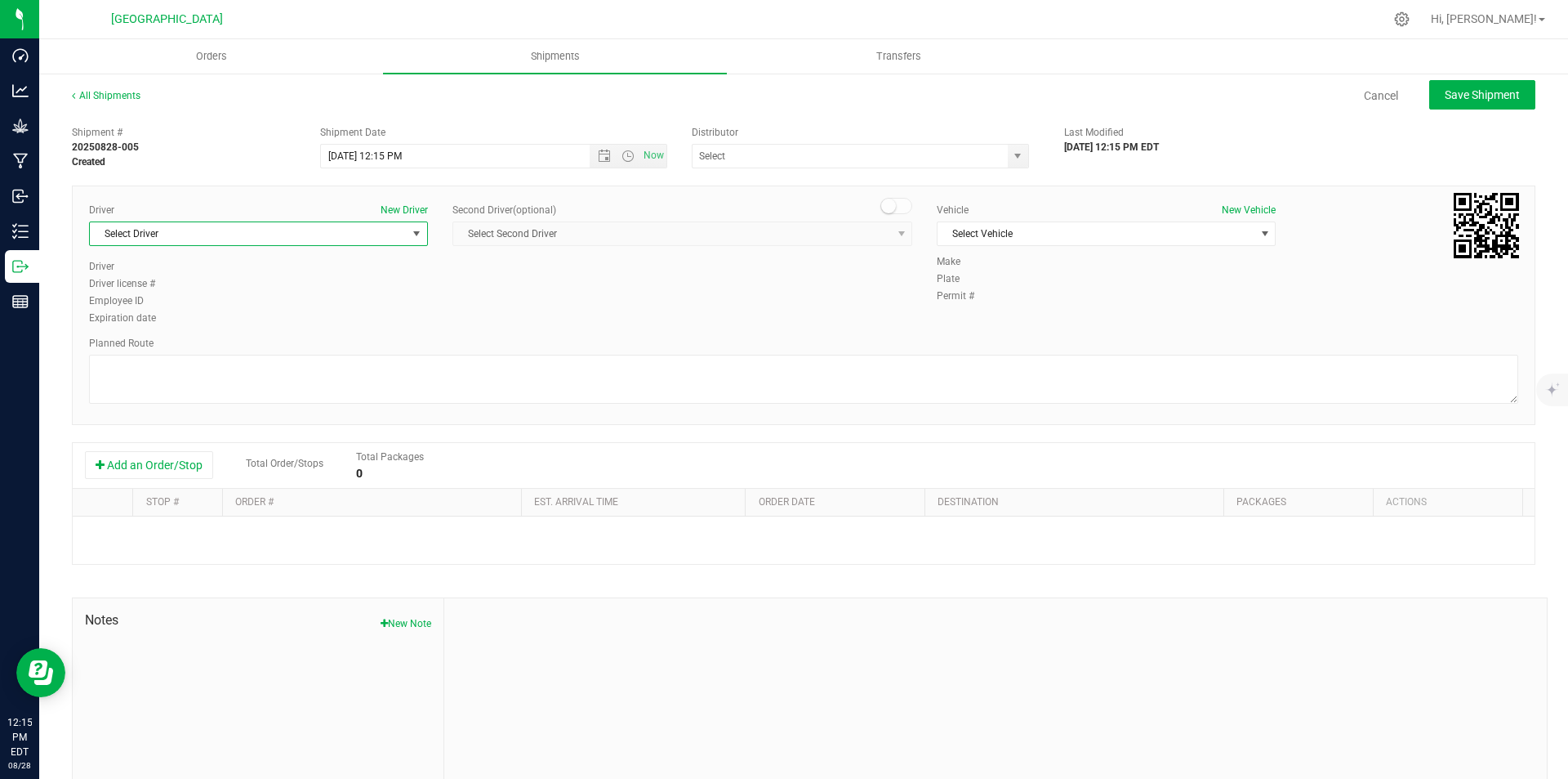
click at [285, 223] on span "Select Driver" at bounding box center [248, 234] width 317 height 23
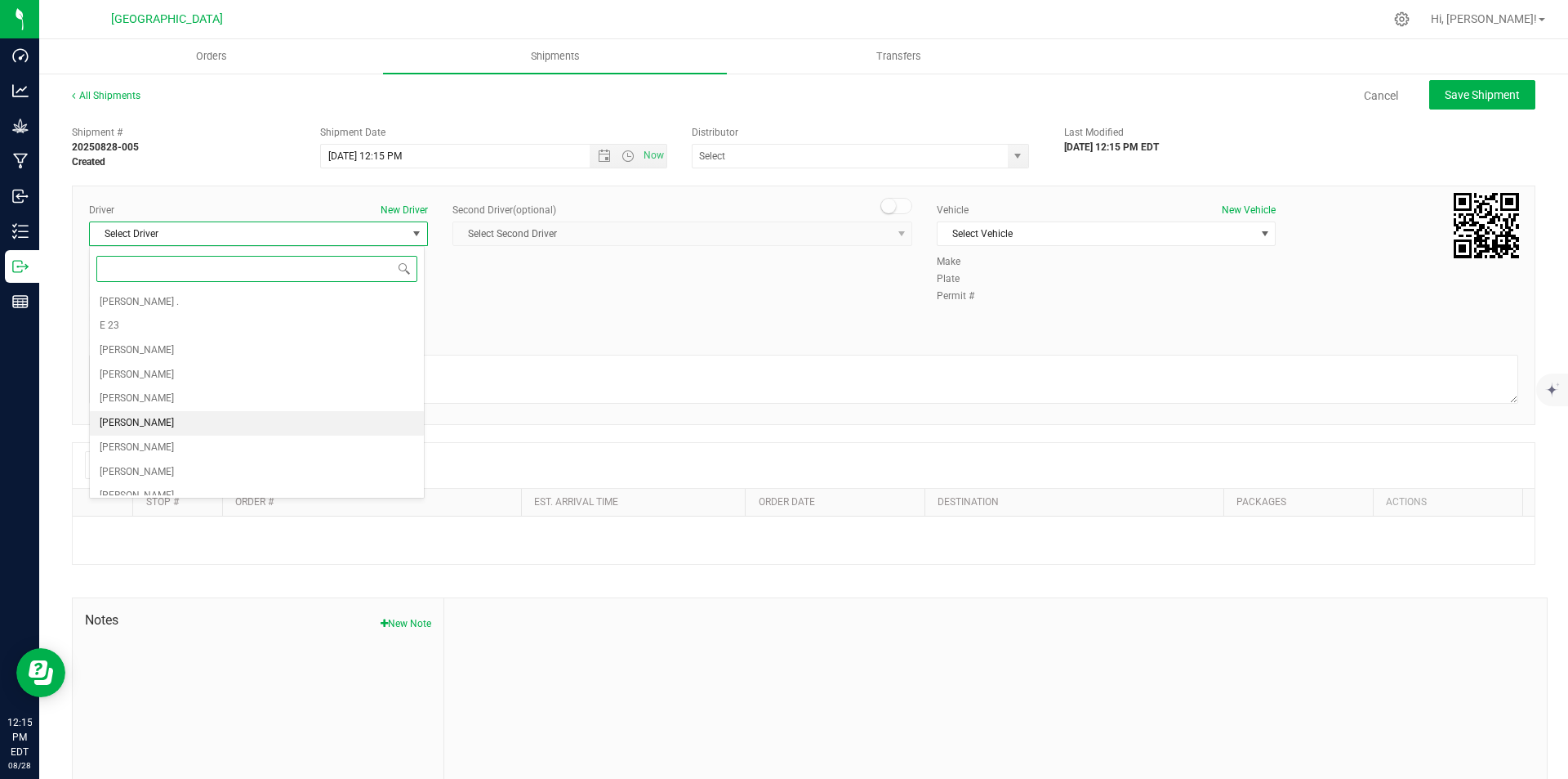
click at [160, 418] on li "[PERSON_NAME]" at bounding box center [257, 423] width 334 height 25
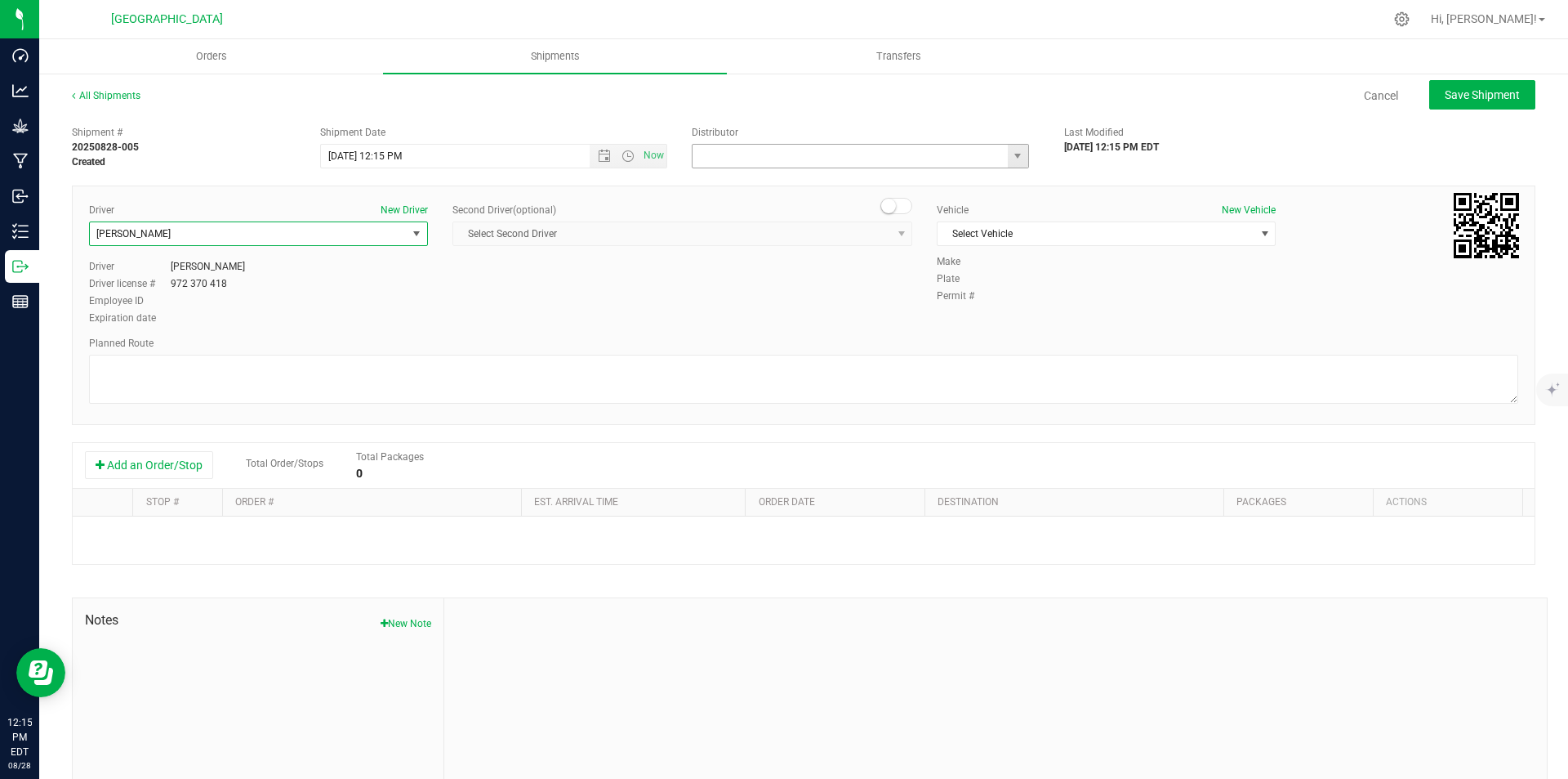
click at [913, 160] on input "text" at bounding box center [846, 156] width 306 height 23
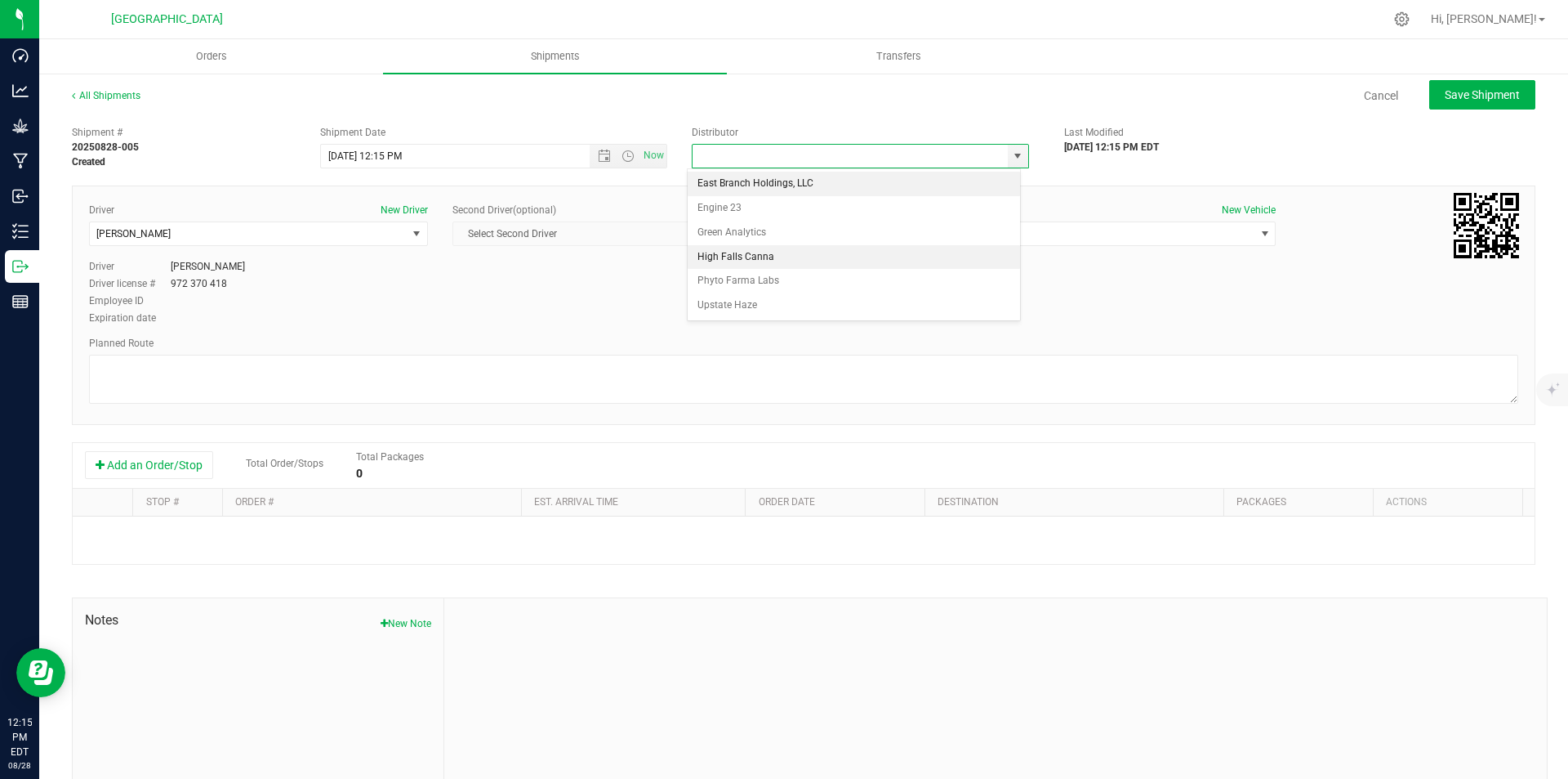
click at [748, 247] on li "High Falls Canna" at bounding box center [854, 257] width 332 height 25
type input "High Falls Canna"
click at [1180, 246] on div "Vehicle New Vehicle Select Vehicle Select Vehicle [PERSON_NAME] [PERSON_NAME] -…" at bounding box center [1106, 228] width 364 height 51
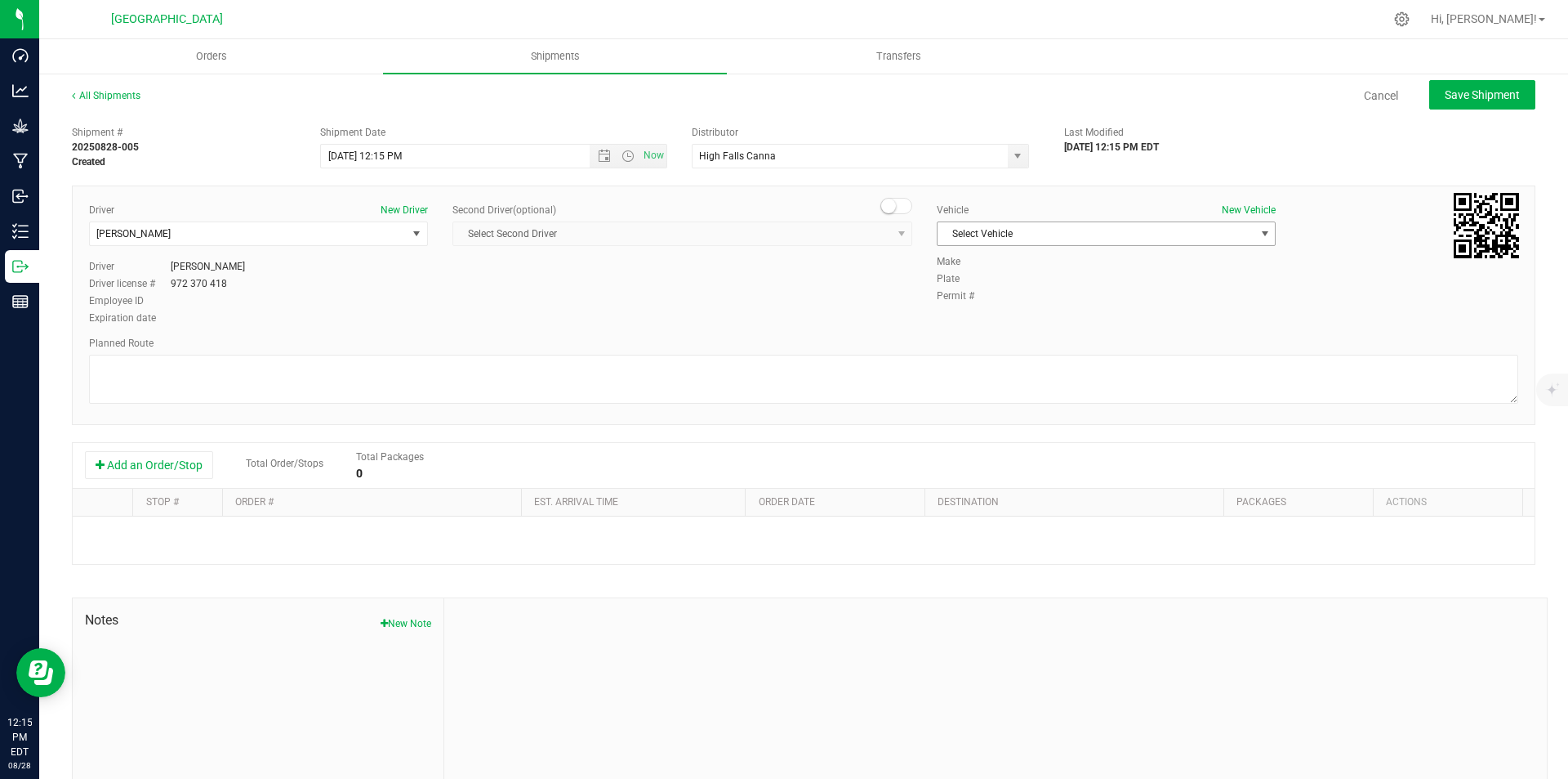
click at [1140, 233] on span "Select Vehicle" at bounding box center [1095, 234] width 317 height 23
click at [1008, 318] on li "[PERSON_NAME] - Tacoma" at bounding box center [1098, 311] width 334 height 25
click at [164, 457] on button "Add an Order/Stop" at bounding box center [149, 465] width 128 height 28
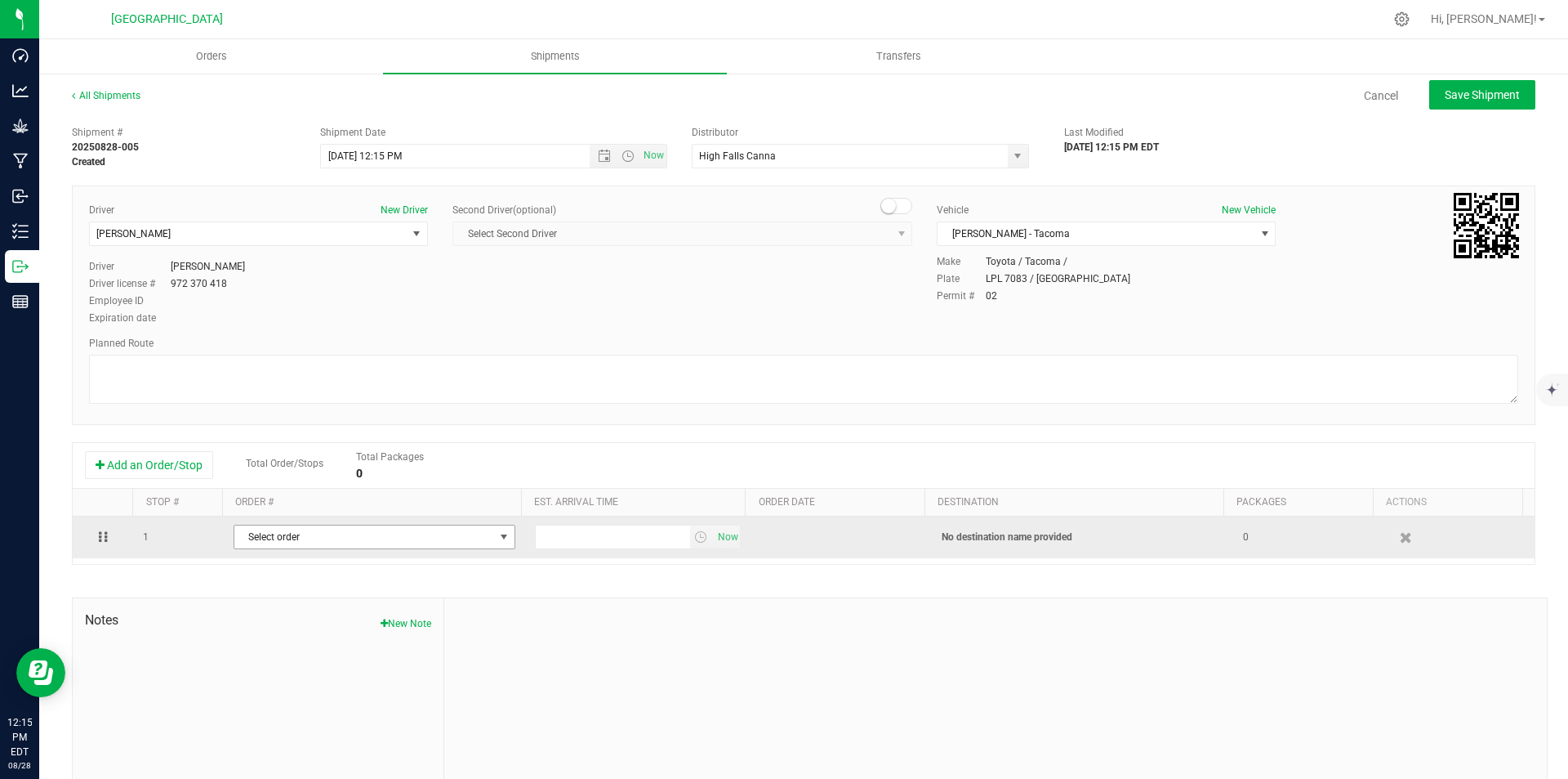
click at [283, 543] on span "Select order" at bounding box center [365, 537] width 260 height 23
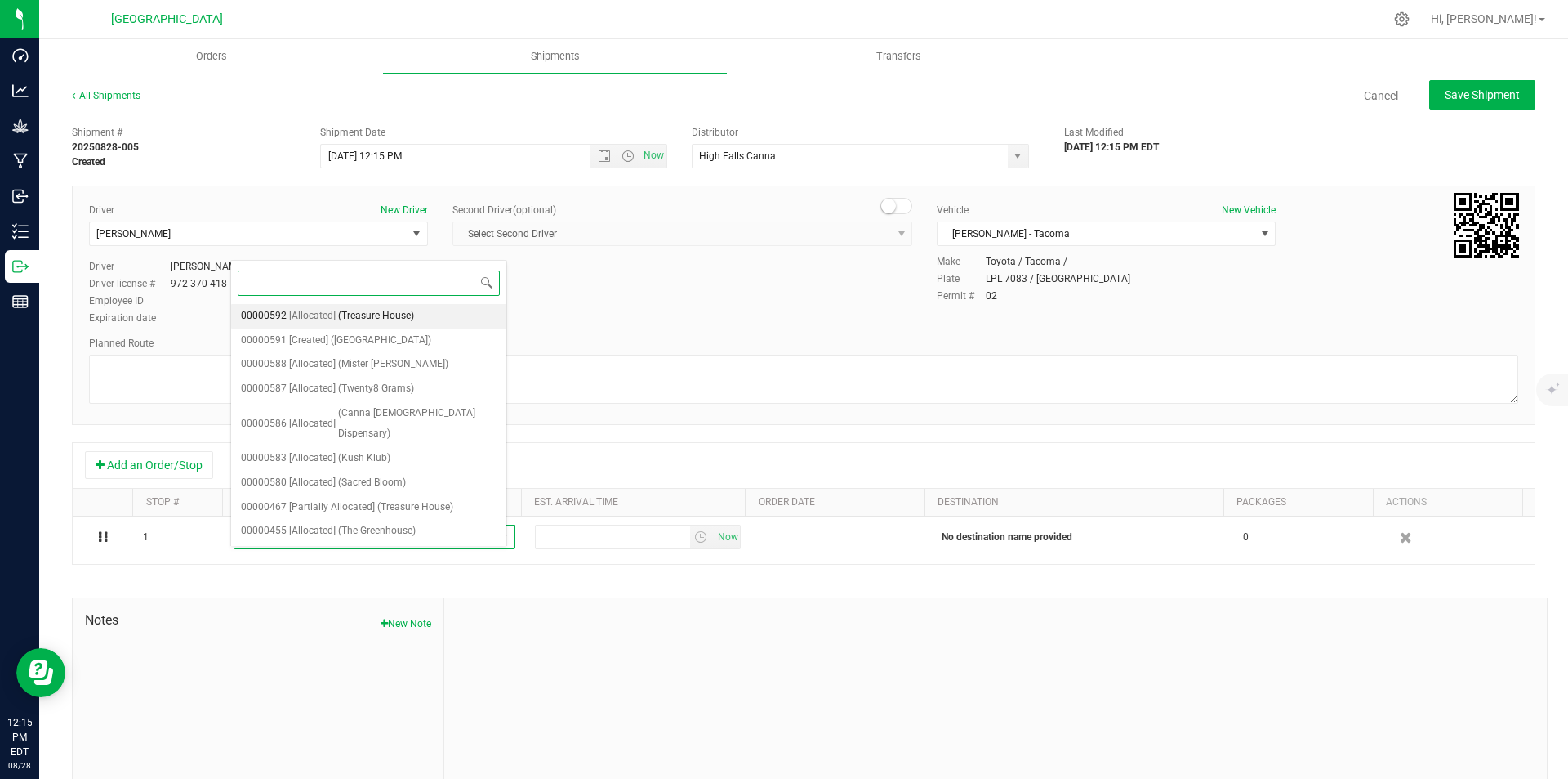
click at [367, 313] on span "(Treasure House)" at bounding box center [376, 317] width 76 height 22
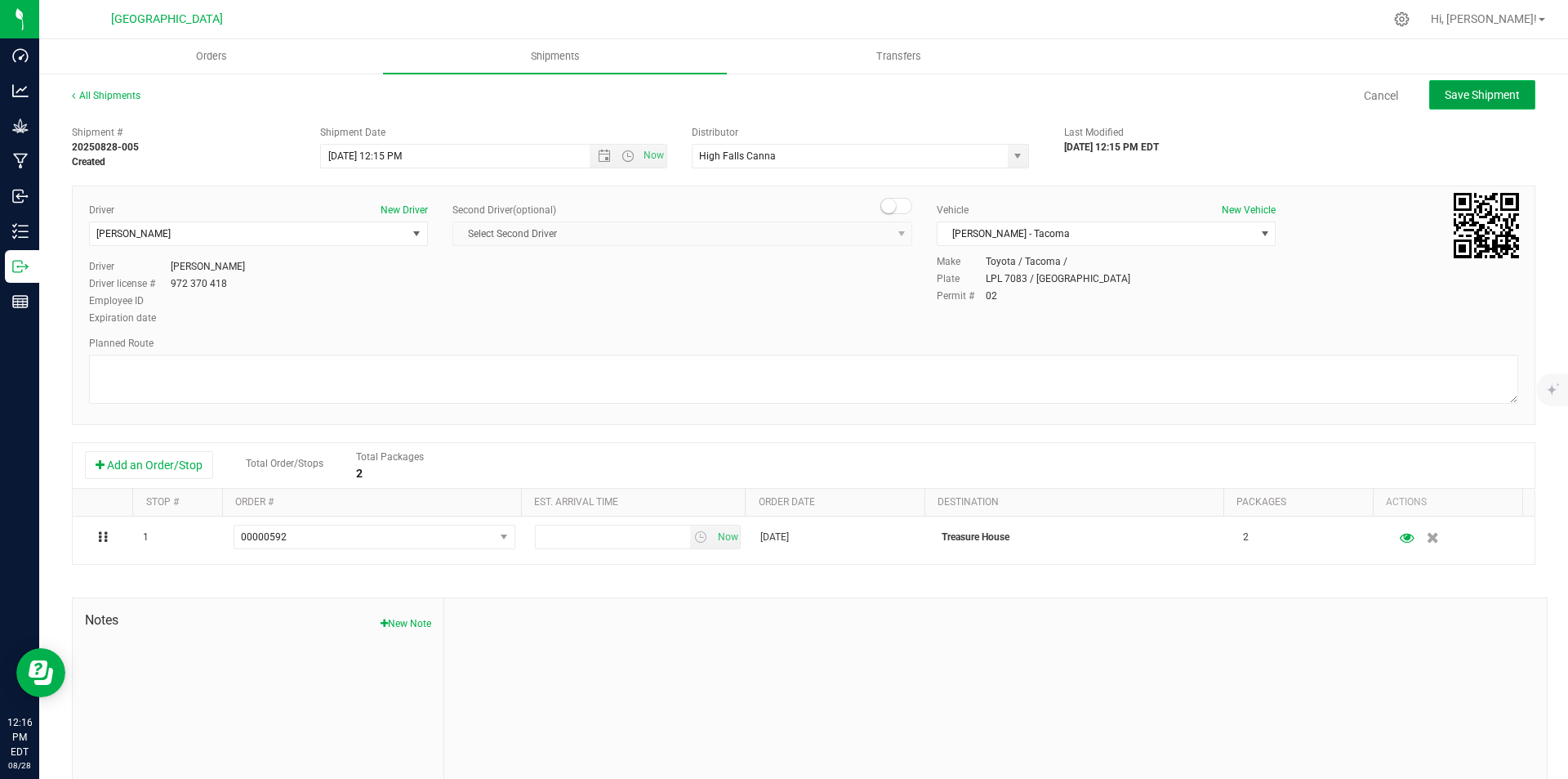
click at [1500, 86] on button "Save Shipment" at bounding box center [1482, 95] width 106 height 30
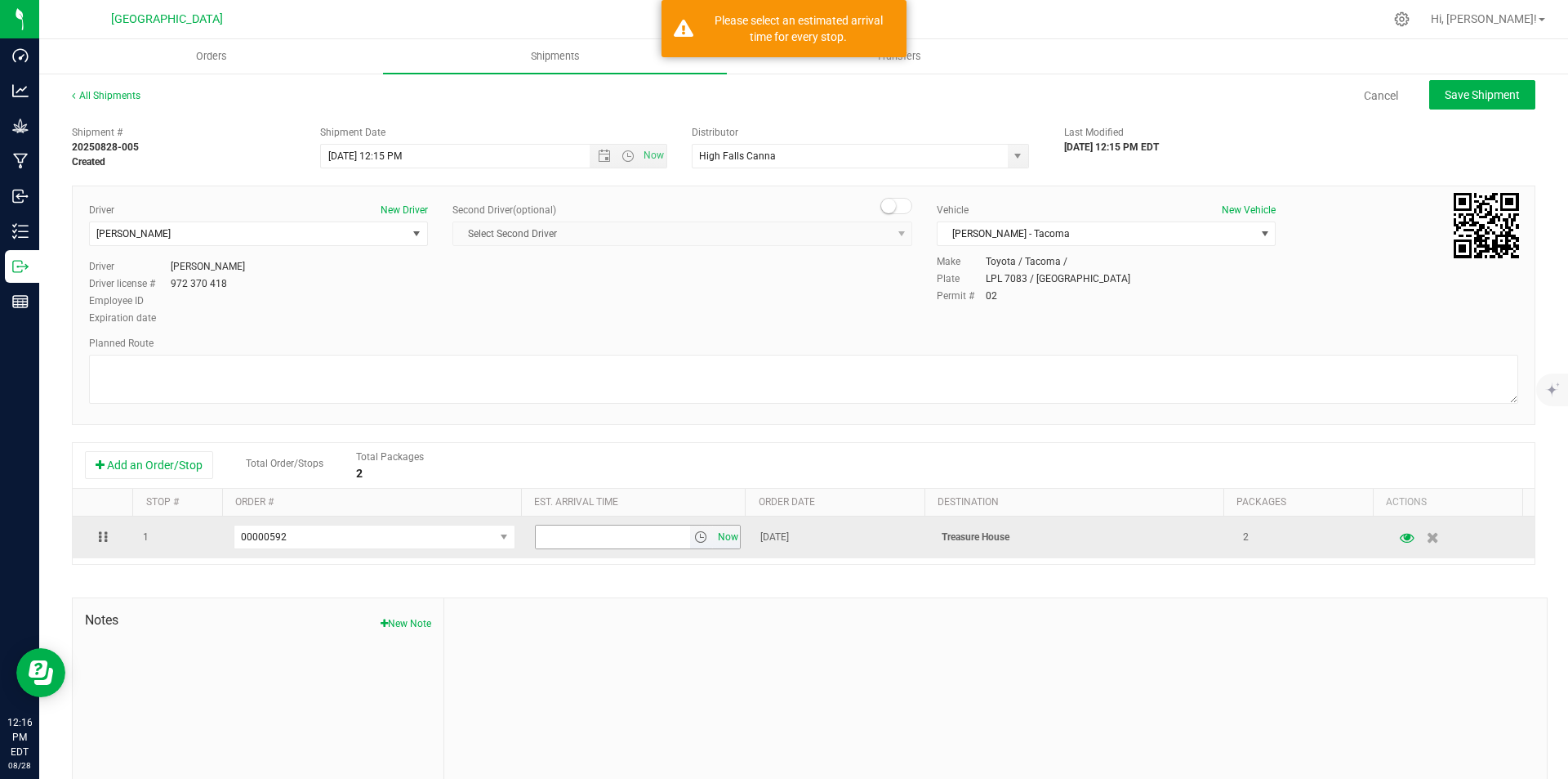
click at [714, 537] on span "Now" at bounding box center [728, 537] width 28 height 24
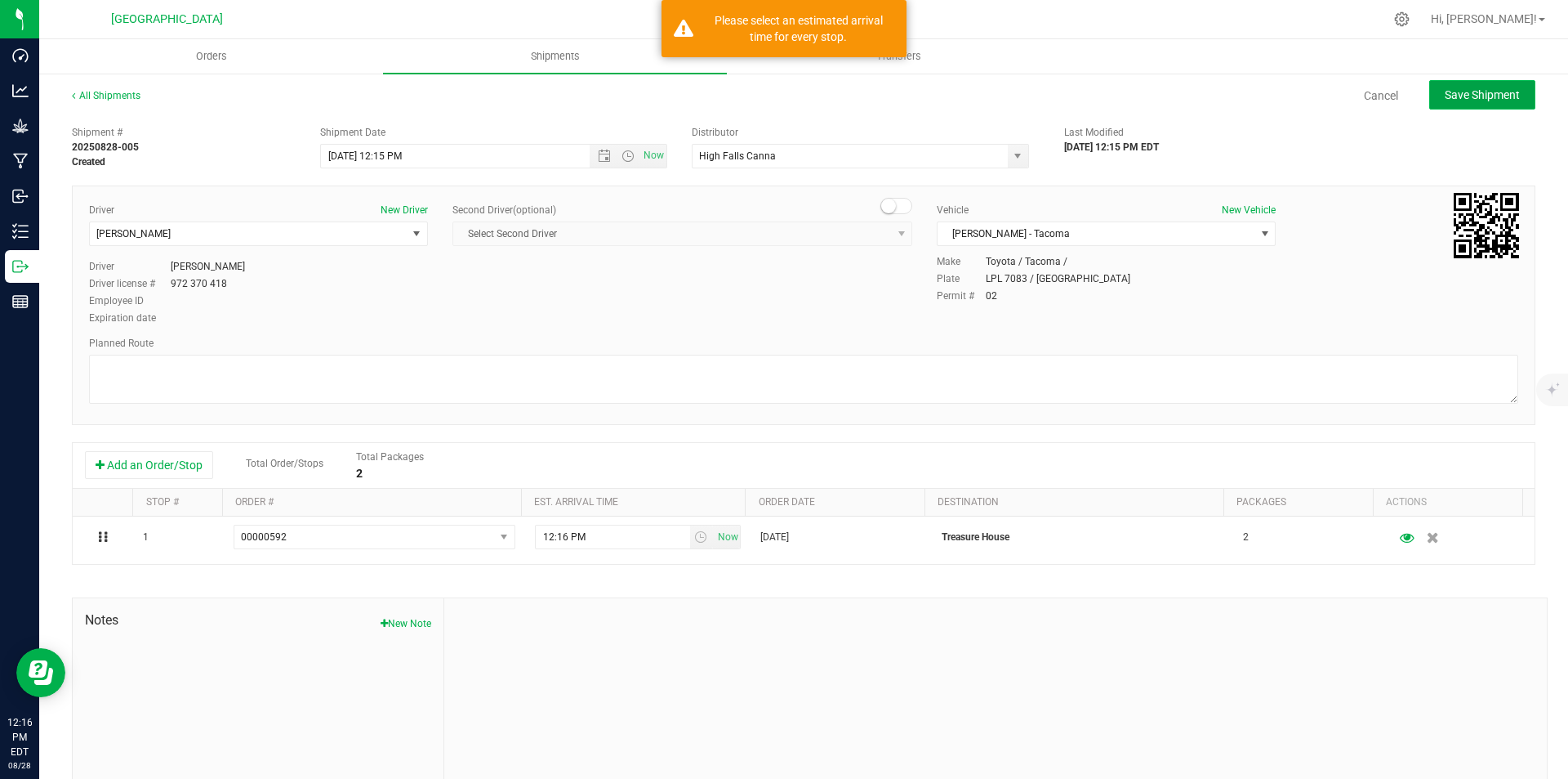
click at [1517, 88] on button "Save Shipment" at bounding box center [1482, 95] width 106 height 30
type input "[DATE] 4:15 PM"
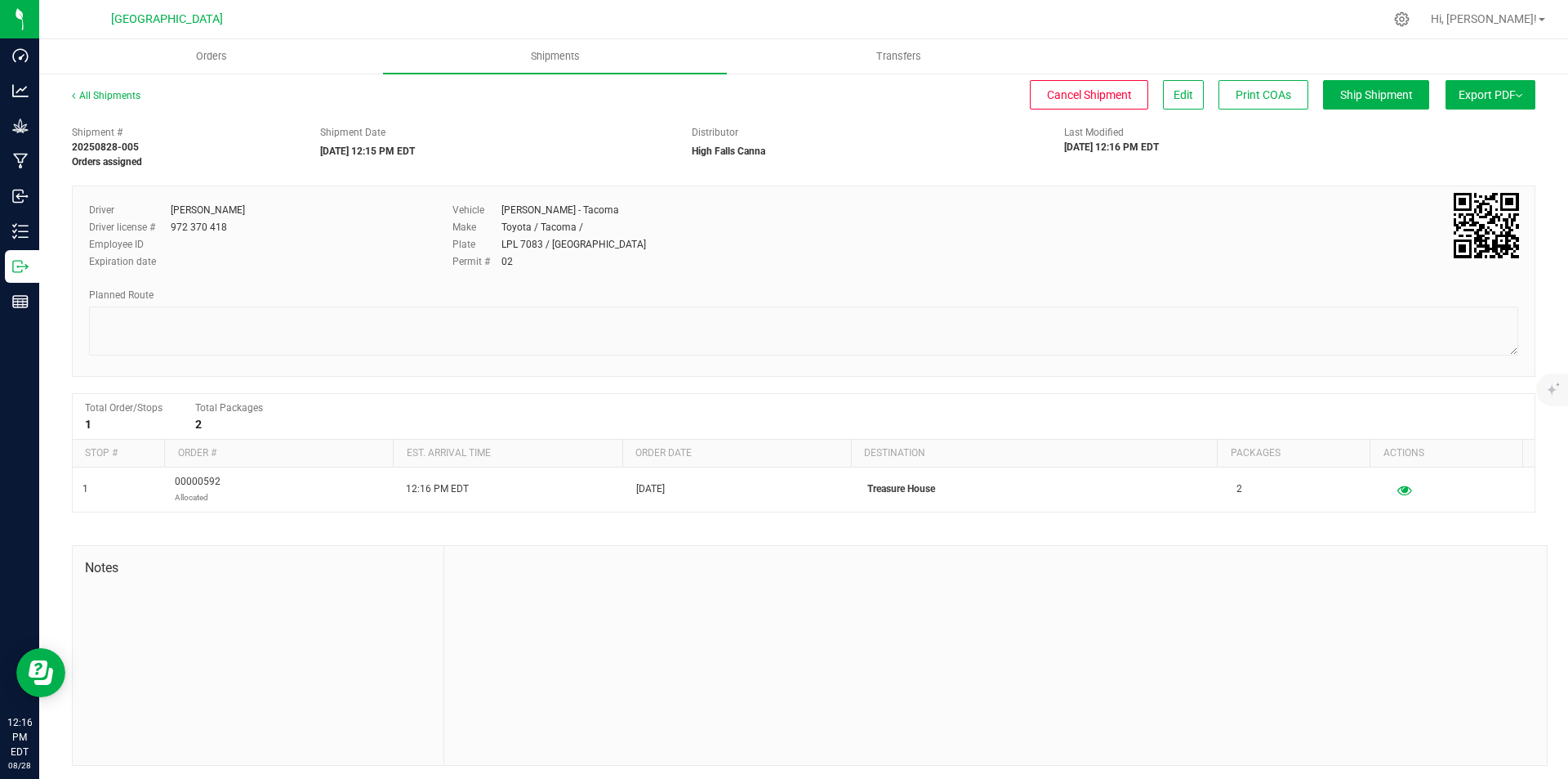
click at [1490, 97] on span "Export PDF" at bounding box center [1490, 95] width 64 height 13
click at [1471, 160] on div "Manifest by Lot" at bounding box center [1489, 155] width 150 height 12
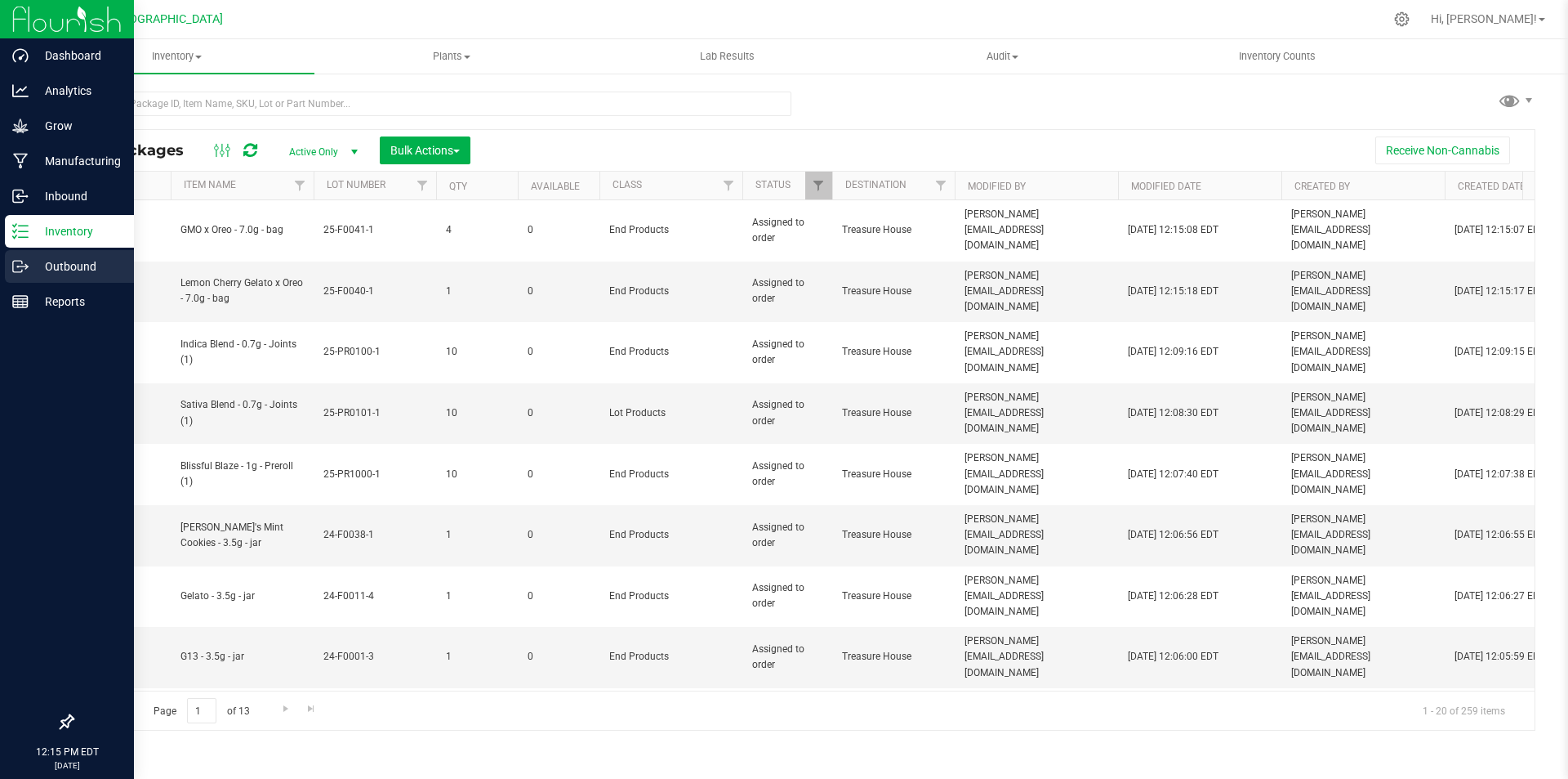
click at [52, 267] on p "Outbound" at bounding box center [78, 266] width 98 height 20
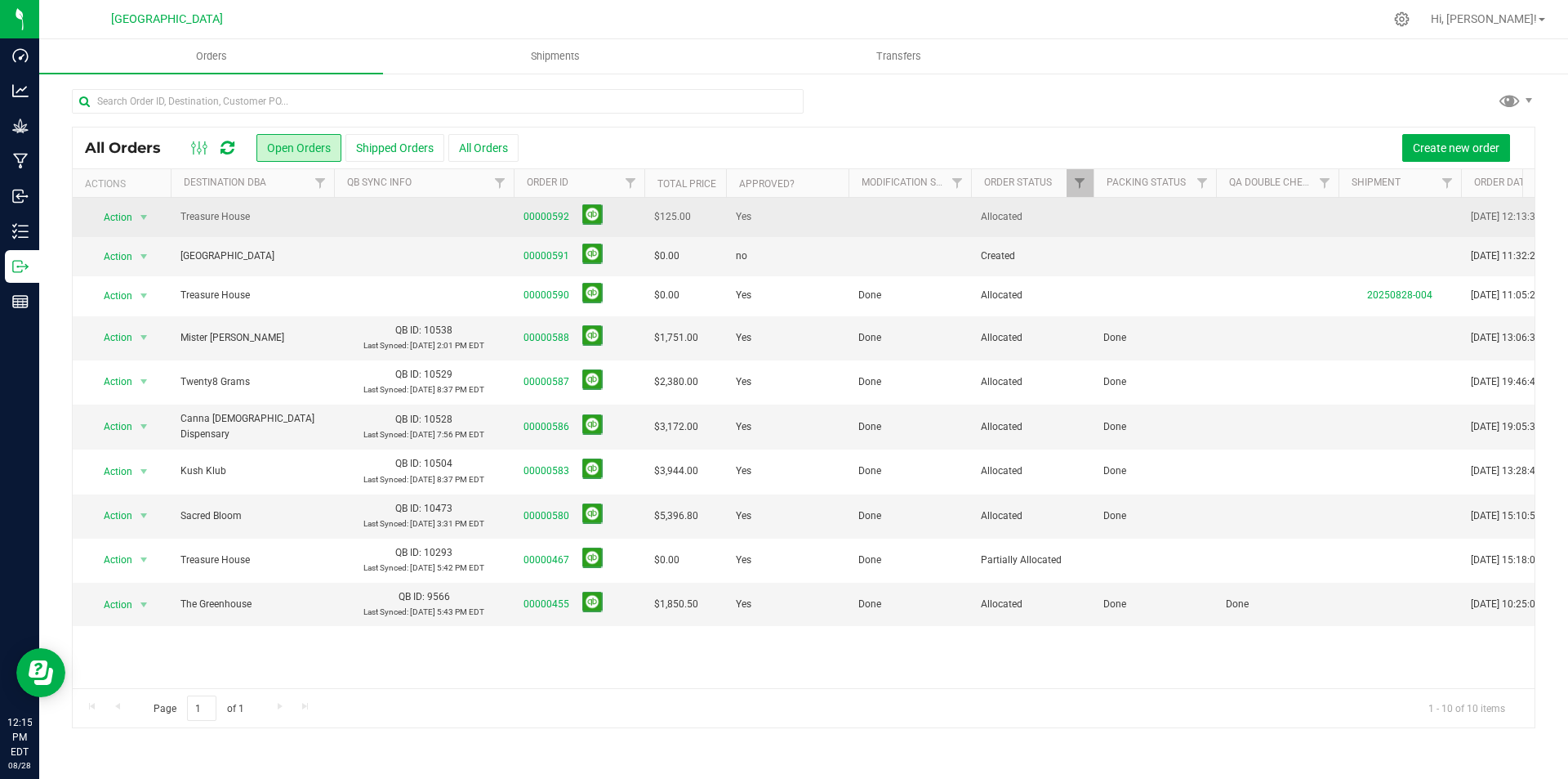
click at [521, 212] on td "00000592" at bounding box center [579, 217] width 131 height 39
click at [552, 213] on link "00000592" at bounding box center [546, 217] width 45 height 16
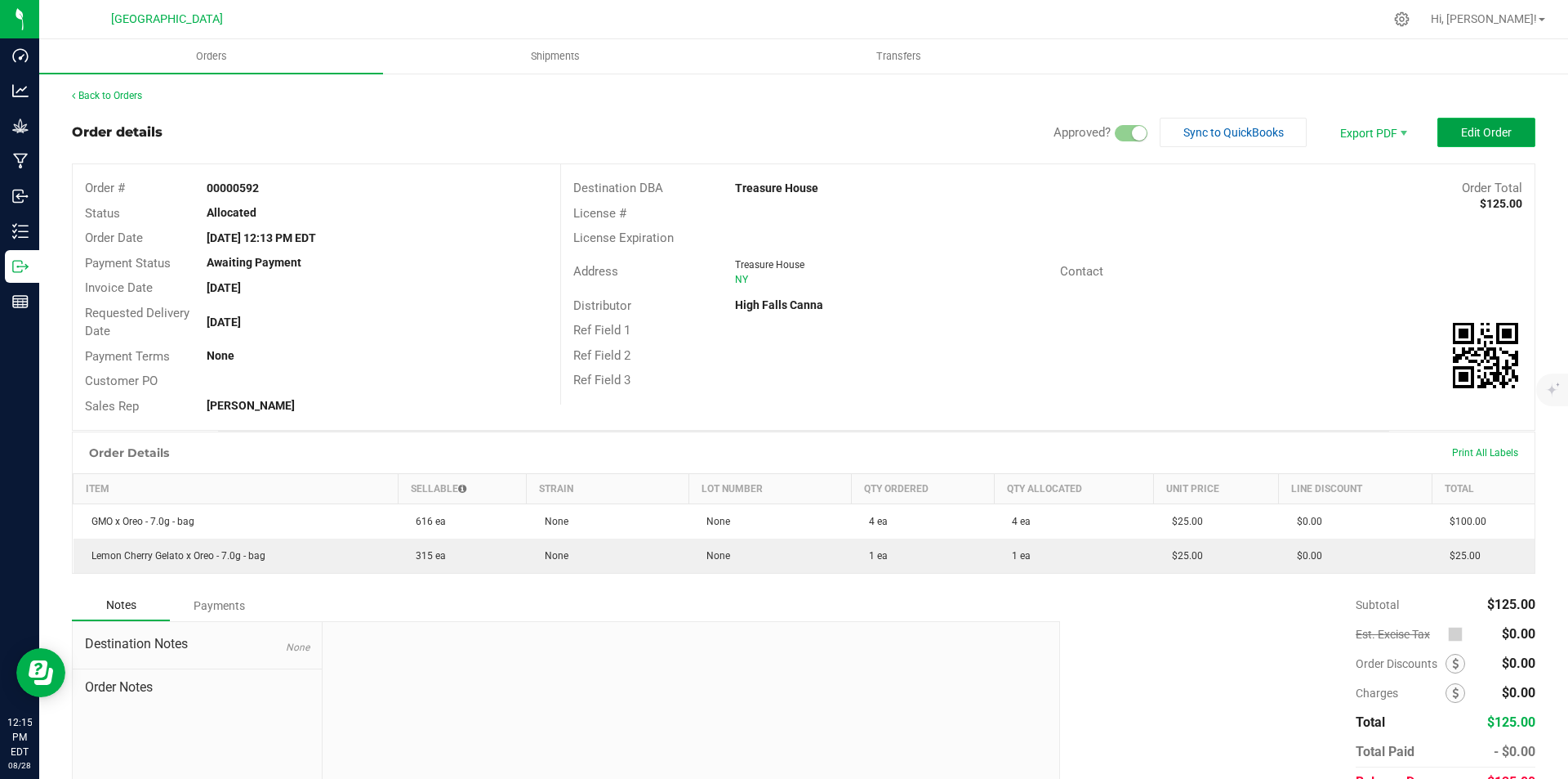
click at [1498, 131] on span "Edit Order" at bounding box center [1486, 132] width 50 height 13
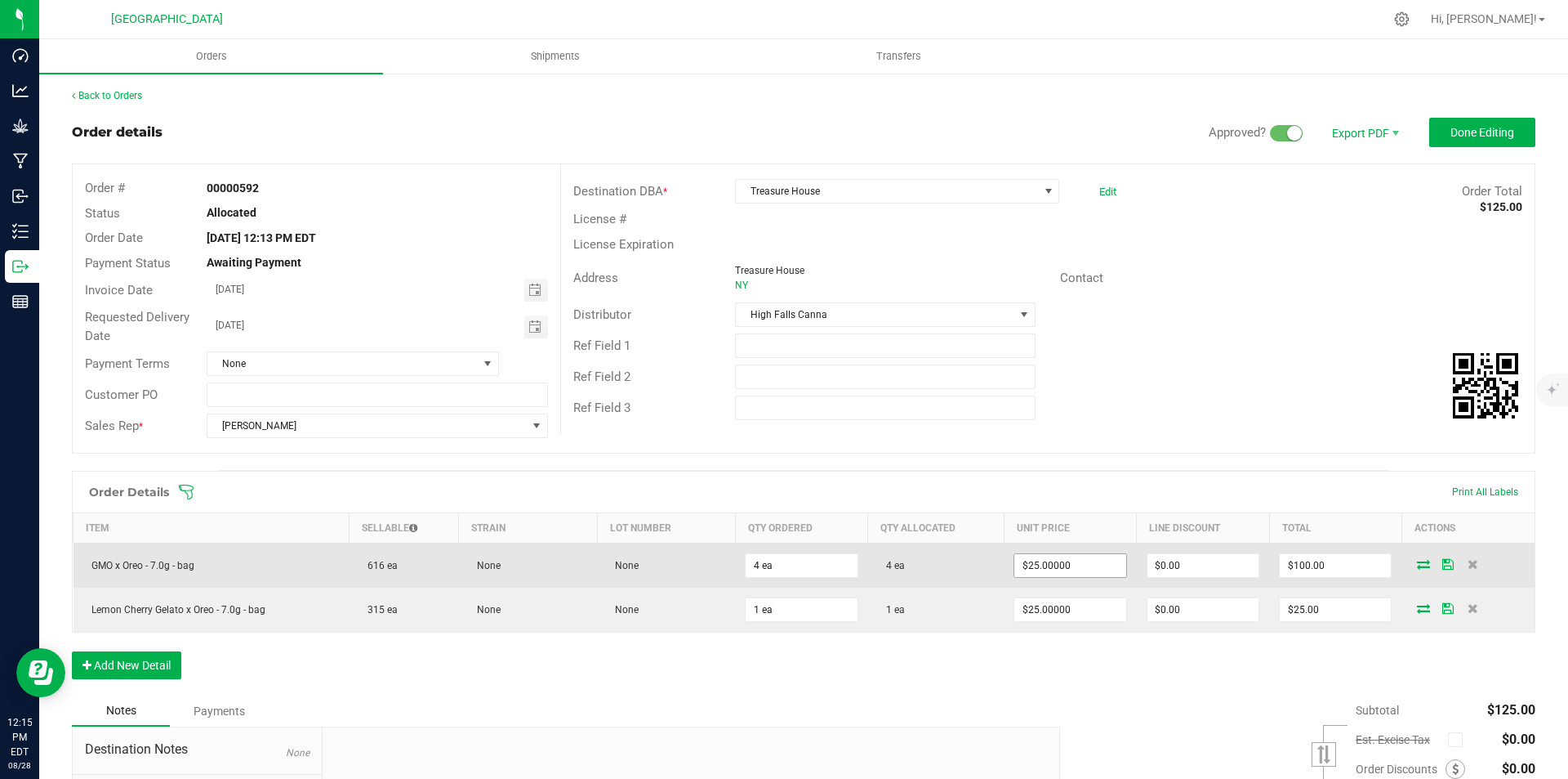
type input "25"
click at [1096, 570] on input "25" at bounding box center [1070, 566] width 111 height 23
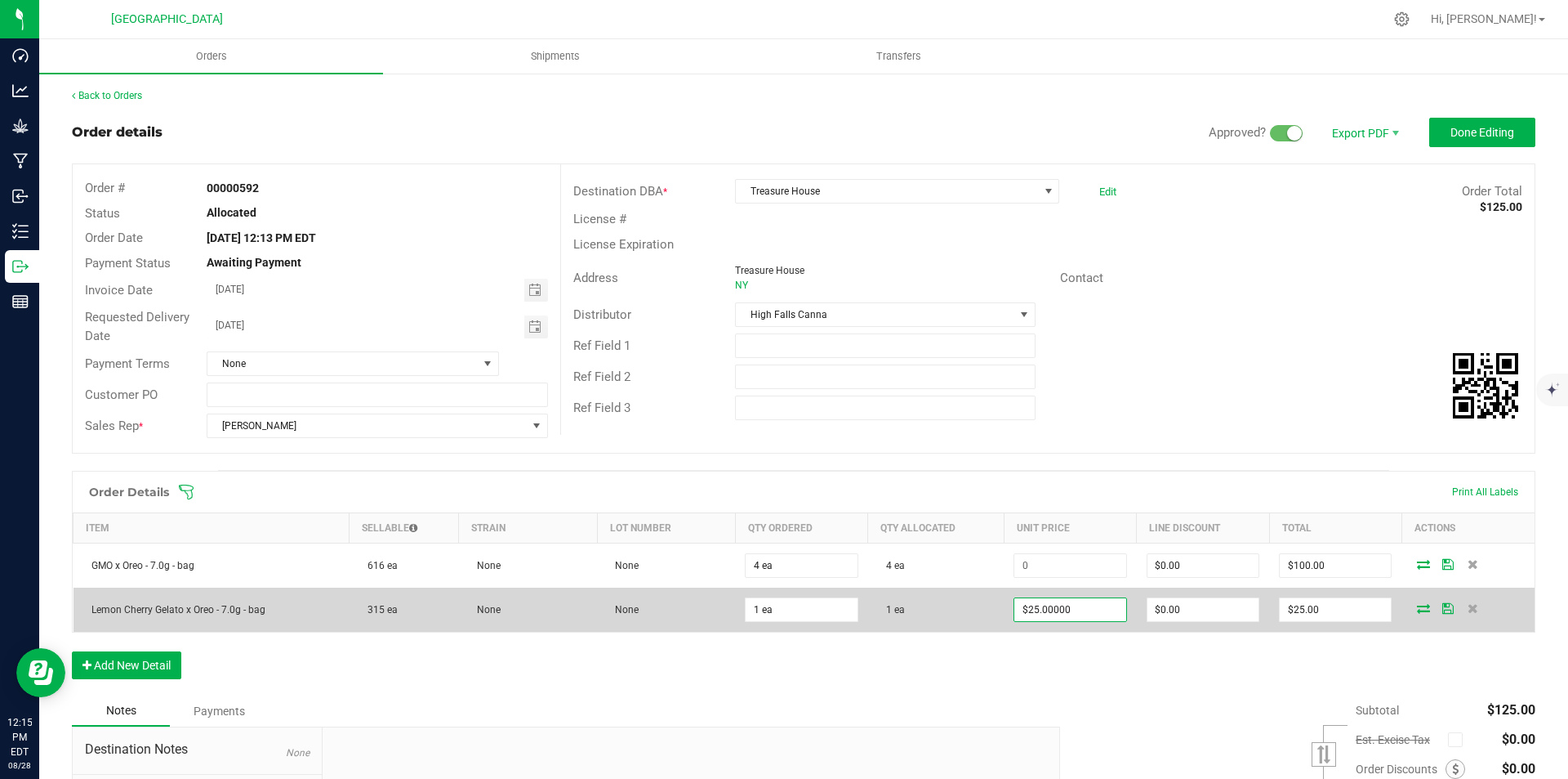
type input "$0.00"
type input "25"
click at [1103, 616] on input "25" at bounding box center [1070, 609] width 111 height 23
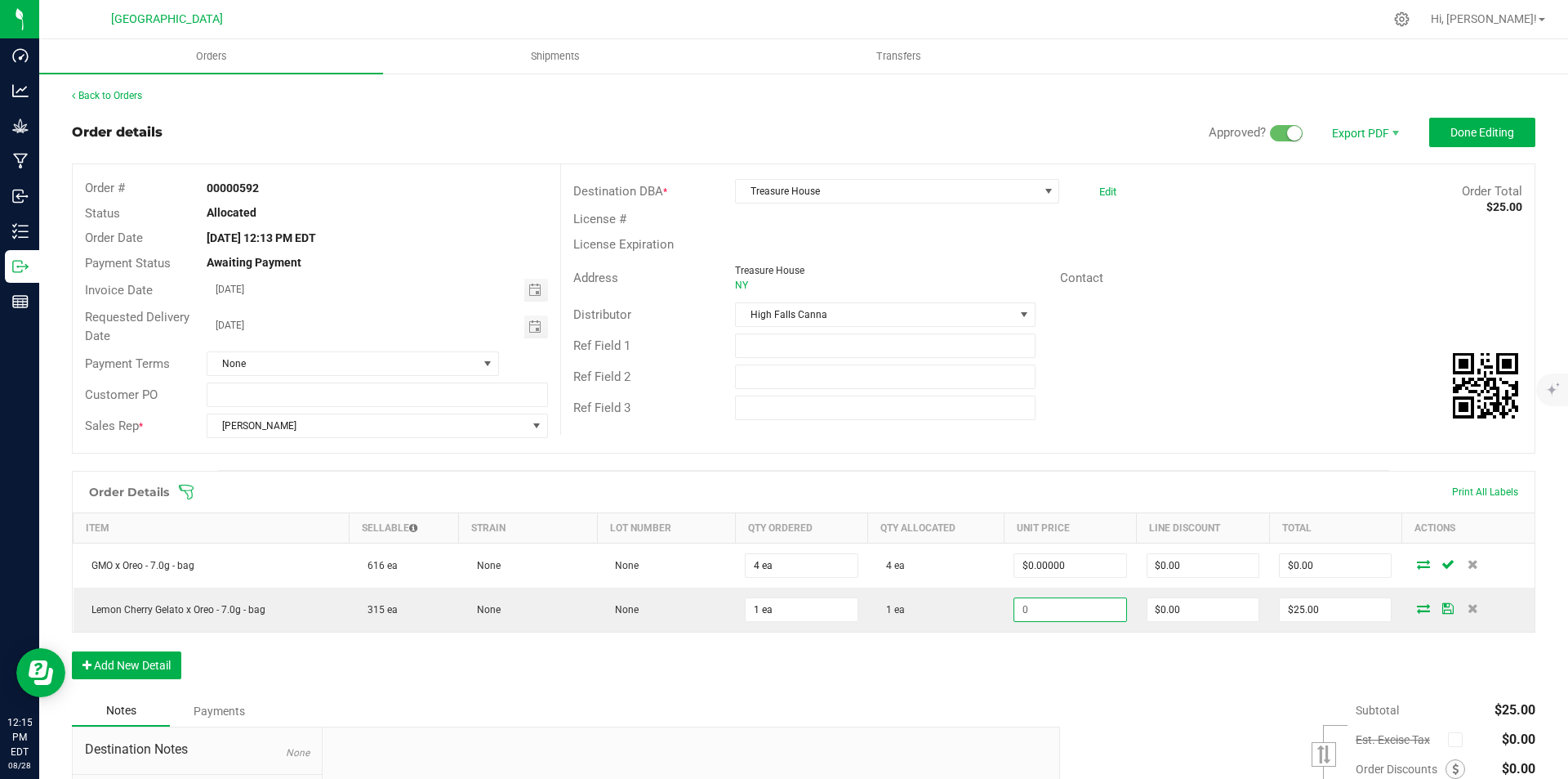
type input "$0.00"
click at [1259, 411] on div "Ref Field 3" at bounding box center [1048, 408] width 974 height 31
